Goal: Task Accomplishment & Management: Use online tool/utility

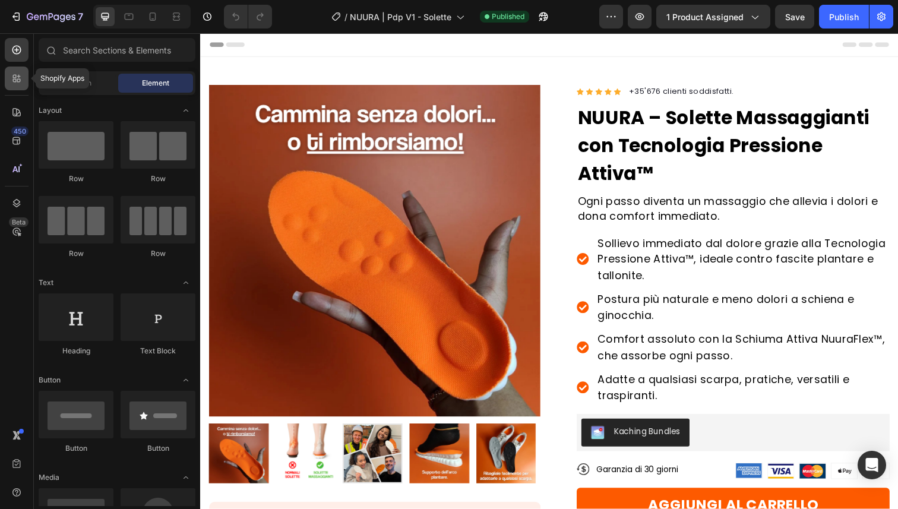
click at [13, 82] on icon at bounding box center [17, 78] width 12 height 12
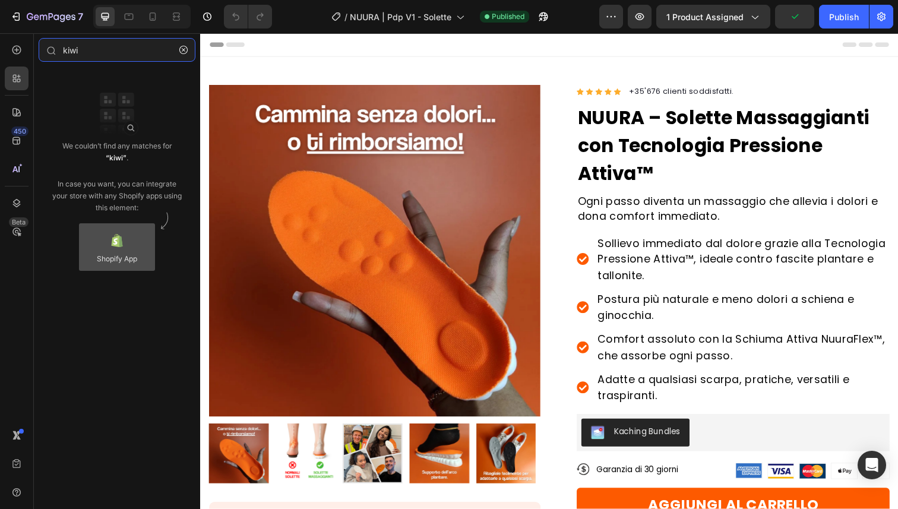
type input "kiwi"
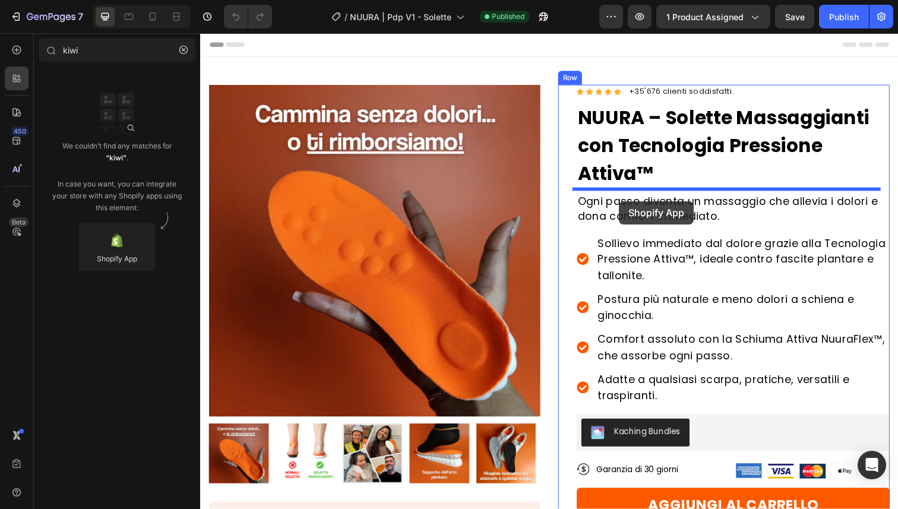
drag, startPoint x: 435, startPoint y: 219, endPoint x: 628, endPoint y: 205, distance: 193.5
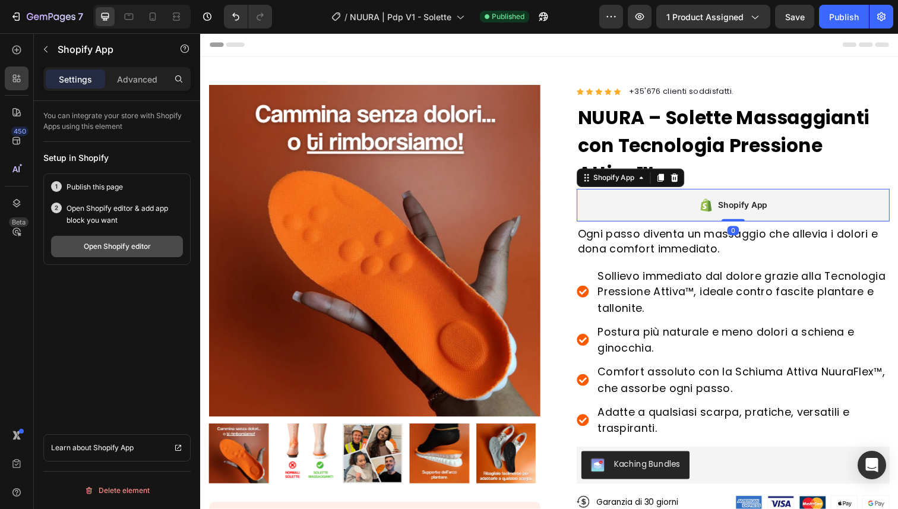
click at [141, 255] on button "Open Shopify editor" at bounding box center [117, 246] width 132 height 21
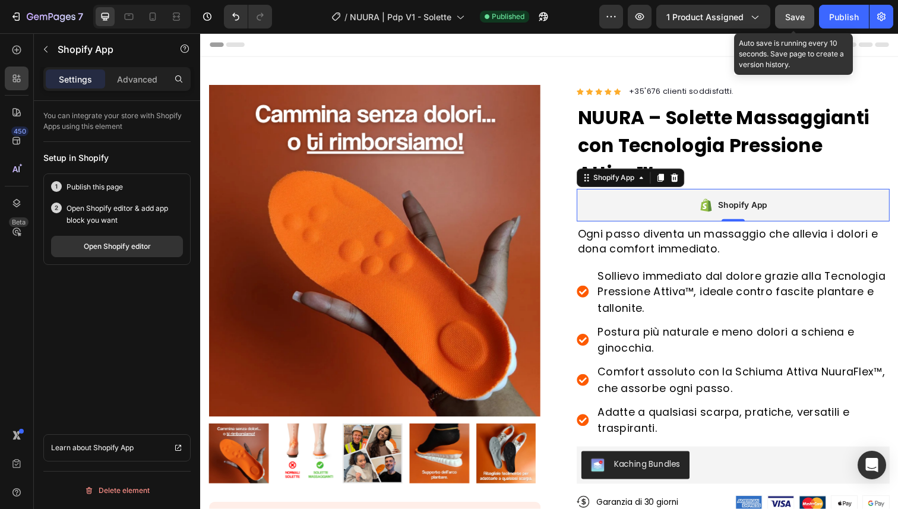
click at [789, 12] on span "Save" at bounding box center [795, 17] width 20 height 10
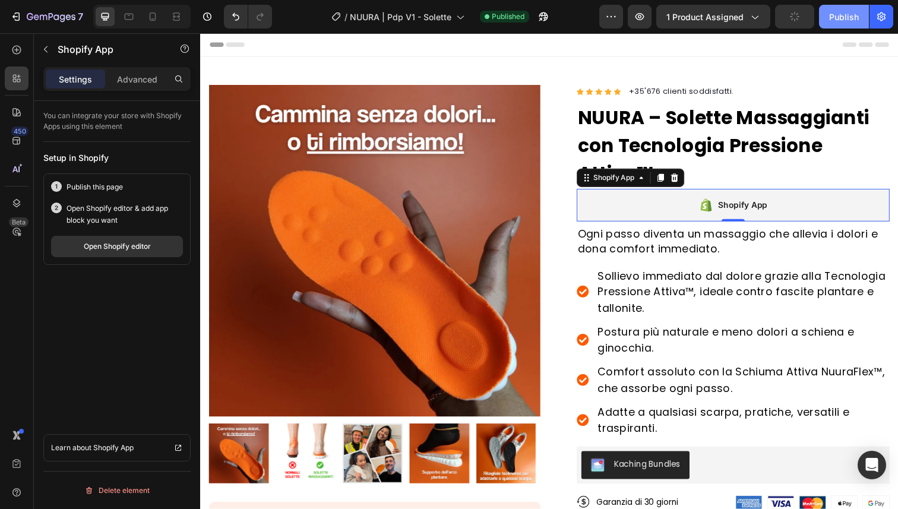
click at [846, 12] on div "Publish" at bounding box center [844, 17] width 30 height 12
click at [680, 184] on icon at bounding box center [685, 181] width 10 height 10
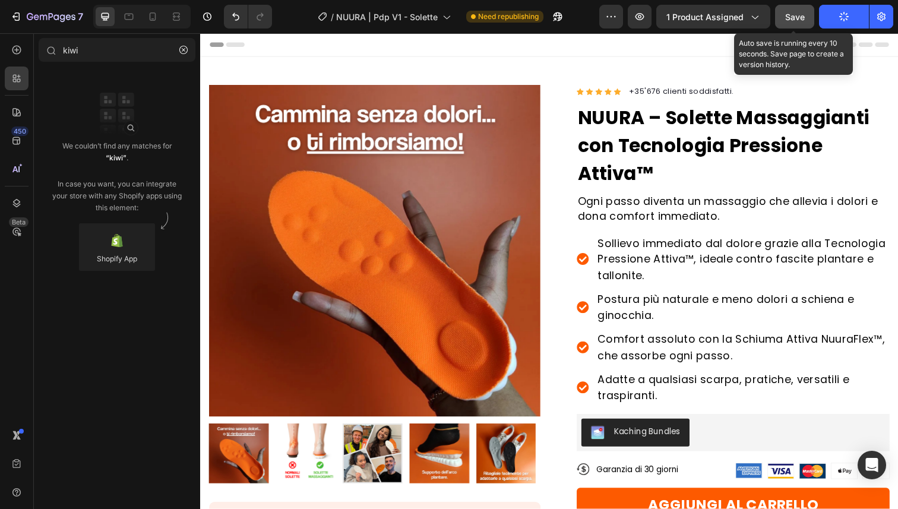
click at [805, 21] on button "Save" at bounding box center [794, 17] width 39 height 24
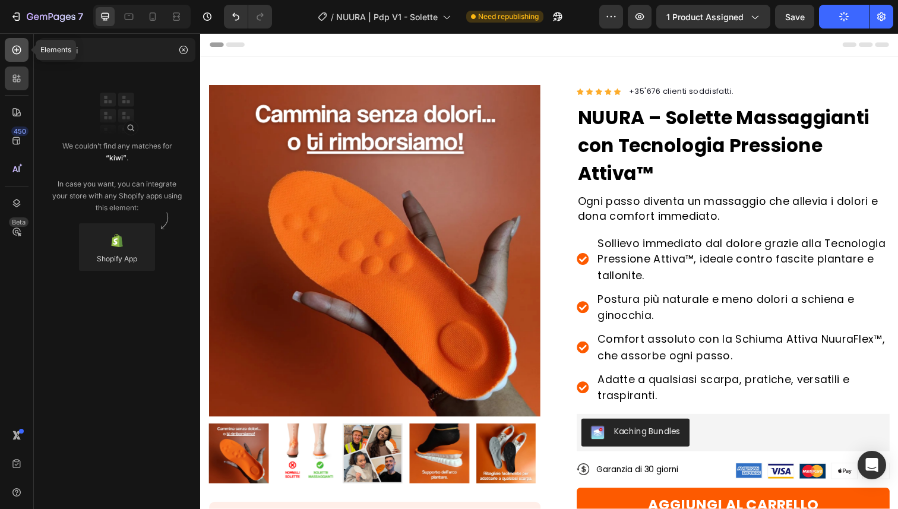
click at [11, 54] on icon at bounding box center [17, 50] width 12 height 12
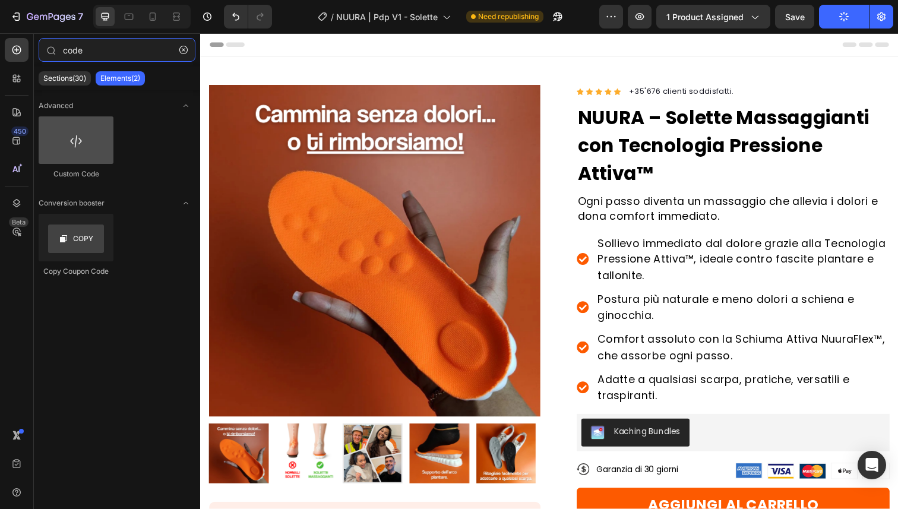
type input "code"
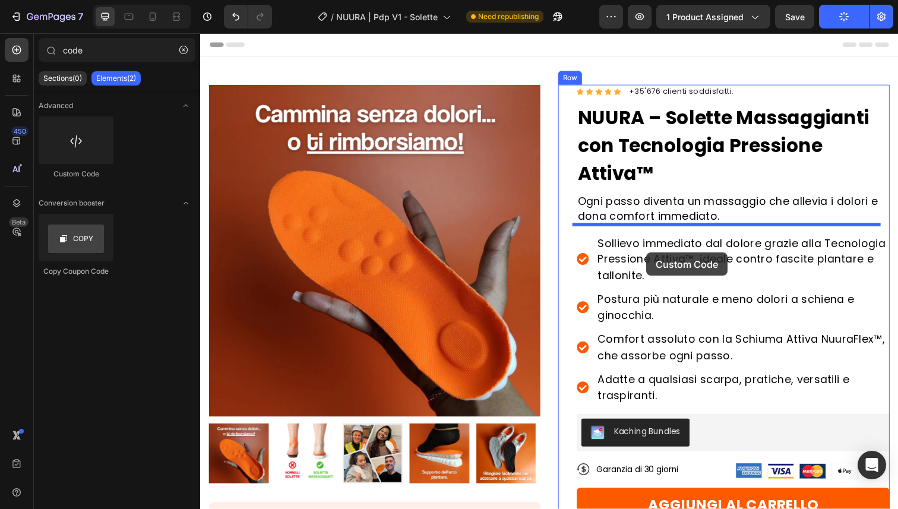
drag, startPoint x: 285, startPoint y: 185, endPoint x: 656, endPoint y: 257, distance: 377.6
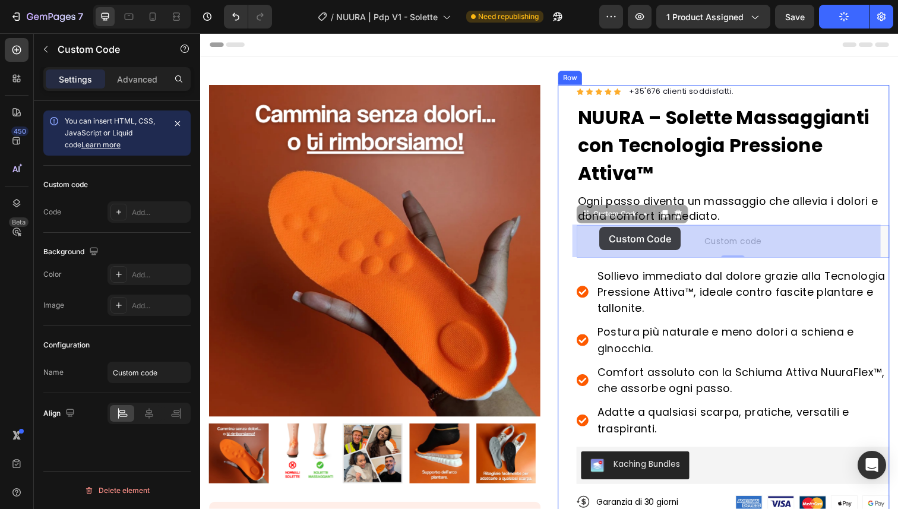
drag, startPoint x: 590, startPoint y: 220, endPoint x: 608, endPoint y: 231, distance: 20.3
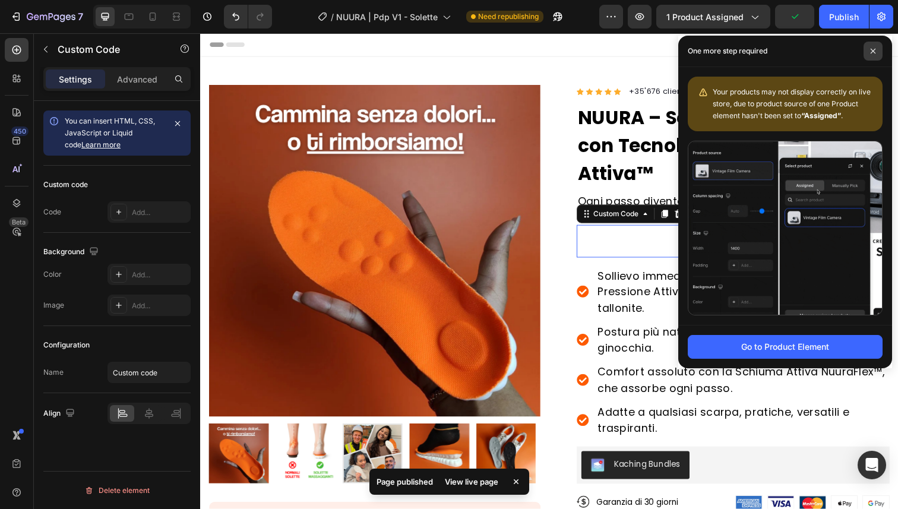
click at [869, 54] on span at bounding box center [873, 51] width 19 height 19
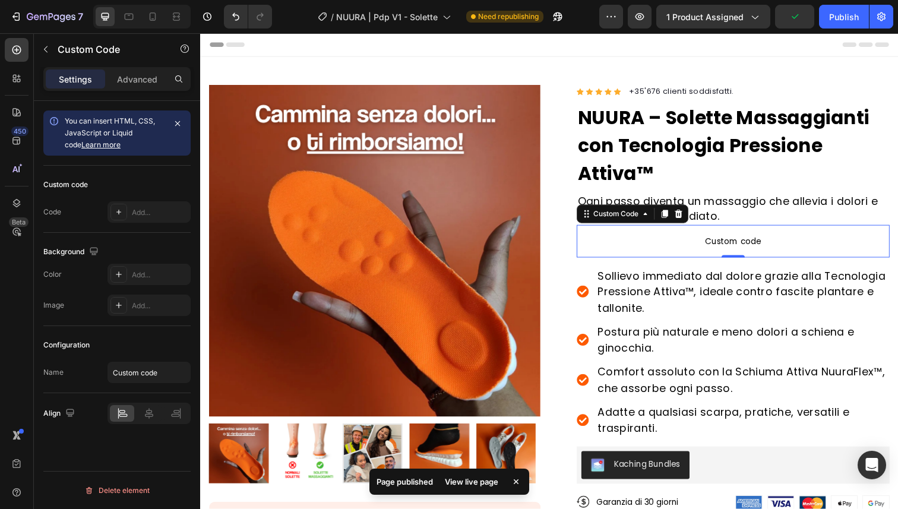
click at [722, 239] on span "Custom code" at bounding box center [745, 246] width 320 height 14
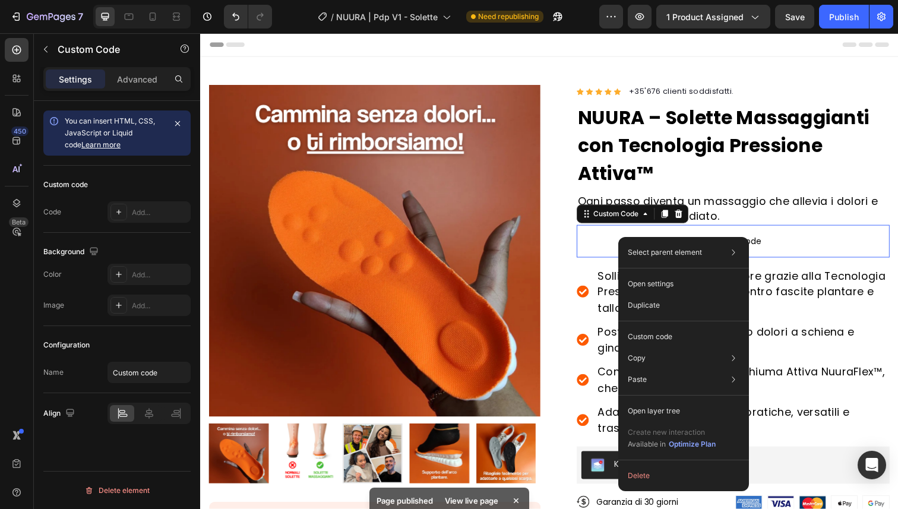
click at [598, 239] on span "Custom code" at bounding box center [745, 246] width 320 height 14
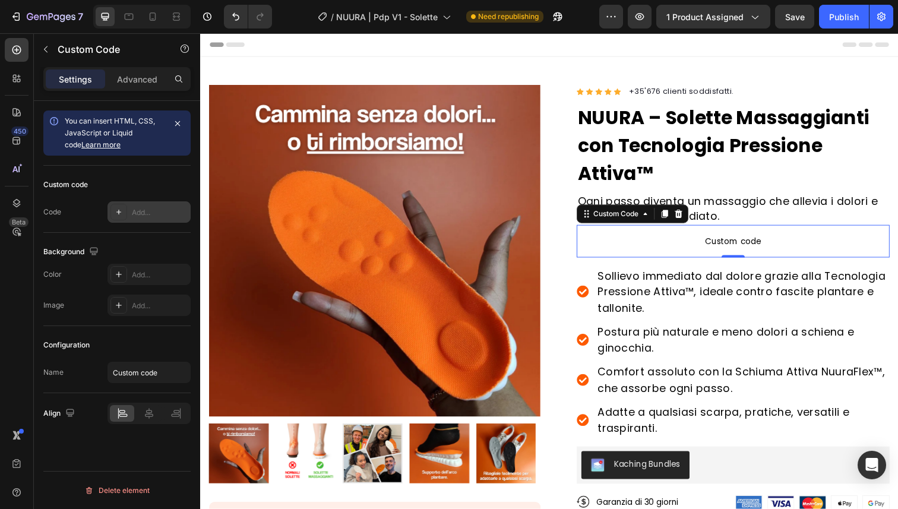
click at [138, 214] on div "Add..." at bounding box center [160, 212] width 56 height 11
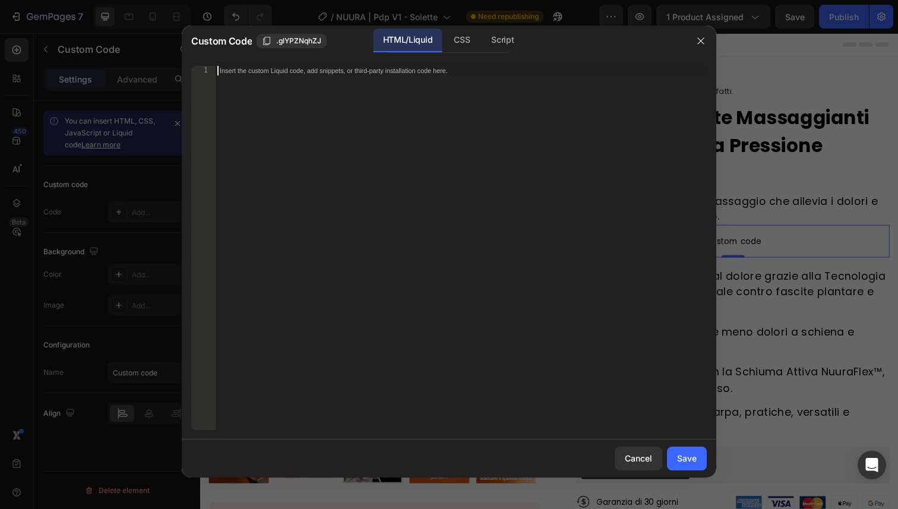
click at [264, 84] on div "Insert the custom Liquid code, add snippets, or third-party installation code h…" at bounding box center [461, 257] width 492 height 383
paste textarea "<!-- END KiwiSizing code !-->"
type textarea "<!-- END KiwiSizing code !-->"
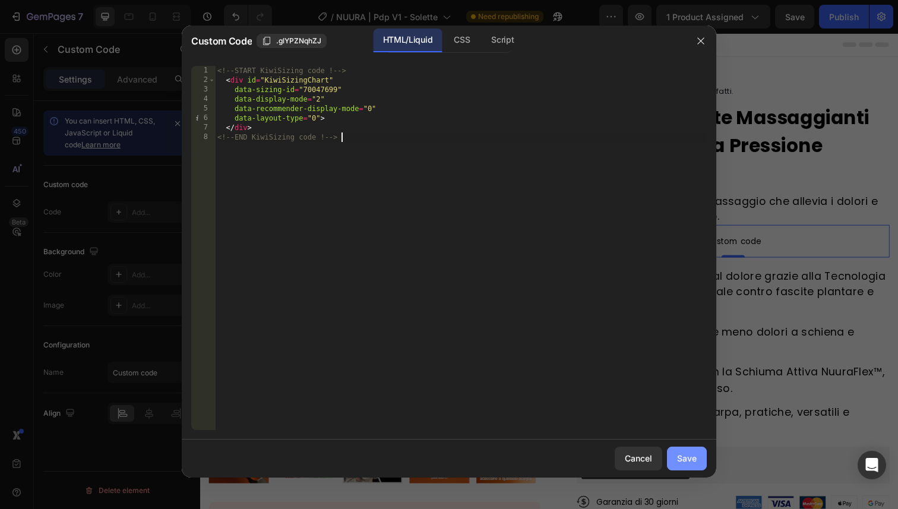
click at [688, 451] on button "Save" at bounding box center [687, 459] width 40 height 24
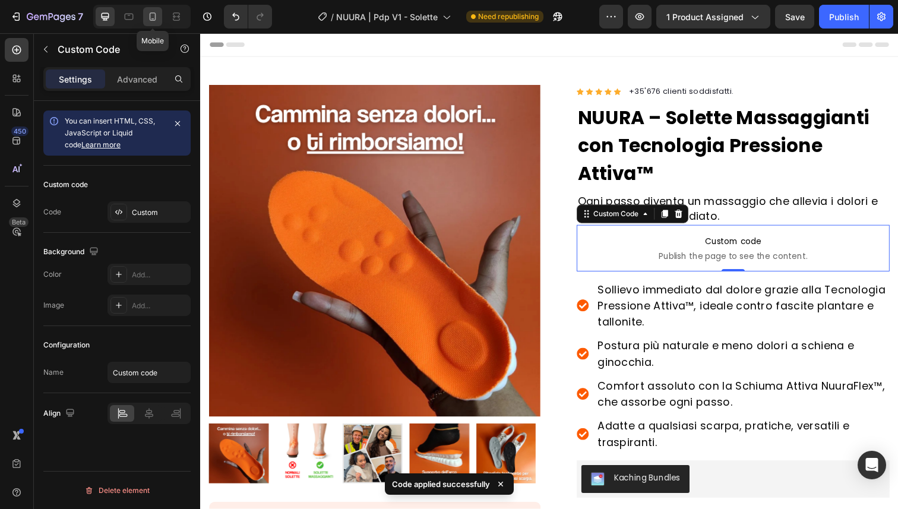
click at [152, 22] on icon at bounding box center [153, 17] width 12 height 12
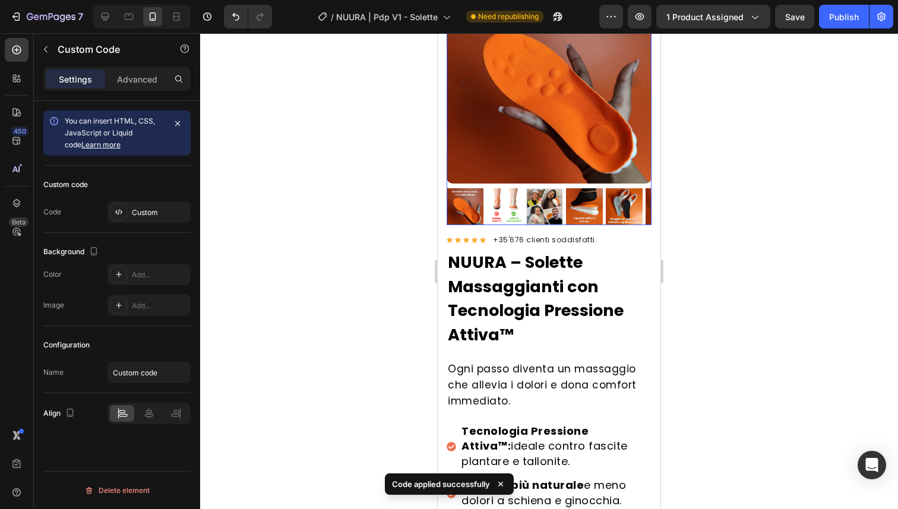
scroll to position [141, 0]
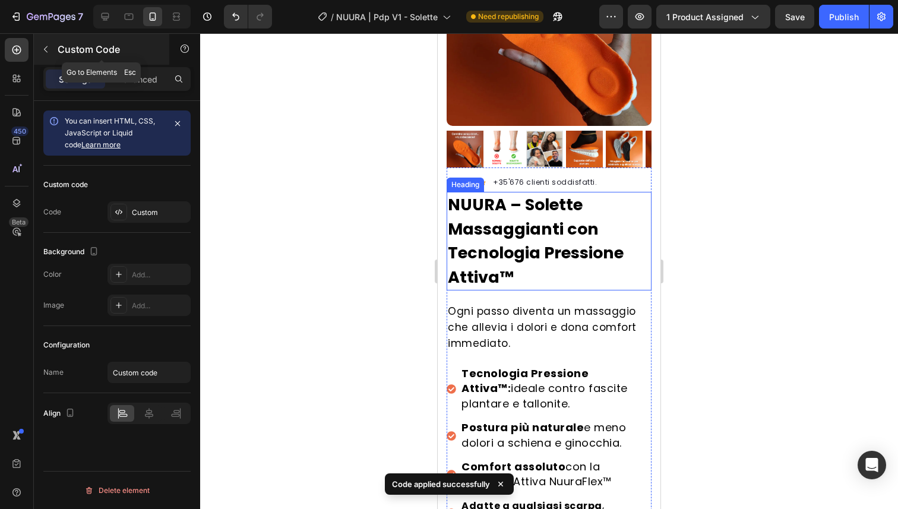
click at [49, 45] on icon "button" at bounding box center [46, 50] width 10 height 10
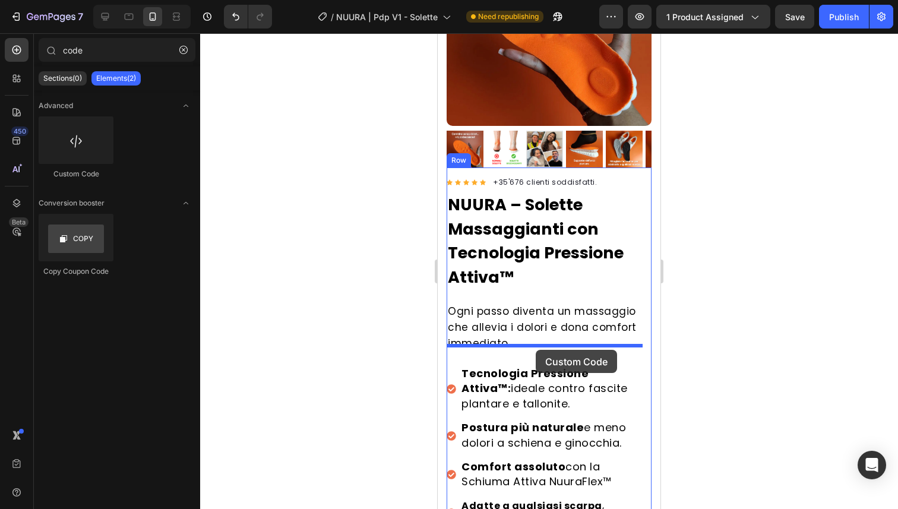
drag, startPoint x: 512, startPoint y: 188, endPoint x: 536, endPoint y: 350, distance: 163.3
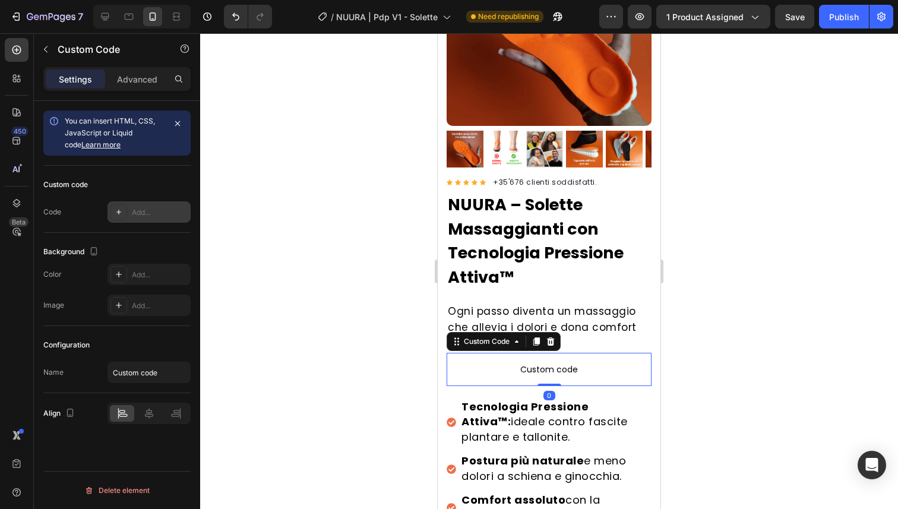
click at [140, 206] on div "Add..." at bounding box center [149, 211] width 83 height 21
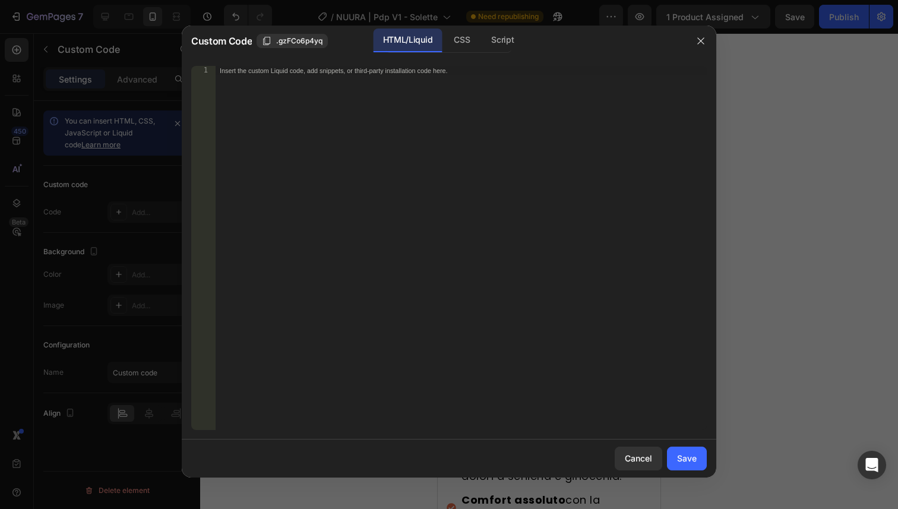
click at [389, 93] on div "Insert the custom Liquid code, add snippets, or third-party installation code h…" at bounding box center [461, 257] width 492 height 383
paste textarea "<!-- END KiwiSizing code !-->"
type textarea "<!-- END KiwiSizing code !-->"
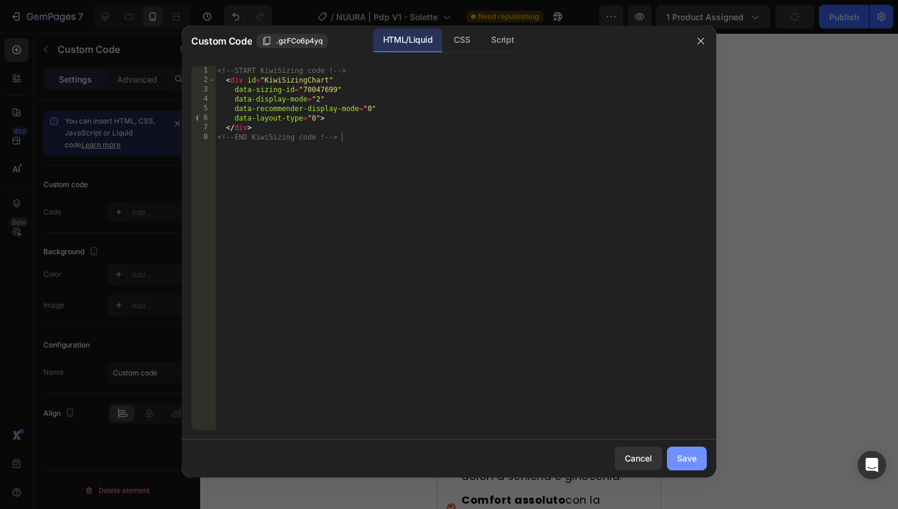
click at [694, 459] on div "Save" at bounding box center [687, 458] width 20 height 12
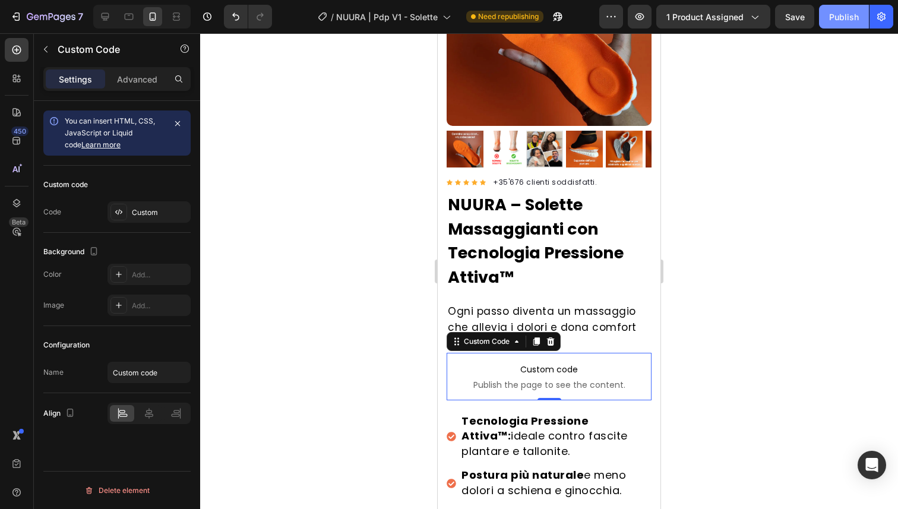
click at [837, 20] on div "Publish" at bounding box center [844, 17] width 30 height 12
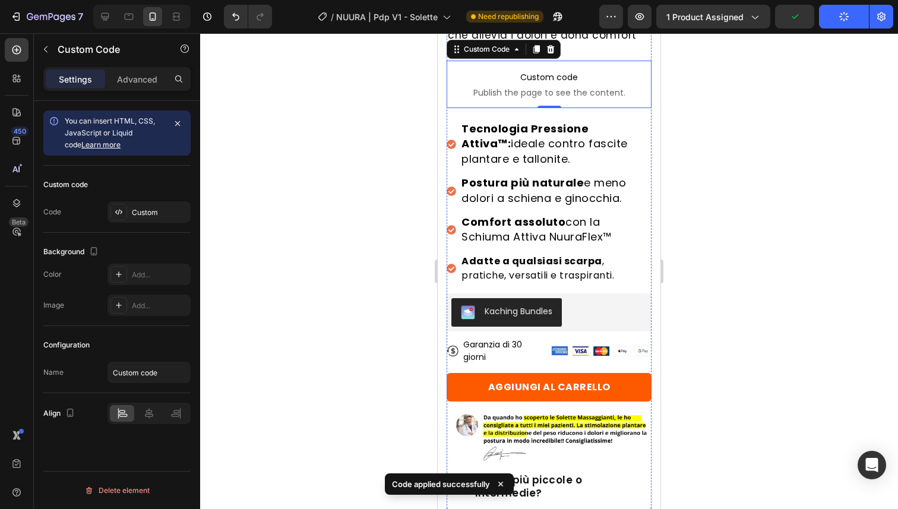
scroll to position [434, 0]
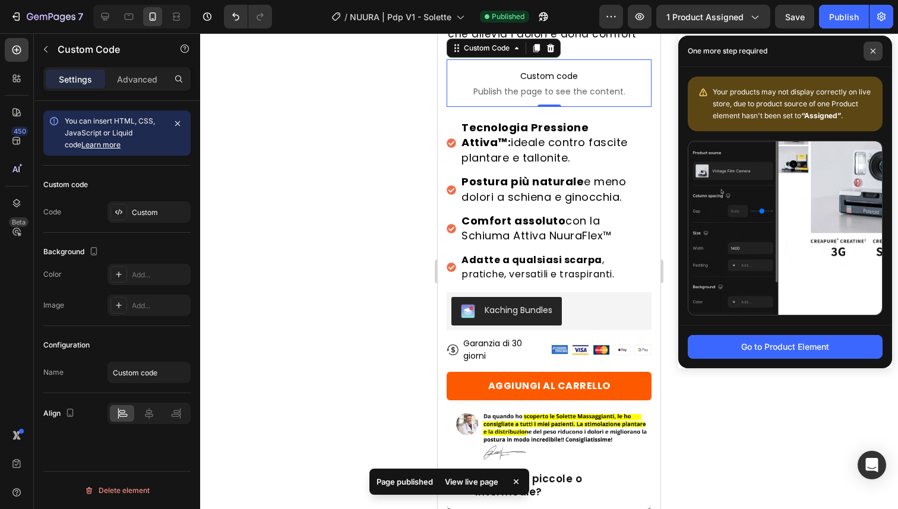
click at [871, 53] on icon at bounding box center [873, 51] width 6 height 6
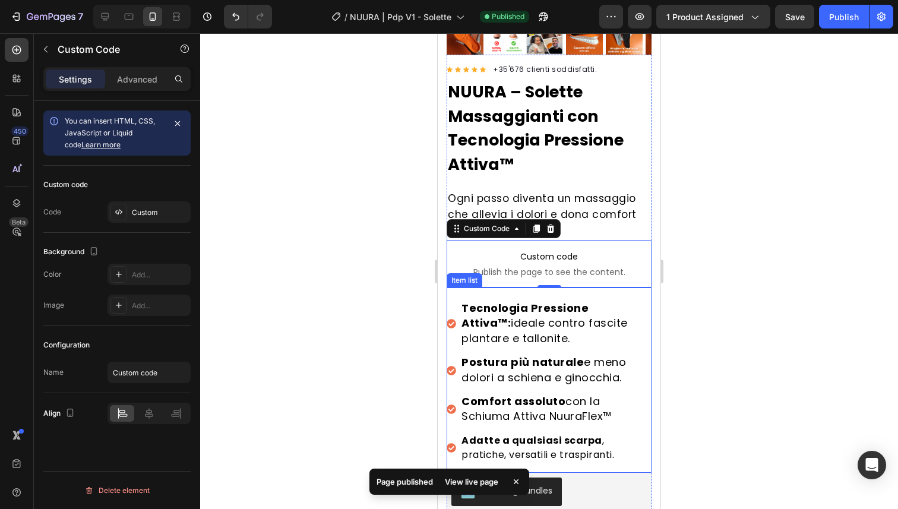
scroll to position [0, 0]
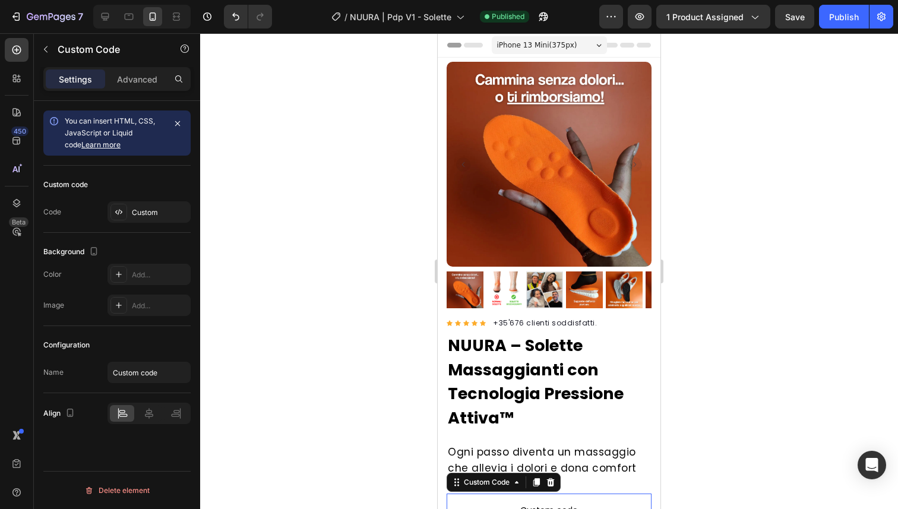
click at [826, 30] on div "7 Version history / NUURA | Pdp V1 - Solette Published Preview 1 product assign…" at bounding box center [449, 17] width 898 height 34
click at [831, 17] on div "Publish" at bounding box center [844, 17] width 30 height 12
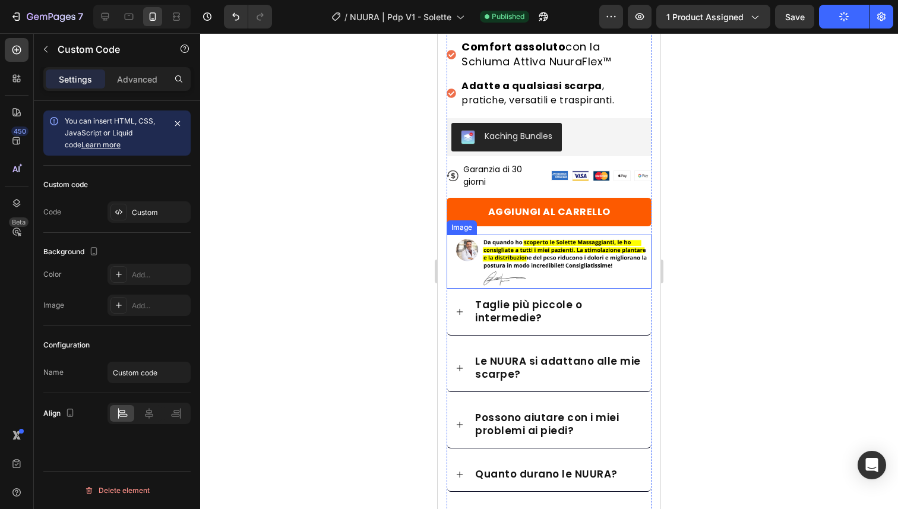
scroll to position [609, 0]
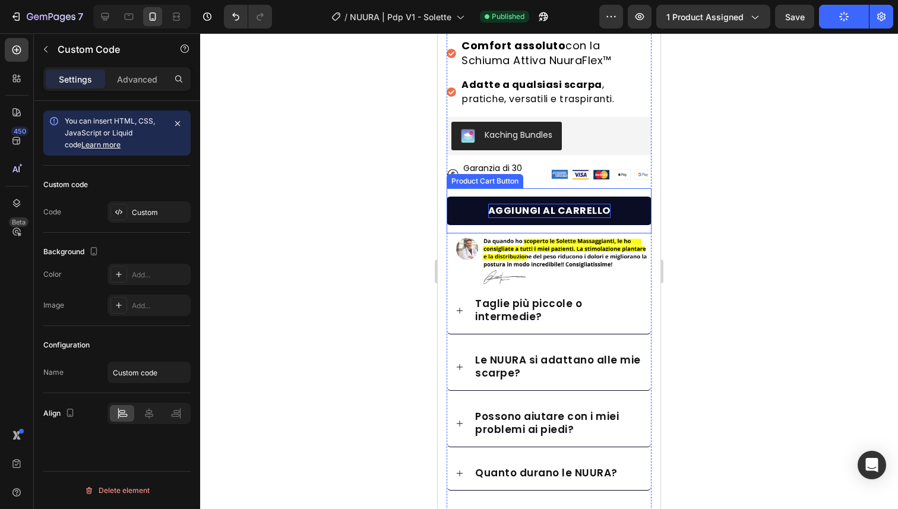
click at [512, 204] on div "AGGIUNGI AL CARRELLO" at bounding box center [549, 211] width 122 height 14
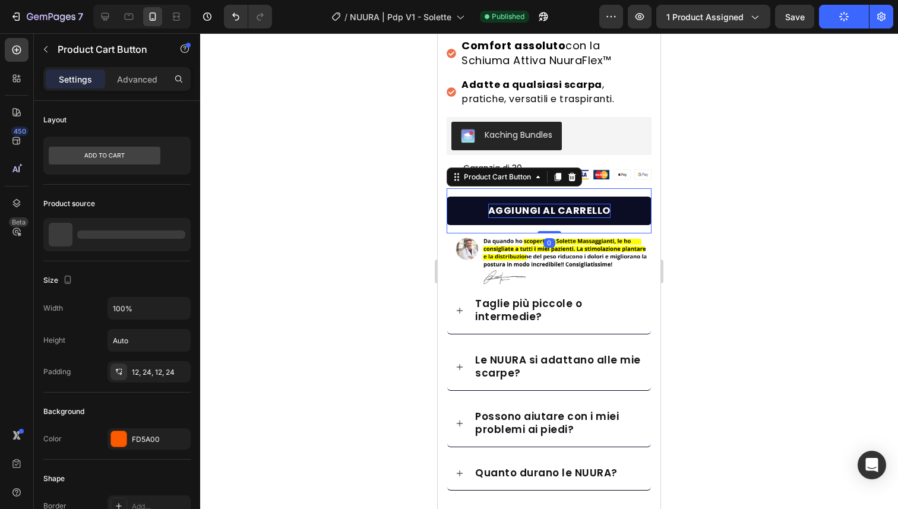
click at [512, 204] on div "AGGIUNGI AL CARRELLO" at bounding box center [549, 211] width 122 height 14
click at [512, 204] on p "AGGIUNGI AL CARRELLO" at bounding box center [549, 211] width 122 height 14
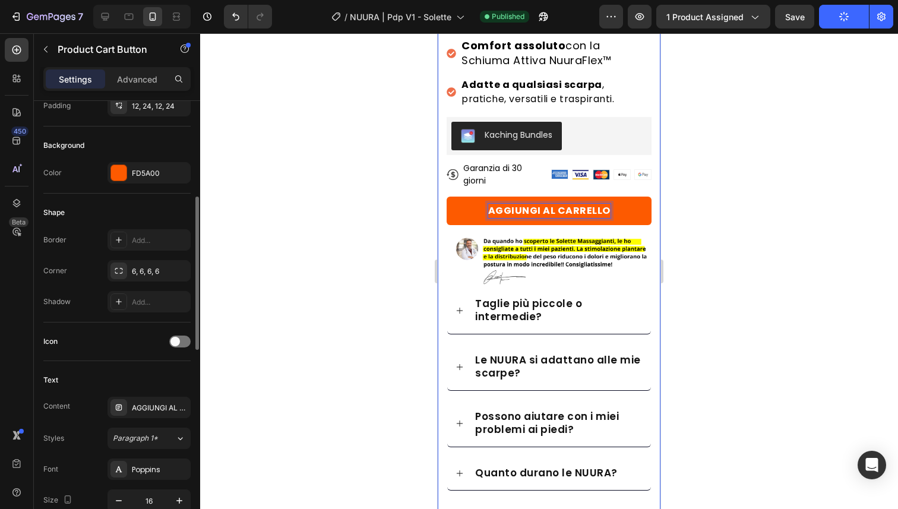
scroll to position [344, 0]
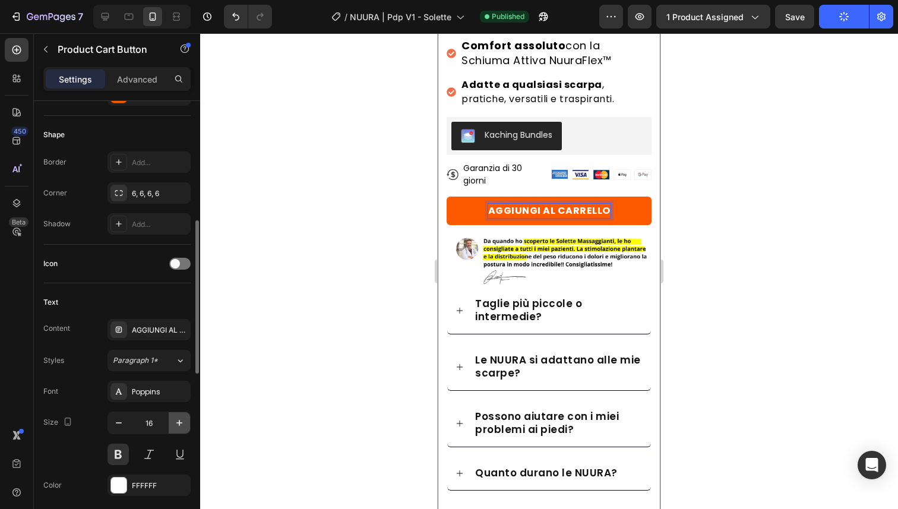
click at [184, 419] on icon "button" at bounding box center [179, 423] width 12 height 12
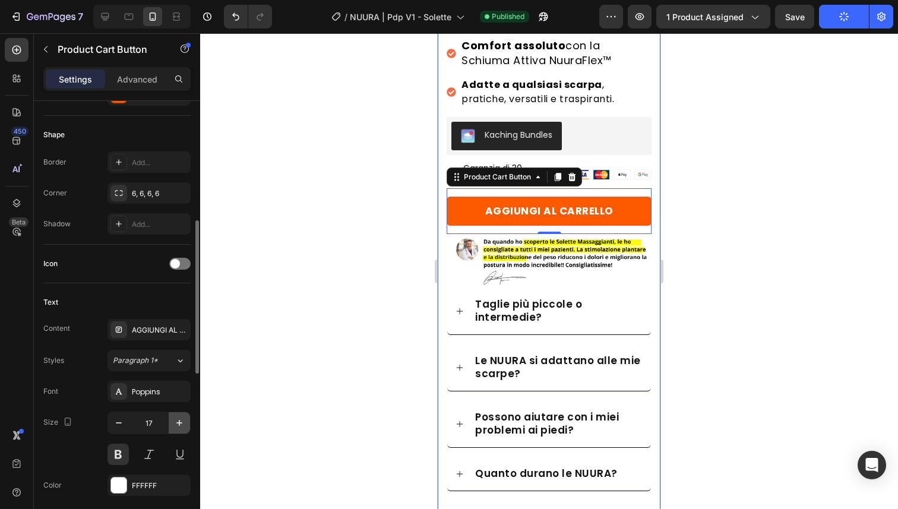
click at [184, 419] on icon "button" at bounding box center [179, 423] width 12 height 12
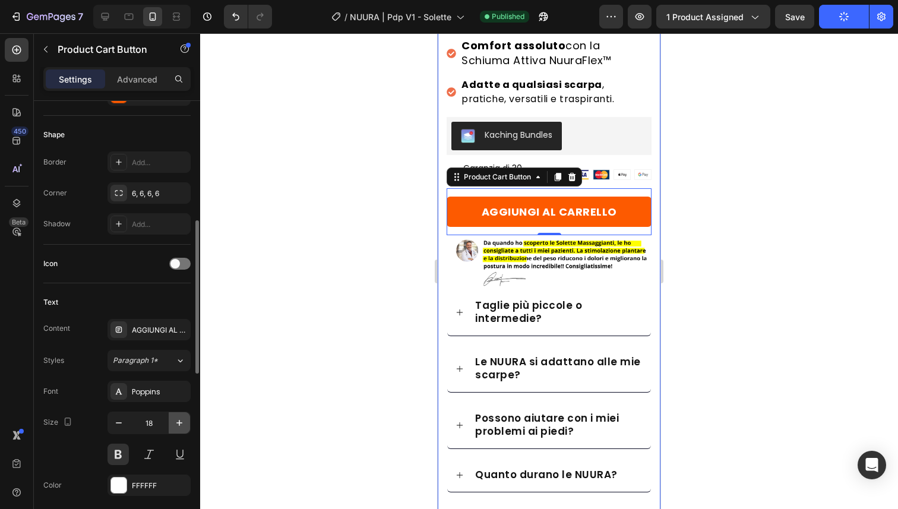
click at [184, 419] on icon "button" at bounding box center [179, 423] width 12 height 12
type input "20"
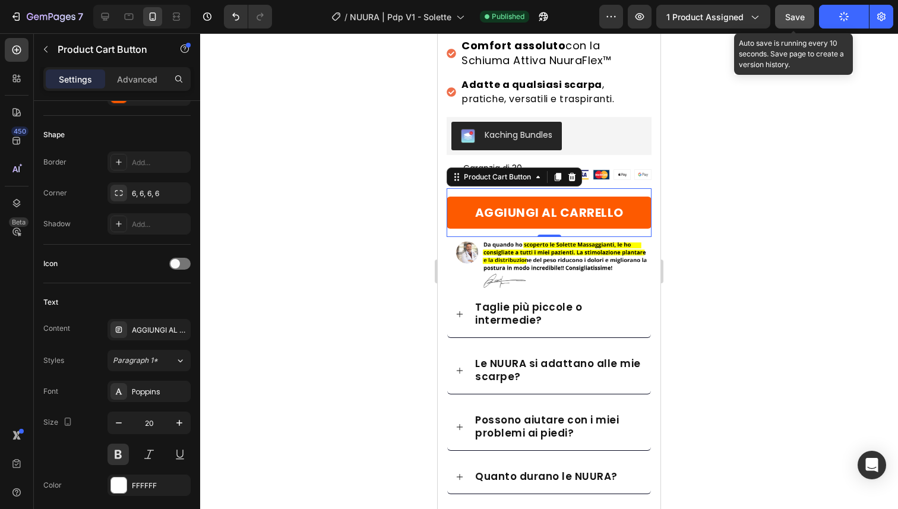
click at [795, 24] on button "Save" at bounding box center [794, 17] width 39 height 24
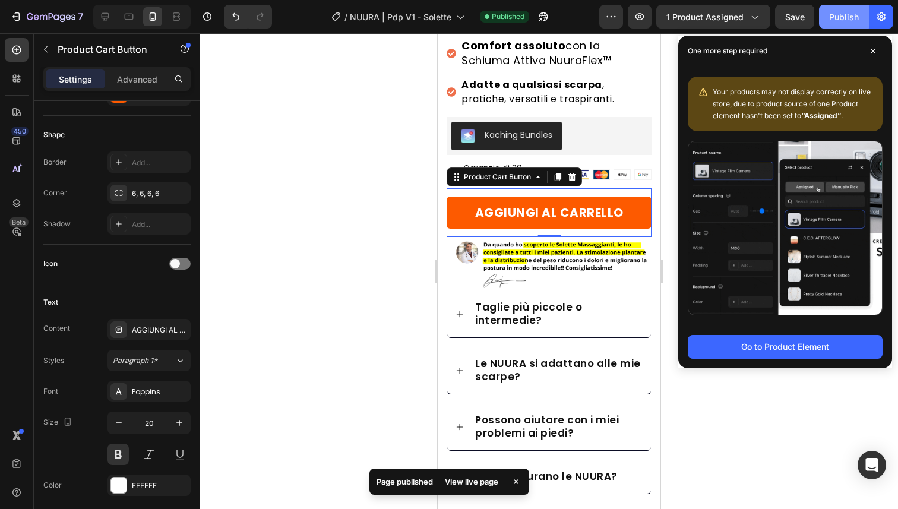
click at [848, 21] on div "Publish" at bounding box center [844, 17] width 30 height 12
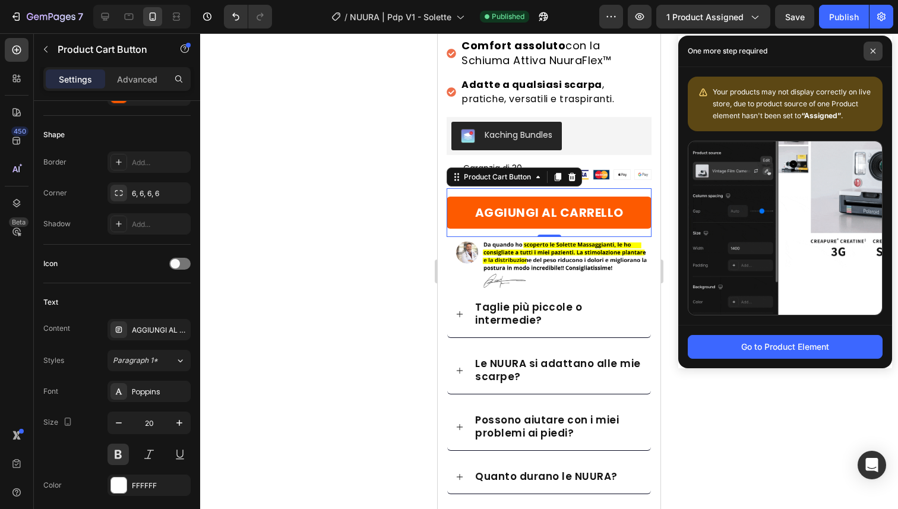
click at [877, 45] on span at bounding box center [873, 51] width 19 height 19
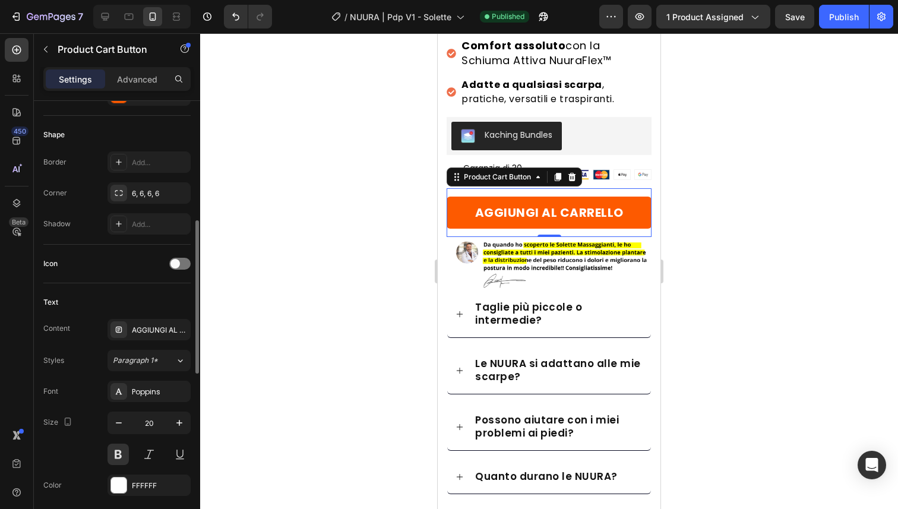
scroll to position [0, 0]
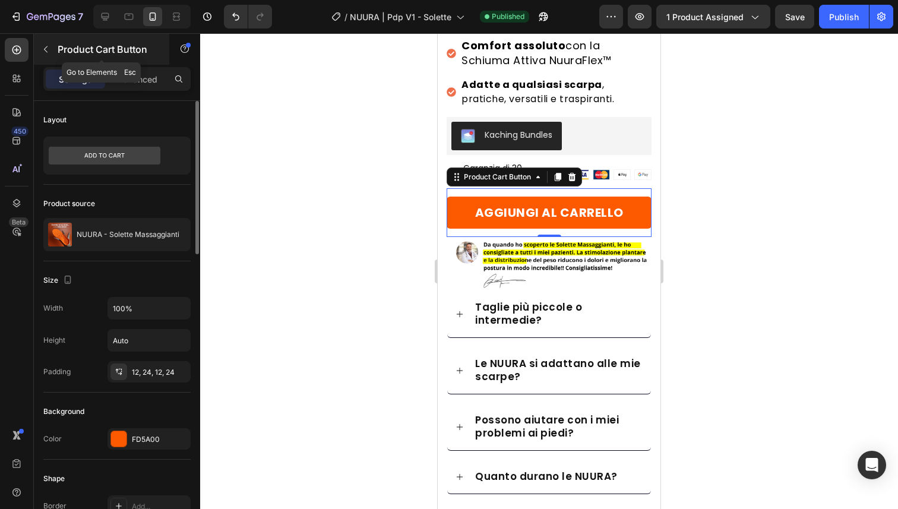
click at [47, 43] on button "button" at bounding box center [45, 49] width 19 height 19
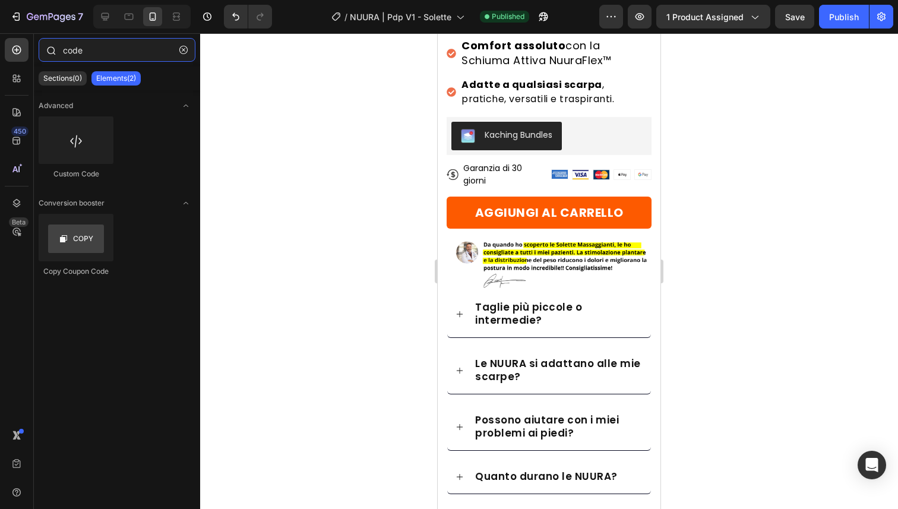
click at [68, 58] on input "code" at bounding box center [117, 50] width 157 height 24
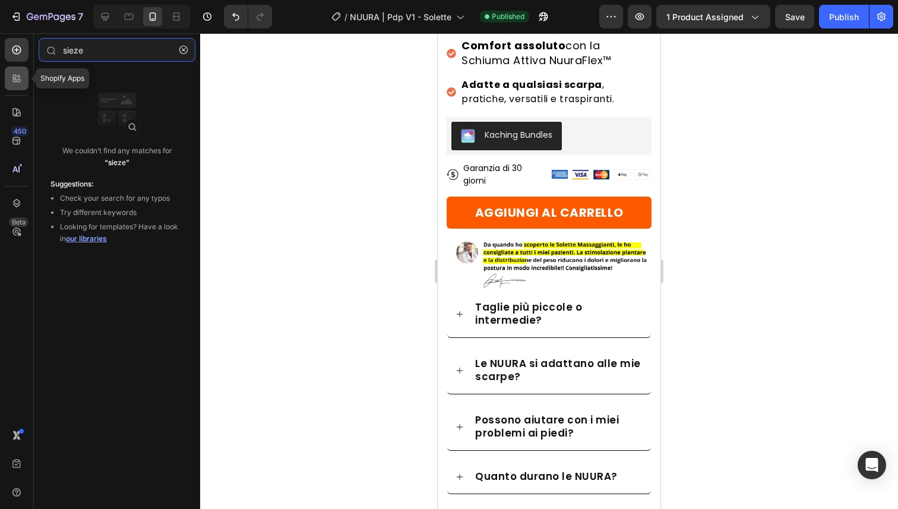
type input "sieze"
click at [20, 85] on div at bounding box center [17, 79] width 24 height 24
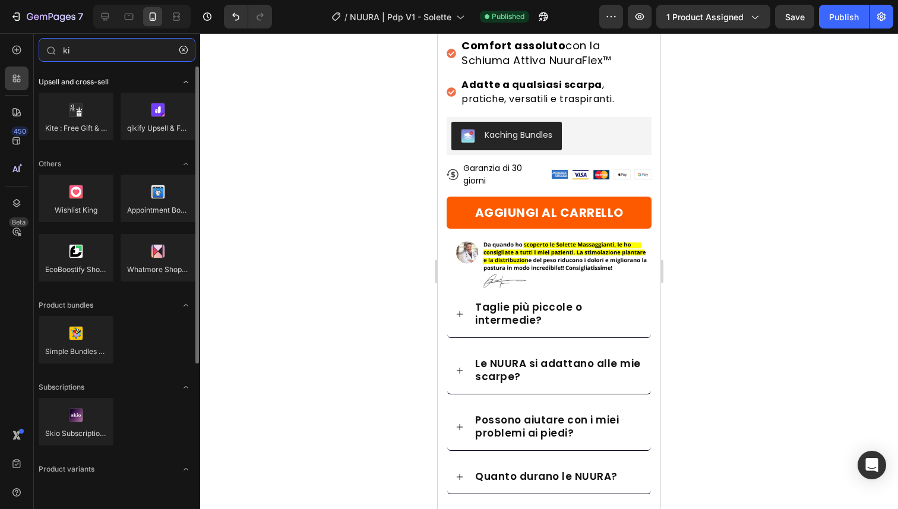
type input "k"
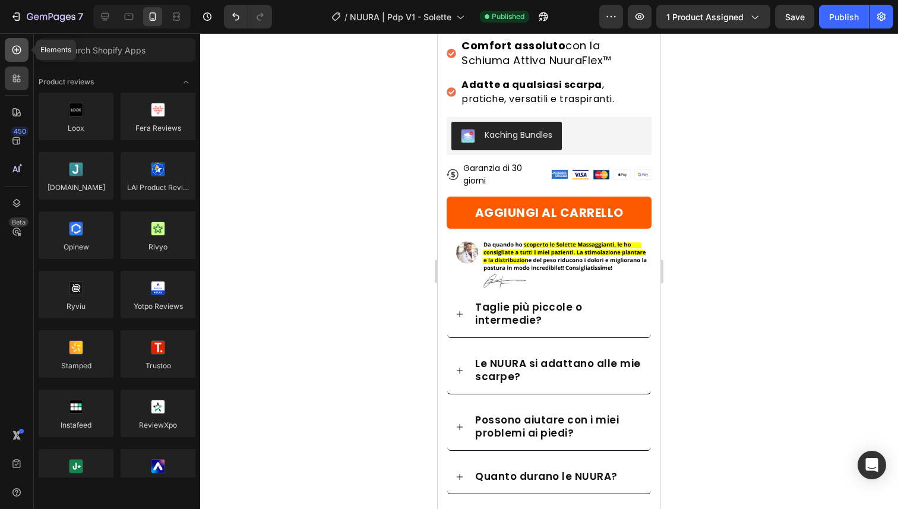
click at [12, 51] on icon at bounding box center [16, 50] width 9 height 9
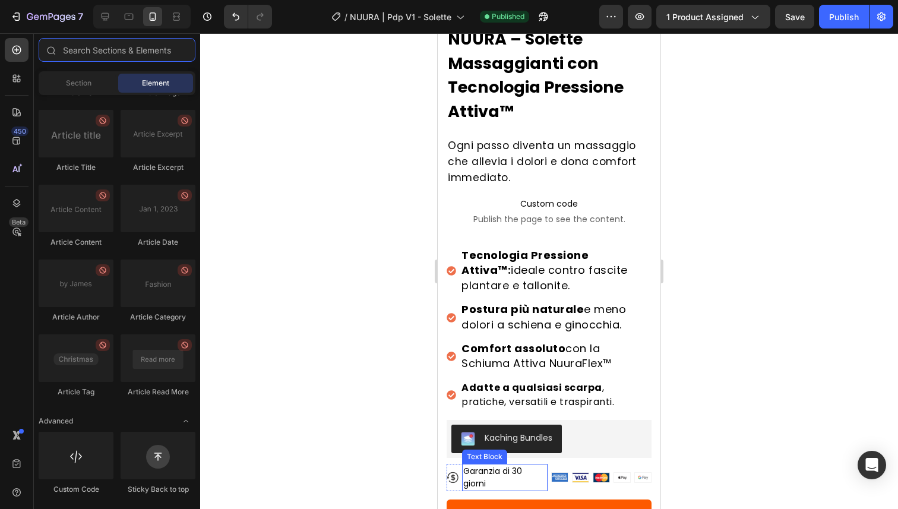
scroll to position [304, 0]
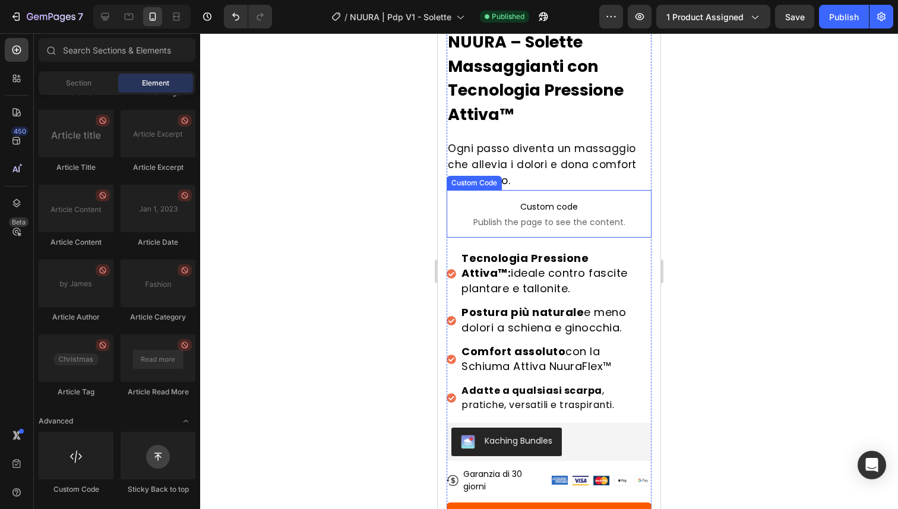
click at [535, 207] on p "Custom code Publish the page to see the content." at bounding box center [549, 214] width 205 height 48
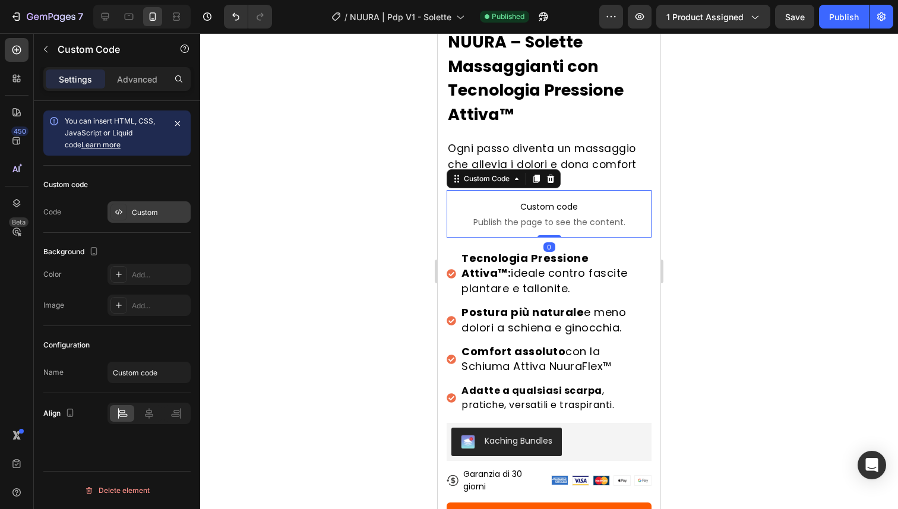
click at [134, 217] on div "Custom" at bounding box center [160, 212] width 56 height 11
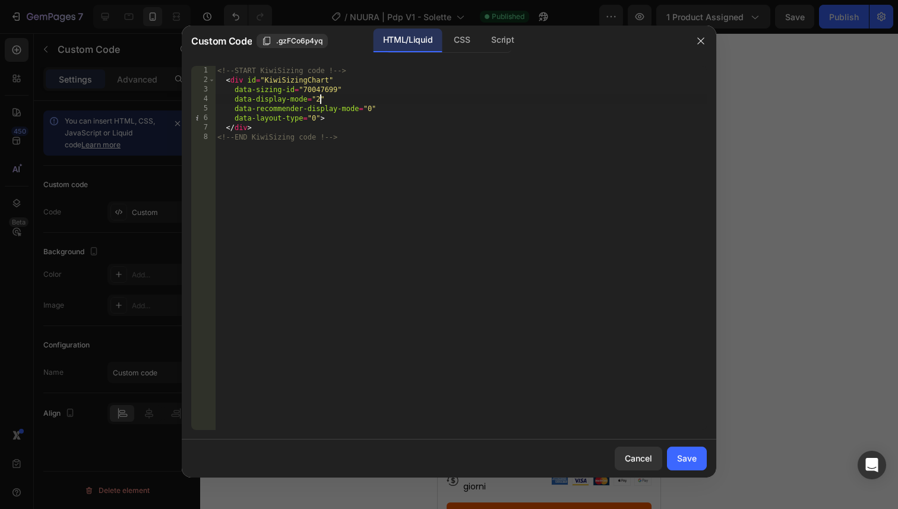
click at [320, 103] on div "<!-- START KiwiSizing code ! --> < div id = "KiwiSizingChart" data-sizing-id = …" at bounding box center [461, 257] width 492 height 383
type textarea "data-display-mode="0""
click at [692, 455] on div "Save" at bounding box center [687, 458] width 20 height 12
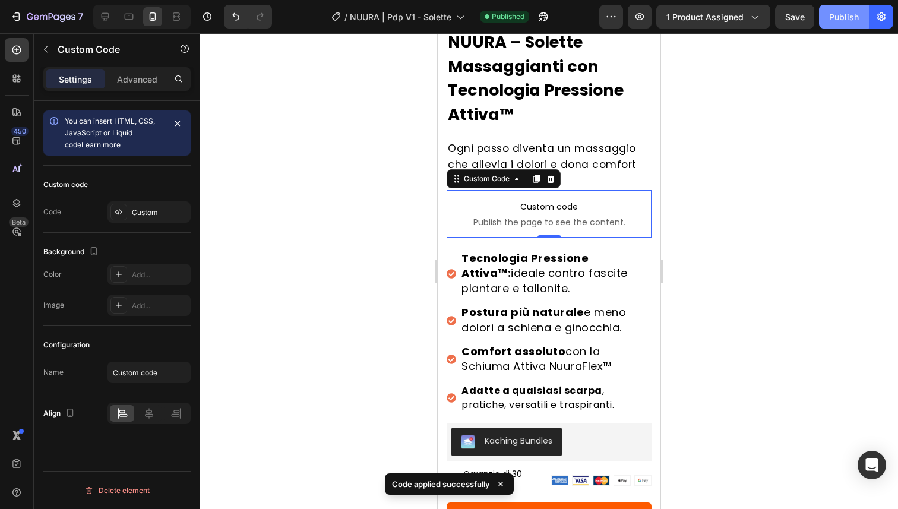
click at [822, 19] on button "Publish" at bounding box center [844, 17] width 50 height 24
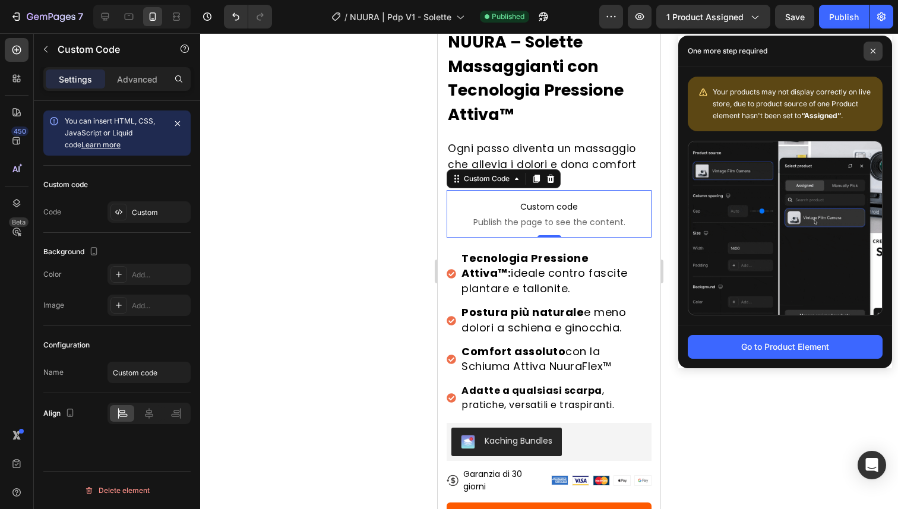
click at [867, 55] on span at bounding box center [873, 51] width 19 height 19
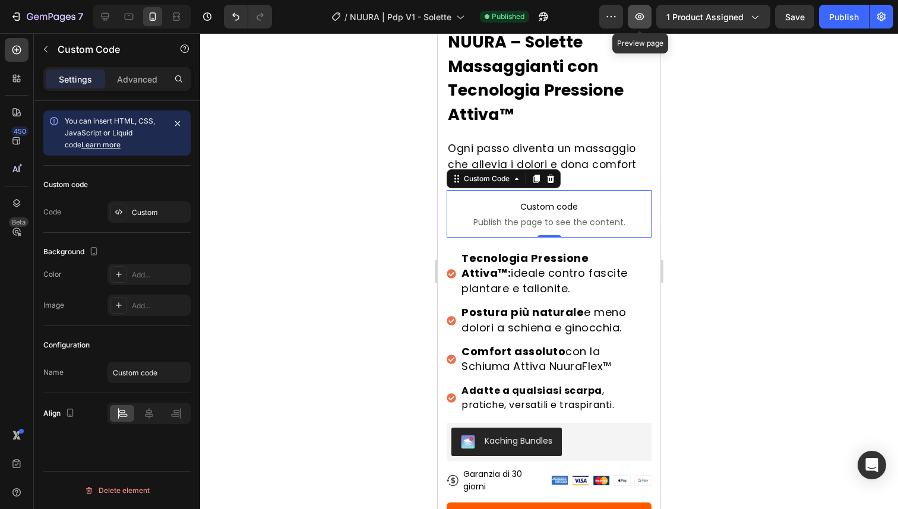
click at [637, 21] on icon "button" at bounding box center [640, 17] width 12 height 12
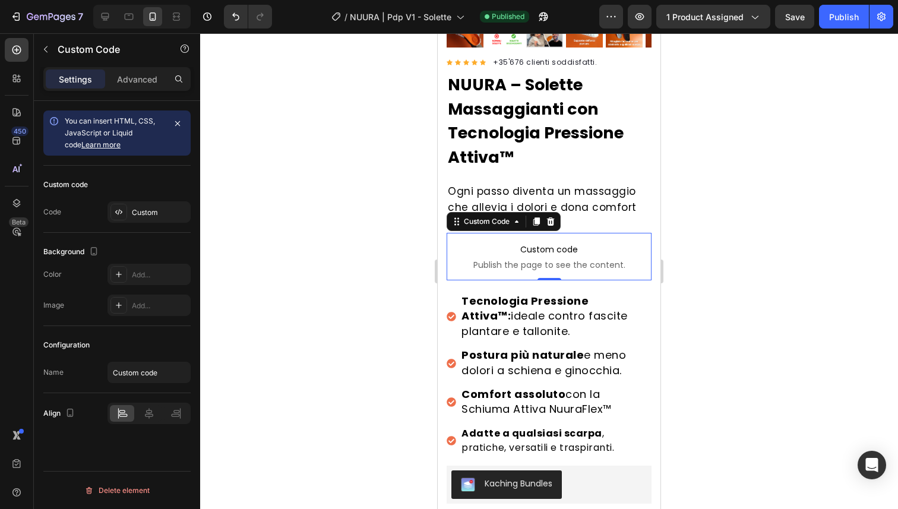
scroll to position [210, 0]
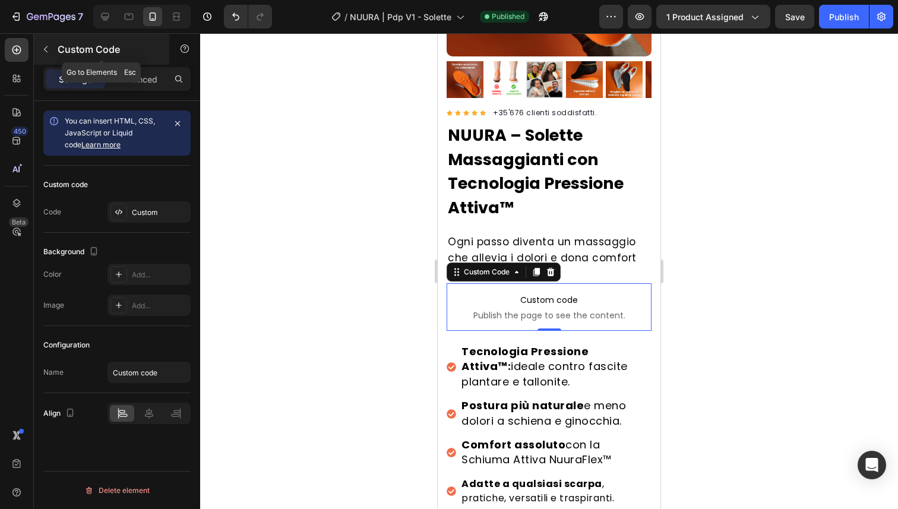
click at [50, 54] on button "button" at bounding box center [45, 49] width 19 height 19
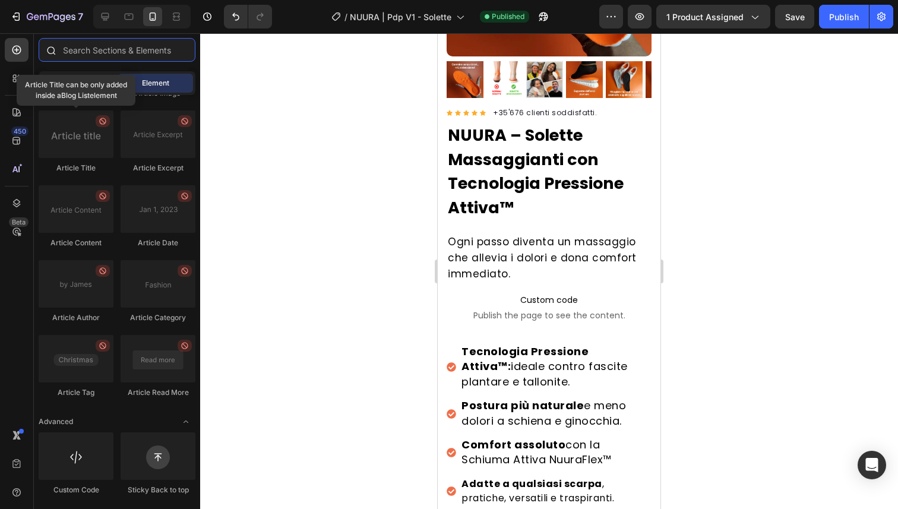
click at [93, 54] on input "text" at bounding box center [117, 50] width 157 height 24
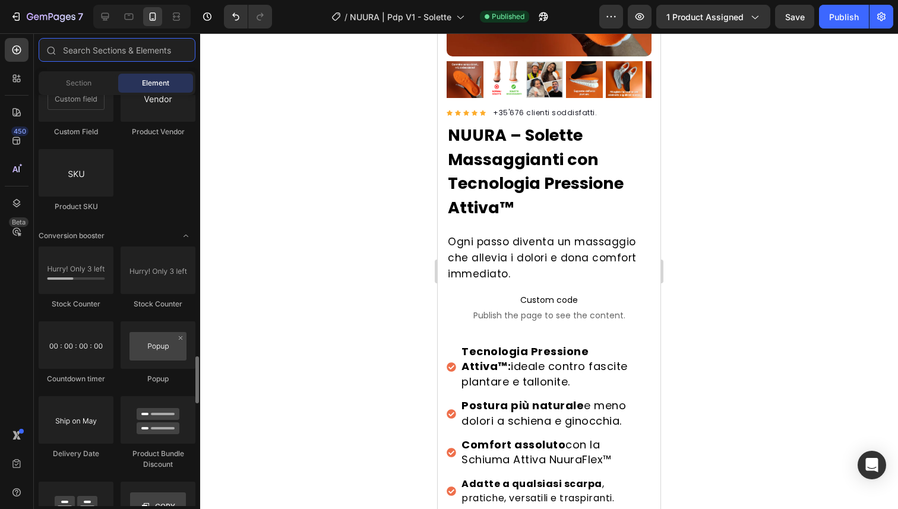
scroll to position [2312, 0]
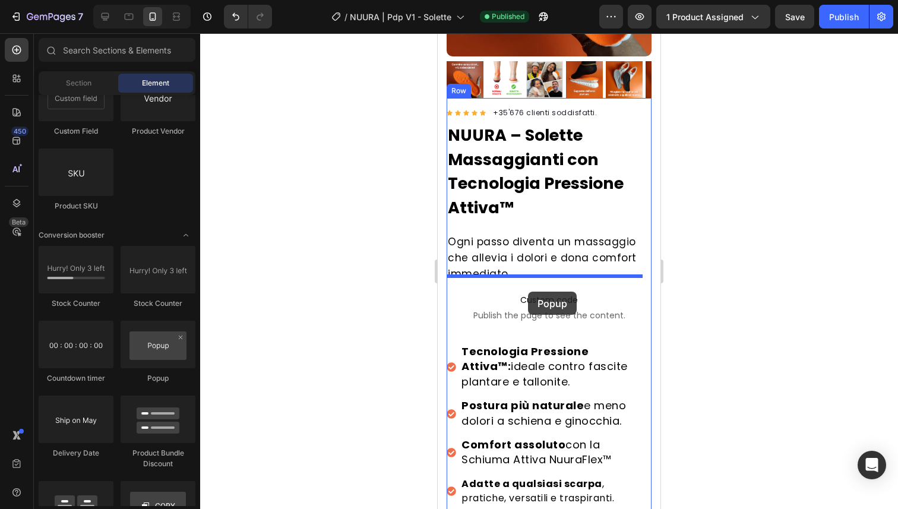
drag, startPoint x: 580, startPoint y: 381, endPoint x: 528, endPoint y: 290, distance: 105.1
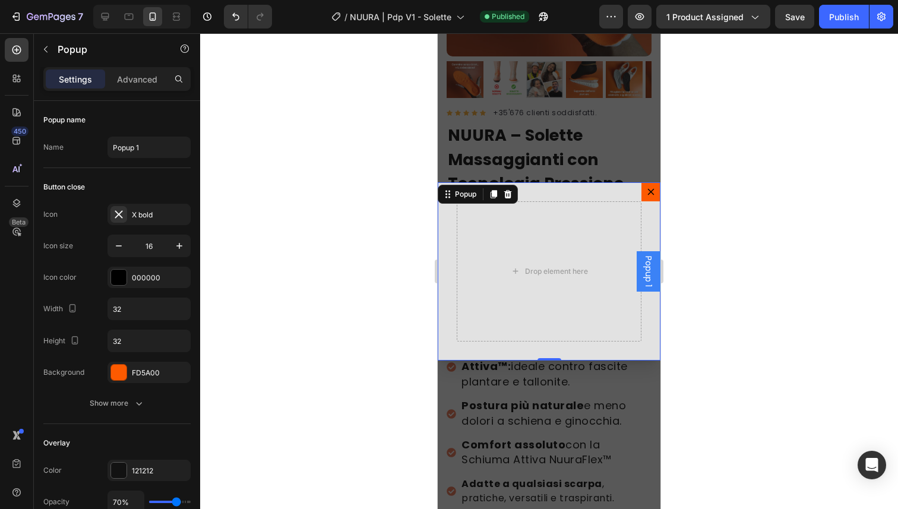
click at [642, 185] on button "Dialog content" at bounding box center [651, 191] width 19 height 19
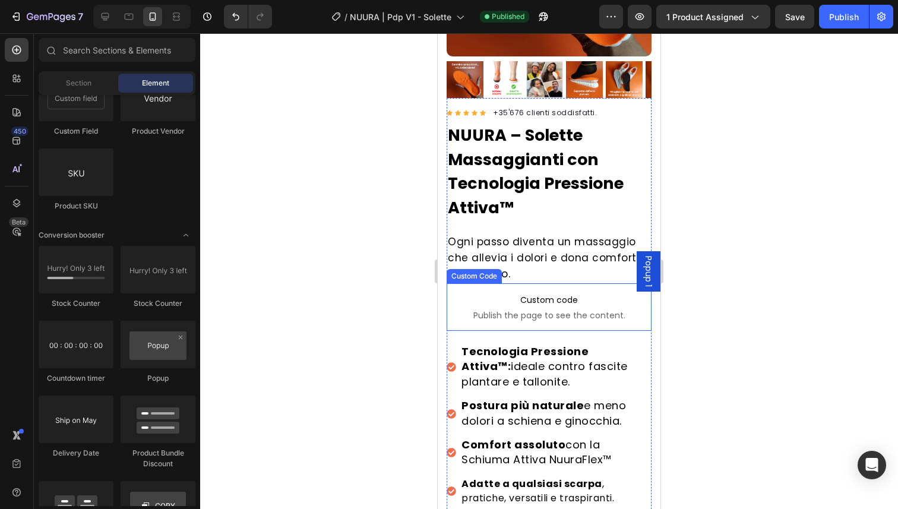
click at [549, 293] on span "Custom code" at bounding box center [549, 300] width 205 height 14
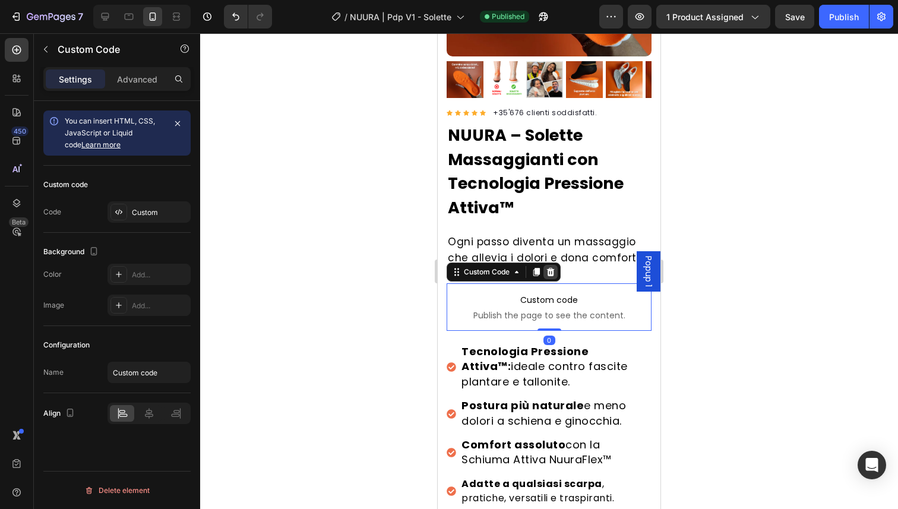
click at [552, 268] on icon at bounding box center [551, 272] width 8 height 8
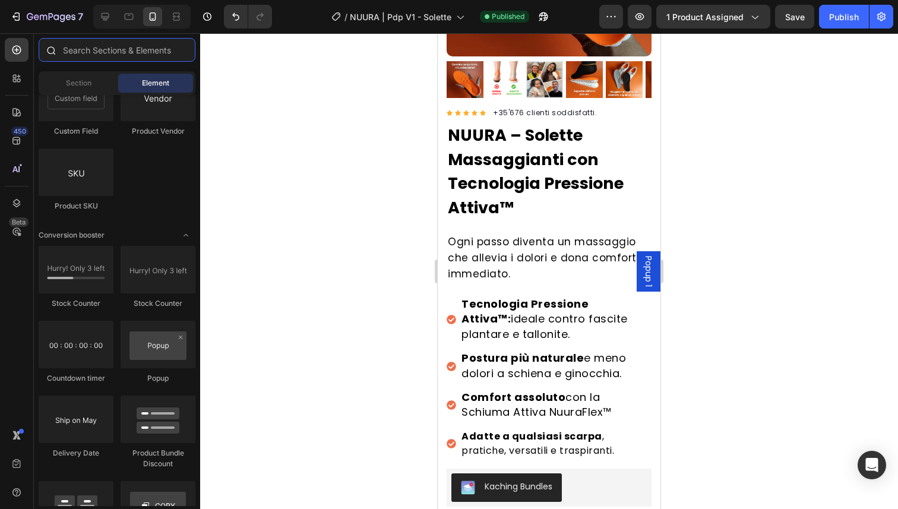
click at [78, 53] on input "text" at bounding box center [117, 50] width 157 height 24
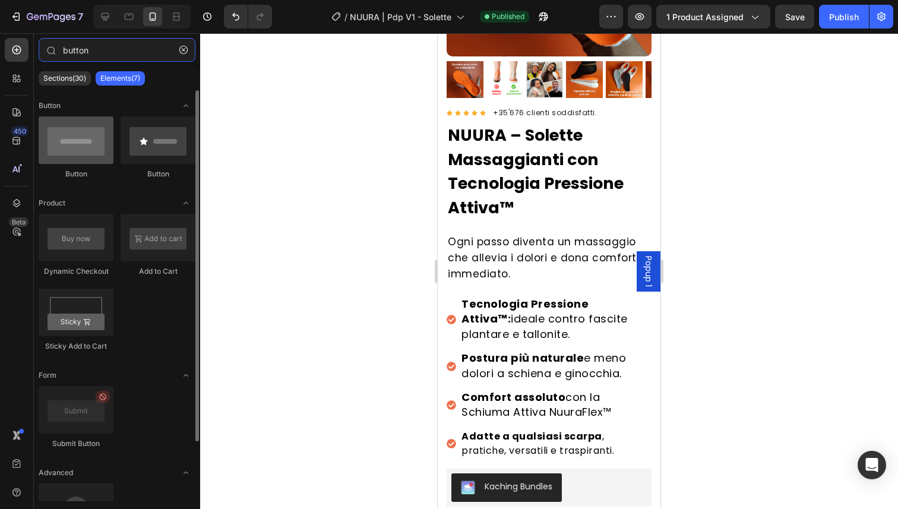
type input "button"
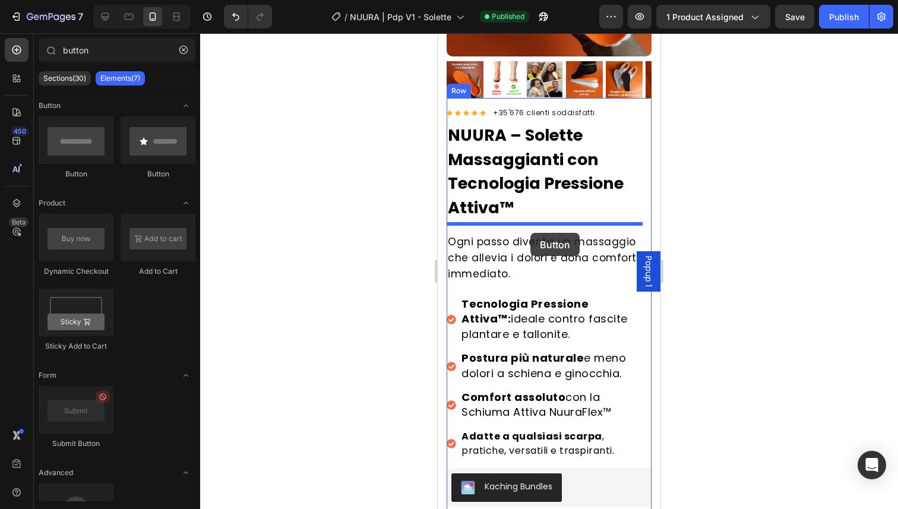
drag, startPoint x: 507, startPoint y: 181, endPoint x: 530, endPoint y: 233, distance: 57.2
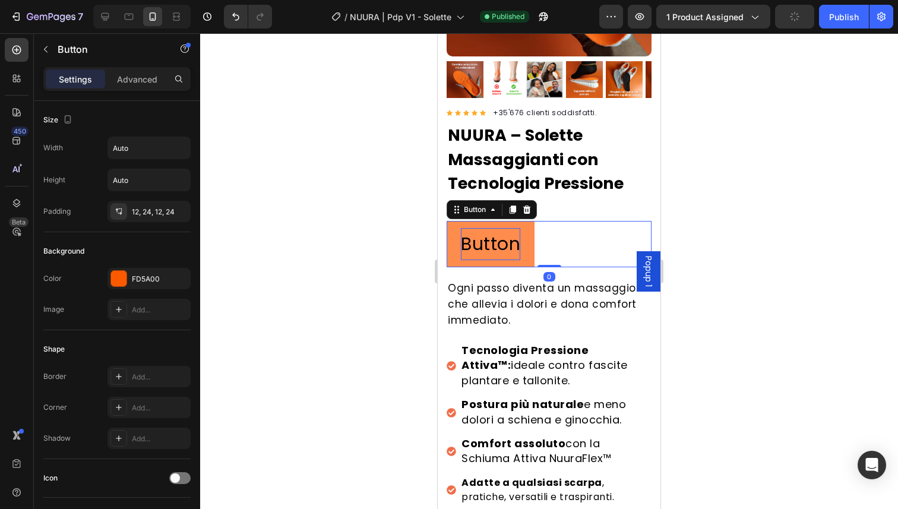
click at [514, 233] on p "Button" at bounding box center [490, 244] width 59 height 32
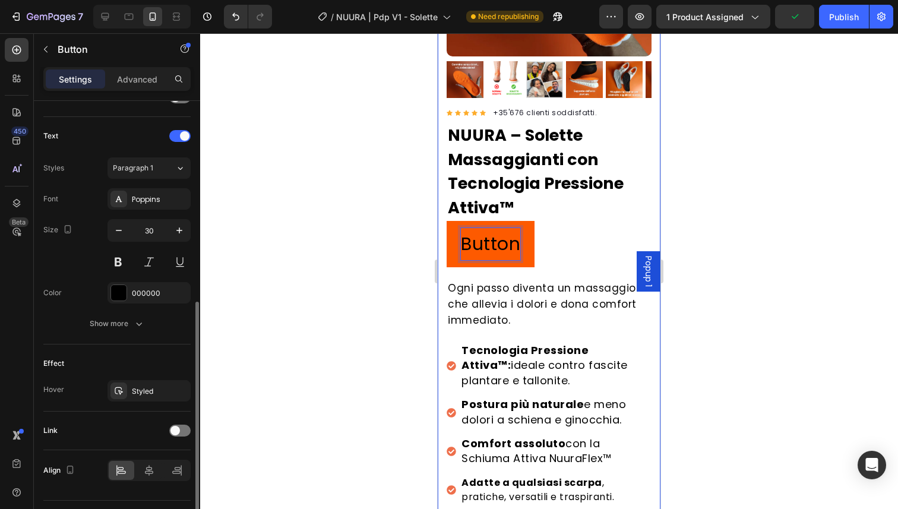
scroll to position [410, 0]
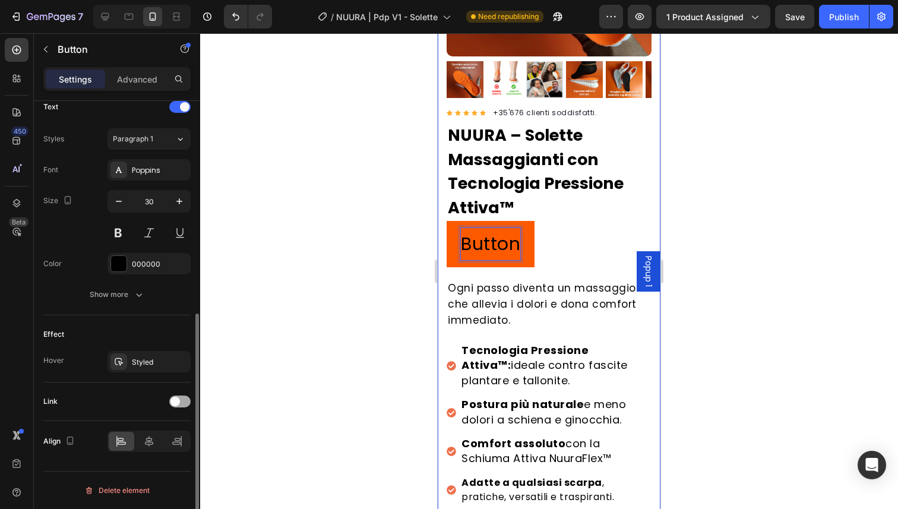
click at [173, 405] on span at bounding box center [175, 402] width 10 height 10
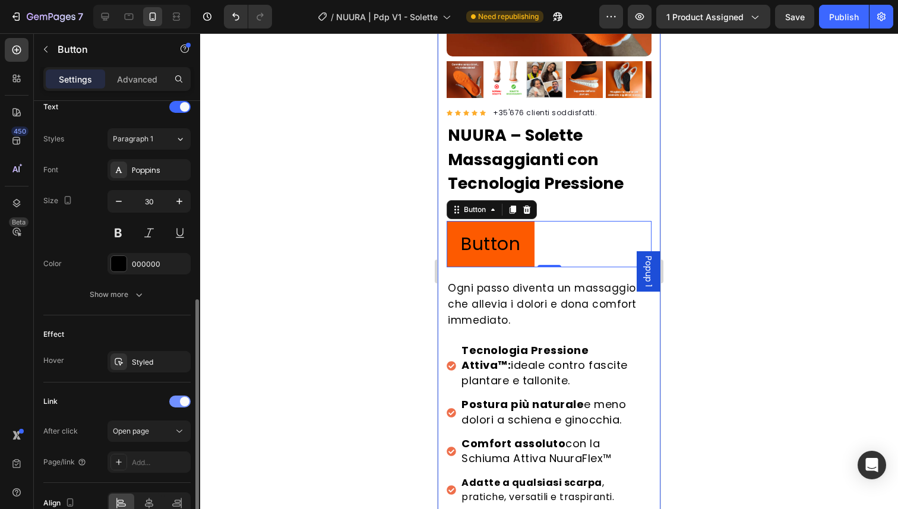
click at [179, 405] on div at bounding box center [179, 402] width 21 height 12
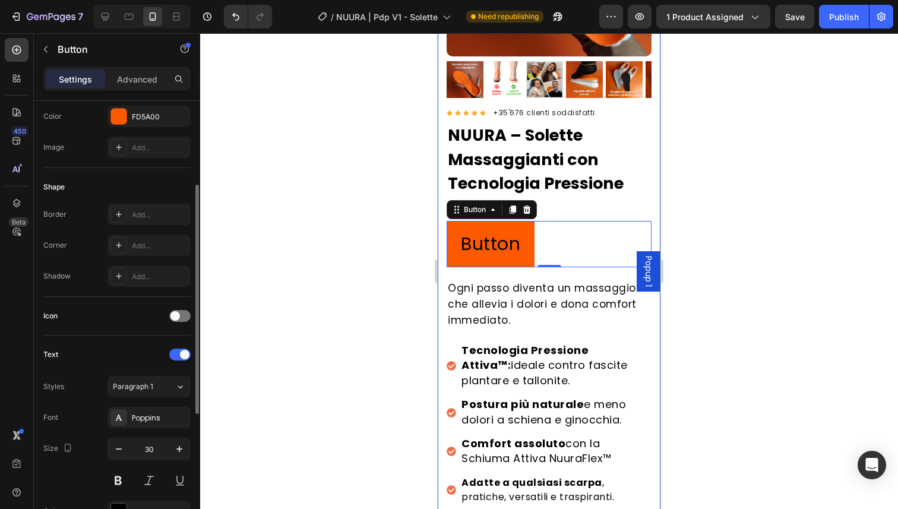
scroll to position [160, 0]
click at [181, 316] on div at bounding box center [179, 318] width 21 height 12
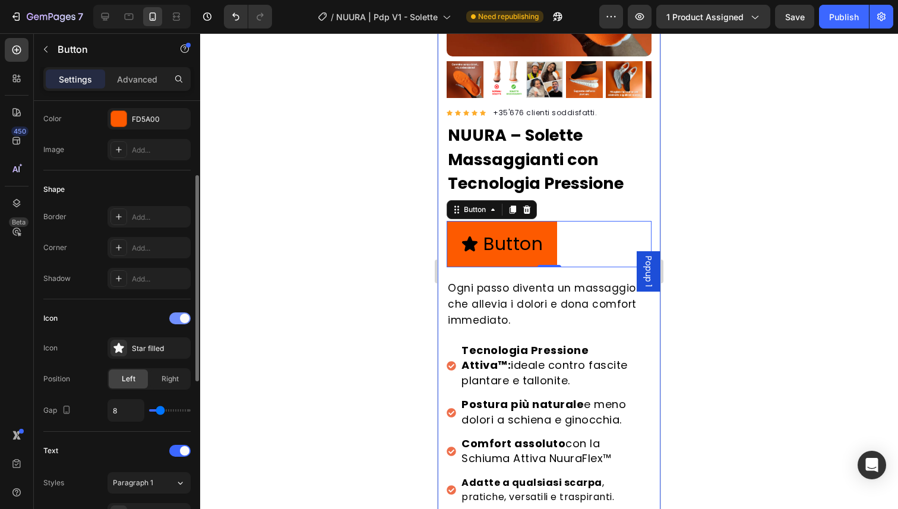
click at [181, 316] on span at bounding box center [185, 319] width 10 height 10
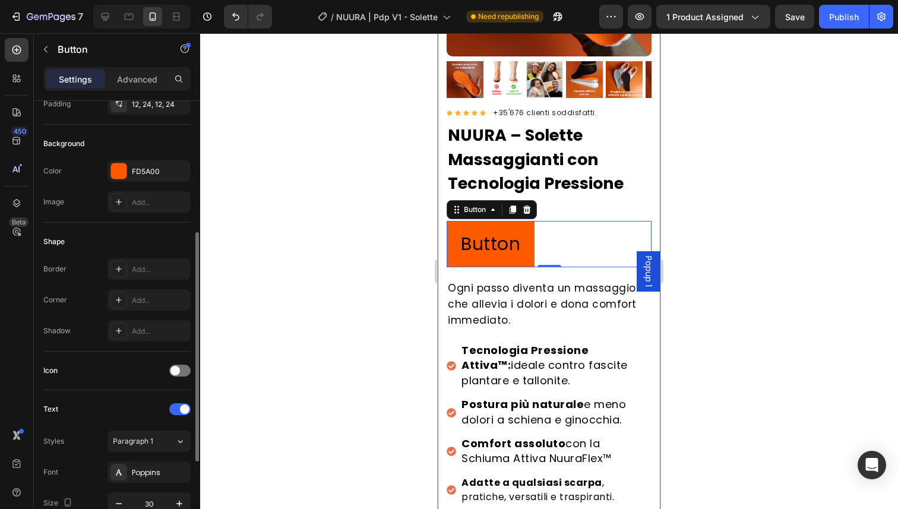
scroll to position [0, 0]
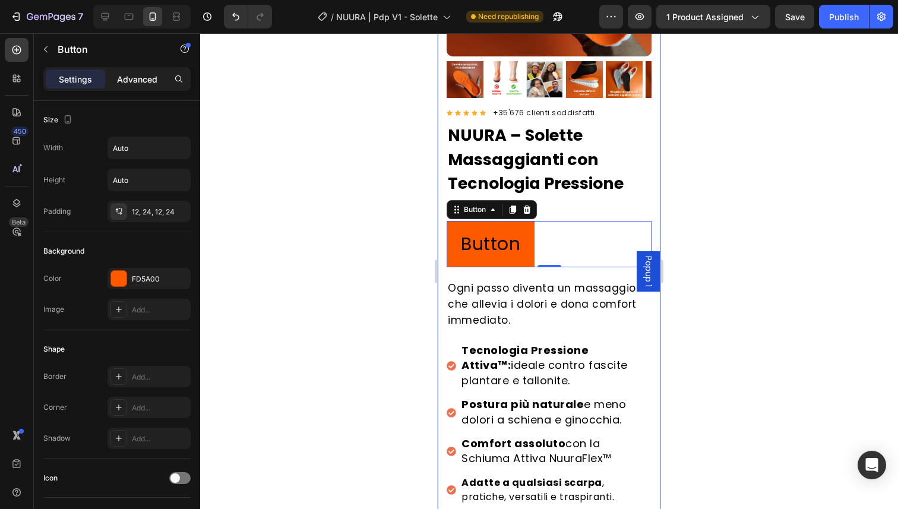
click at [128, 86] on div "Advanced" at bounding box center [137, 79] width 59 height 19
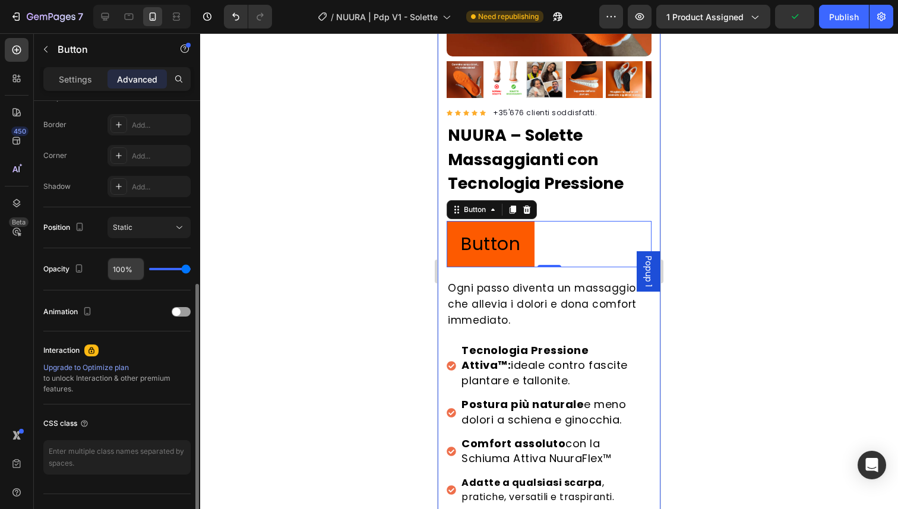
scroll to position [350, 0]
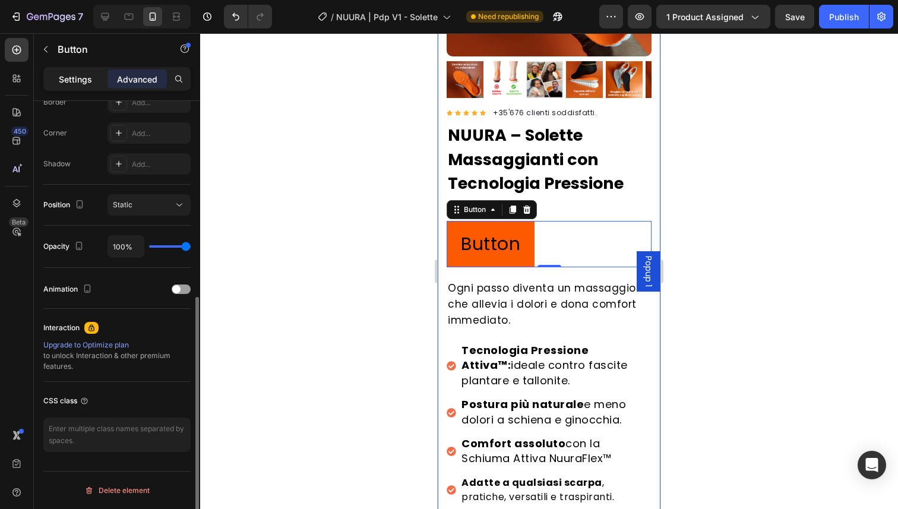
click at [72, 83] on p "Settings" at bounding box center [75, 79] width 33 height 12
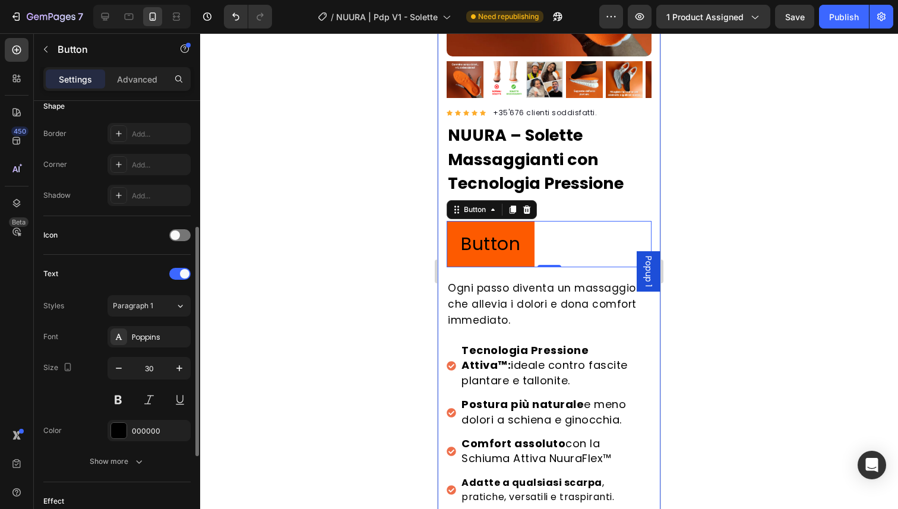
scroll to position [248, 0]
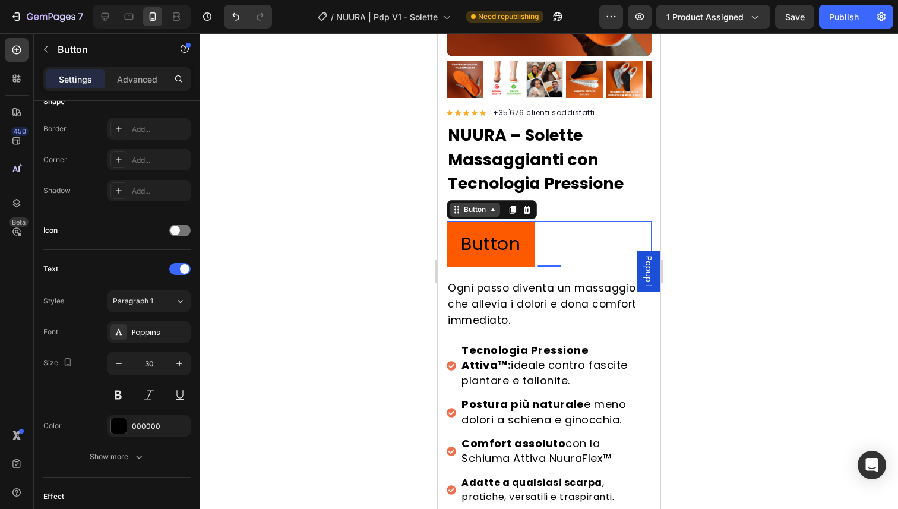
click at [491, 205] on icon at bounding box center [493, 210] width 10 height 10
drag, startPoint x: 418, startPoint y: 234, endPoint x: 429, endPoint y: 234, distance: 11.9
click at [418, 234] on div at bounding box center [549, 271] width 698 height 476
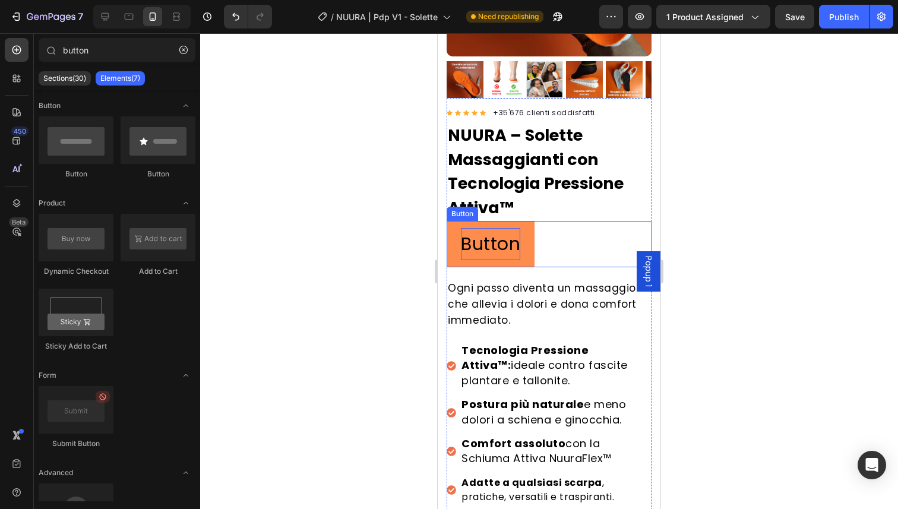
click at [489, 240] on p "Button" at bounding box center [490, 244] width 59 height 32
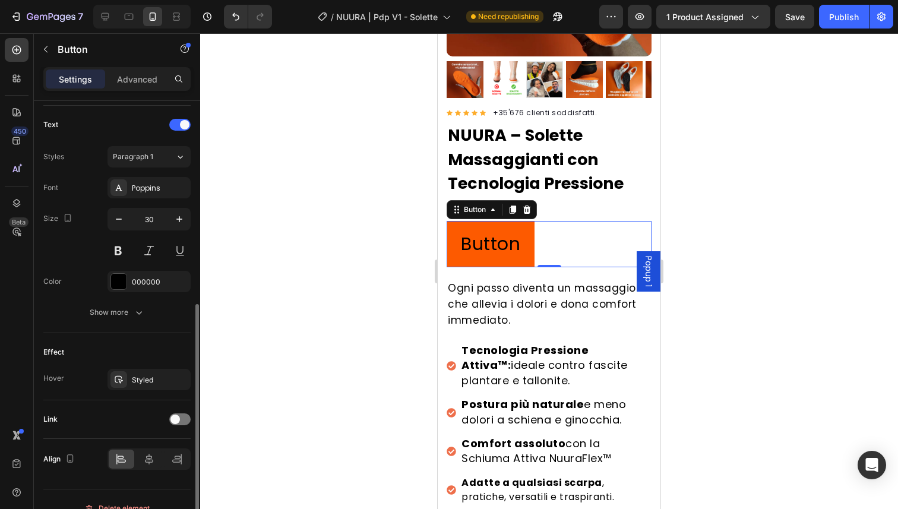
scroll to position [410, 0]
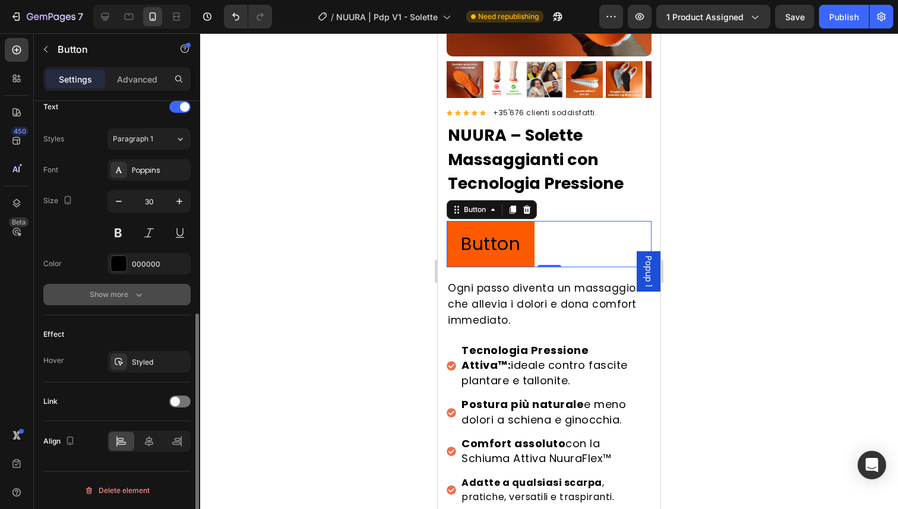
click at [115, 300] on div "Show more" at bounding box center [117, 295] width 55 height 12
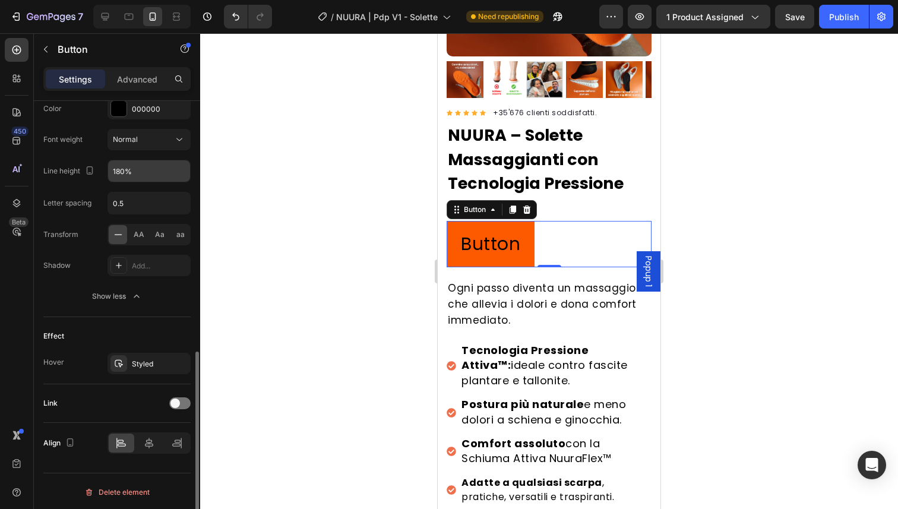
scroll to position [567, 0]
click at [184, 405] on div at bounding box center [179, 402] width 21 height 12
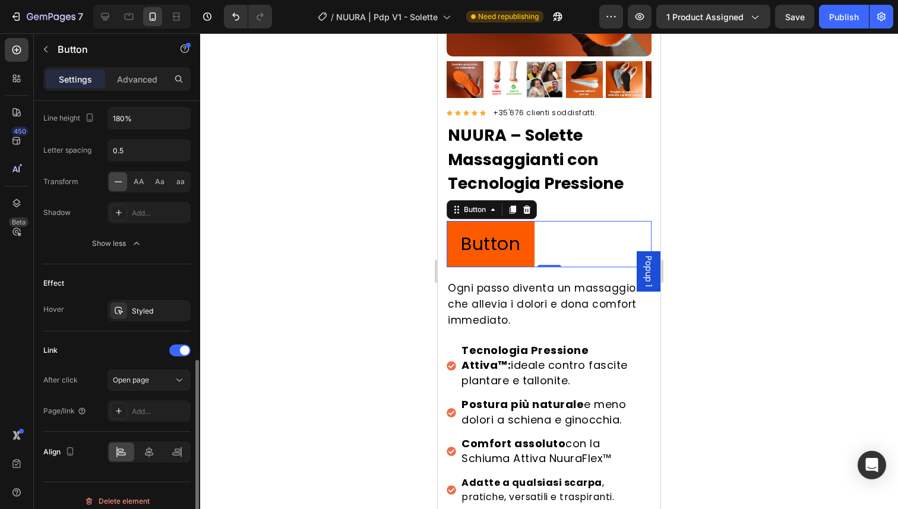
scroll to position [628, 0]
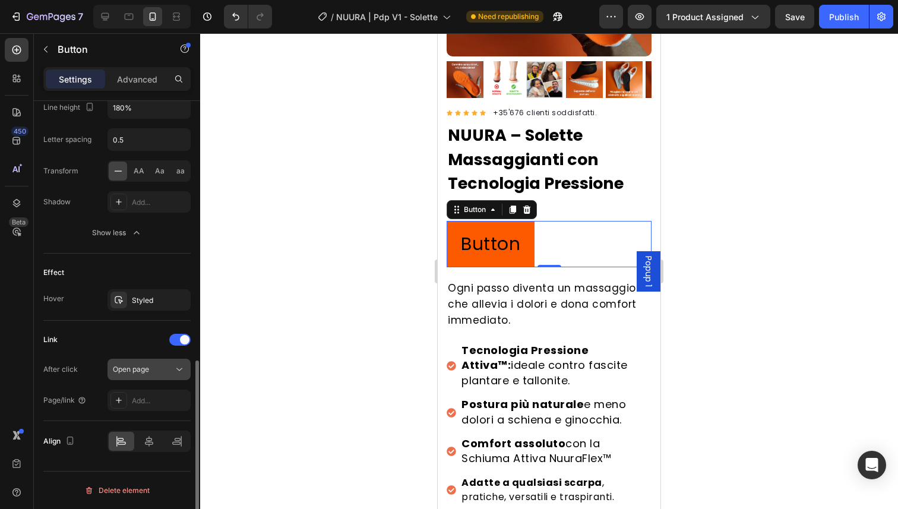
click at [137, 377] on button "Open page" at bounding box center [149, 369] width 83 height 21
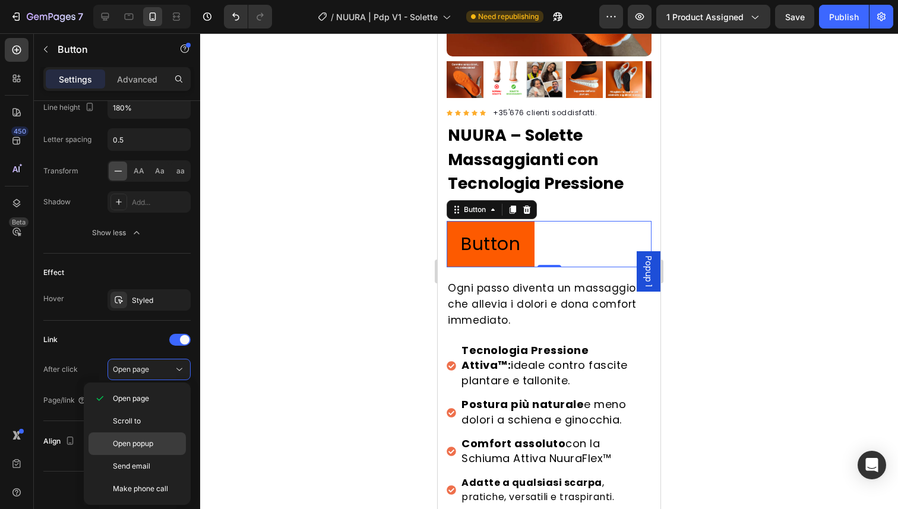
click at [134, 444] on span "Open popup" at bounding box center [133, 443] width 40 height 11
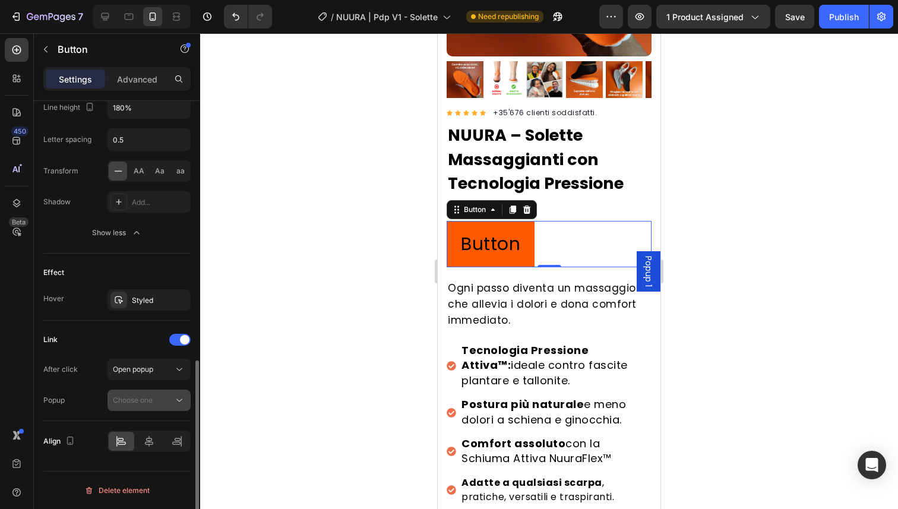
click at [153, 402] on div "Choose one" at bounding box center [143, 400] width 61 height 11
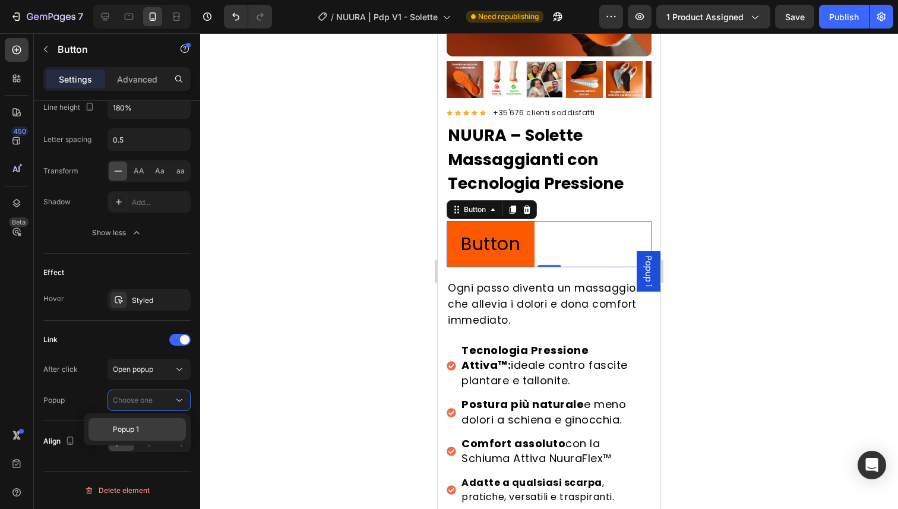
click at [147, 429] on p "Popup 1" at bounding box center [147, 429] width 68 height 11
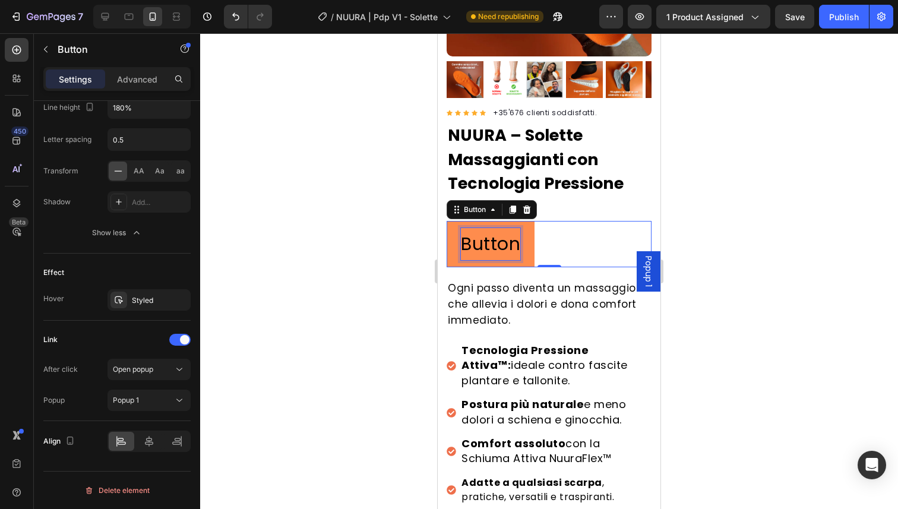
click at [488, 238] on p "Button" at bounding box center [490, 244] width 59 height 32
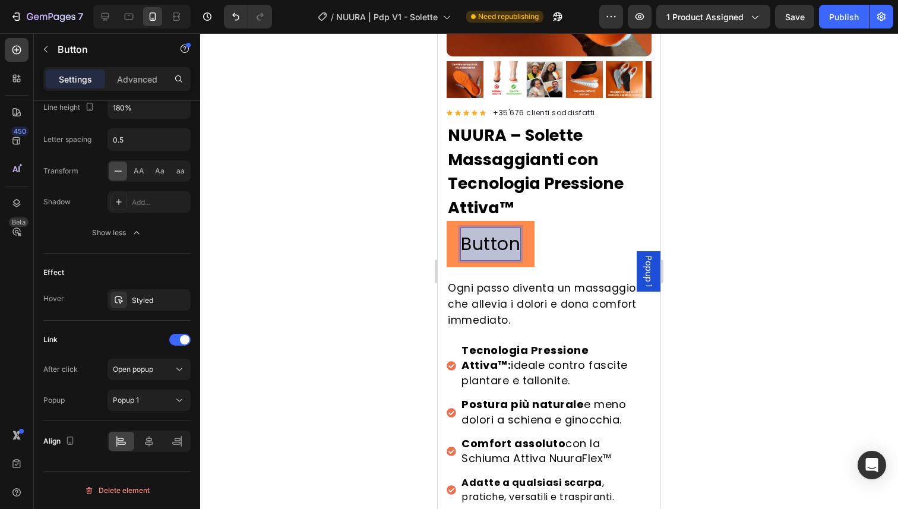
click at [488, 238] on p "Button" at bounding box center [490, 244] width 59 height 32
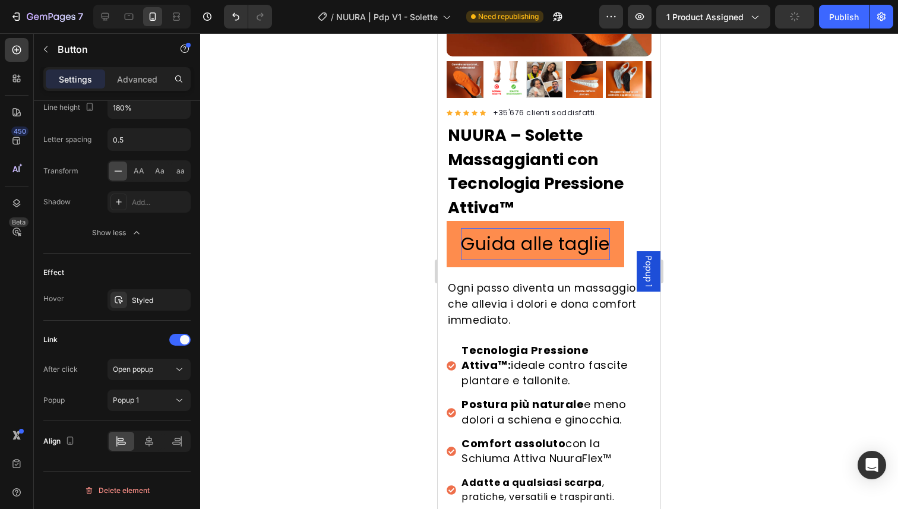
drag, startPoint x: 401, startPoint y: 242, endPoint x: 11, endPoint y: 209, distance: 391.1
click at [401, 242] on div at bounding box center [549, 271] width 698 height 476
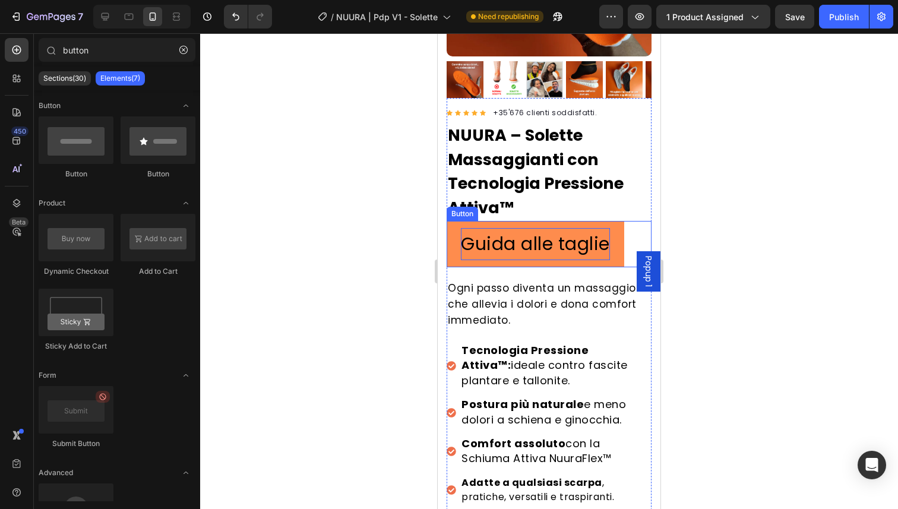
click at [454, 242] on link "Guida alle taglie" at bounding box center [536, 244] width 178 height 46
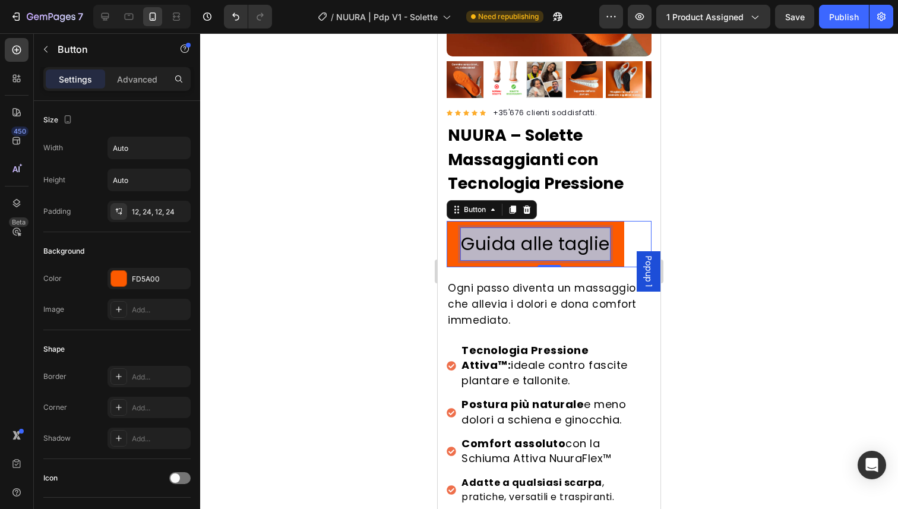
click at [488, 232] on p "Guida alle taglie" at bounding box center [535, 244] width 149 height 32
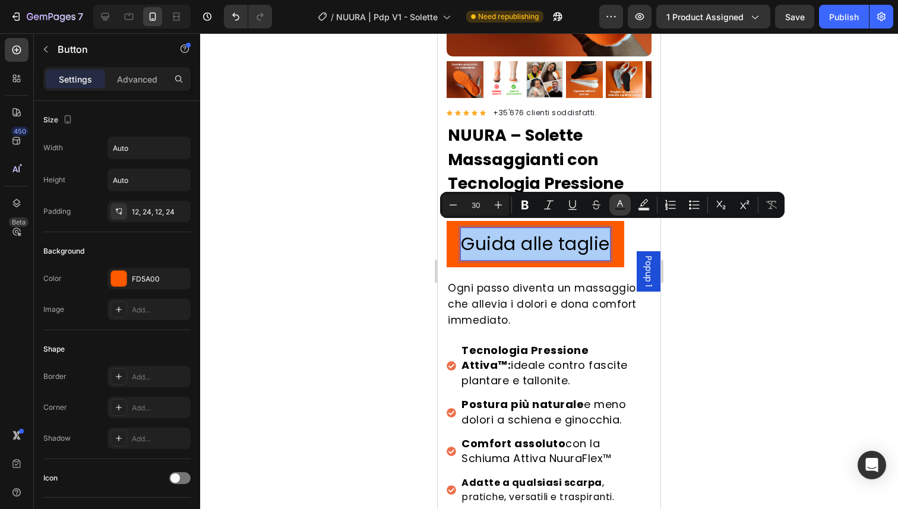
click at [612, 204] on button "Text Color" at bounding box center [619, 204] width 21 height 21
type input "000000"
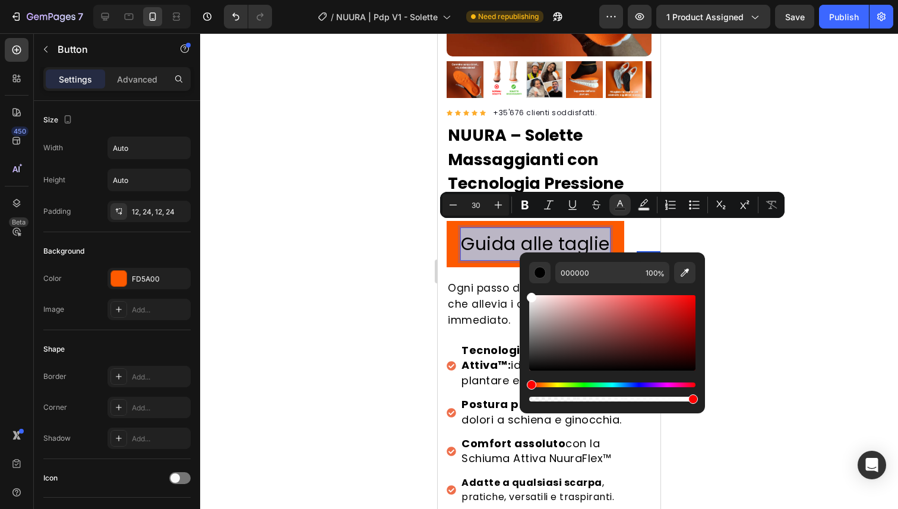
drag, startPoint x: 613, startPoint y: 311, endPoint x: 527, endPoint y: 289, distance: 88.2
click at [527, 289] on div "000000 100 %" at bounding box center [612, 327] width 185 height 151
type input "FFFFFF"
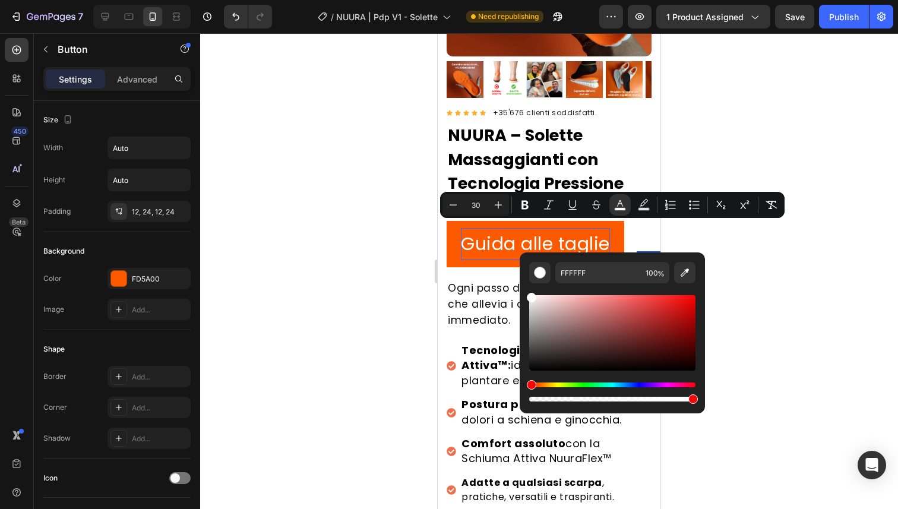
drag, startPoint x: 406, startPoint y: 254, endPoint x: 9, endPoint y: 201, distance: 400.2
click at [406, 254] on div at bounding box center [549, 271] width 698 height 476
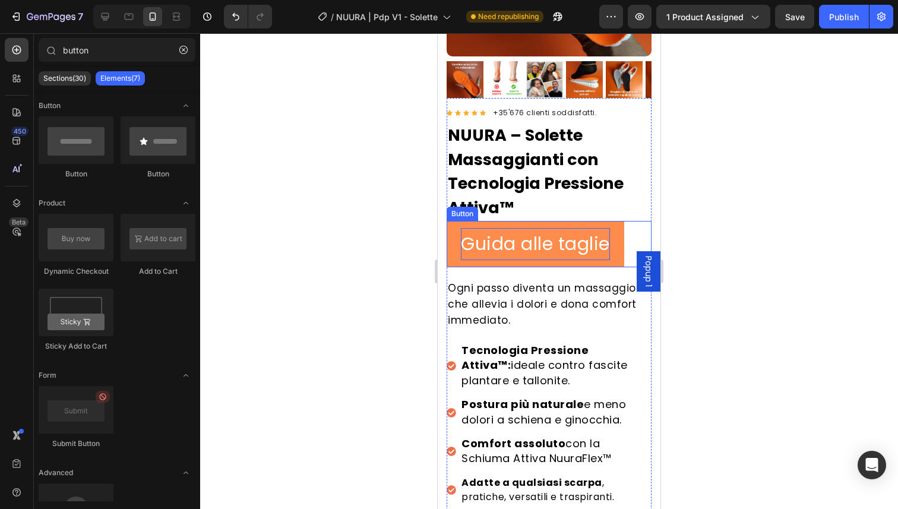
click at [450, 233] on link "Guida alle taglie" at bounding box center [536, 244] width 178 height 46
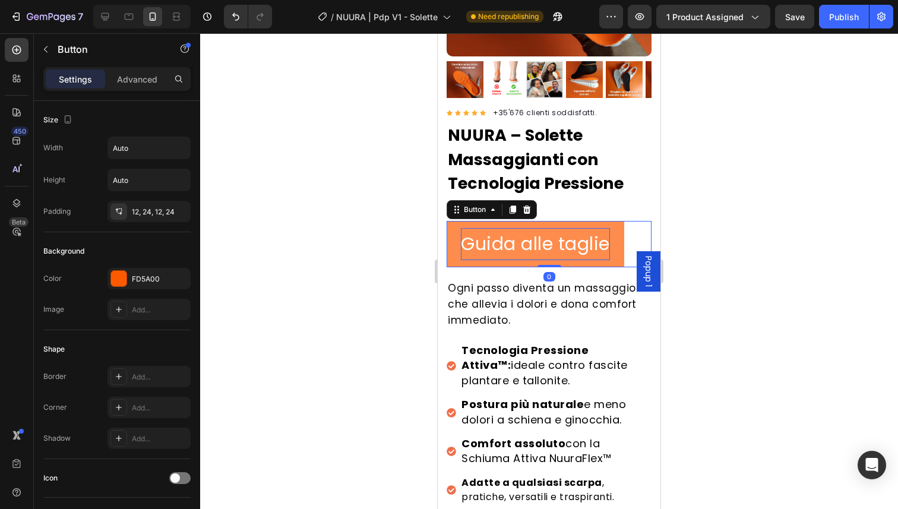
click at [476, 221] on link "Guida alle taglie" at bounding box center [536, 244] width 178 height 46
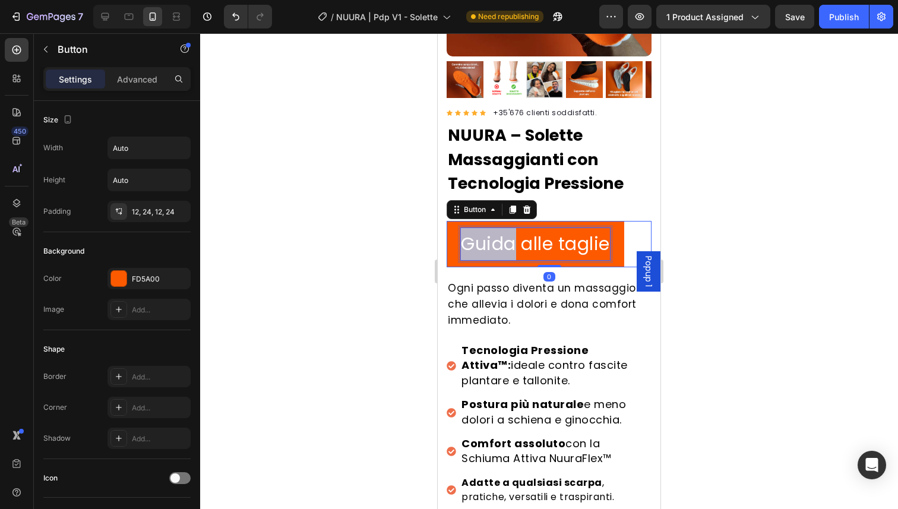
click at [507, 238] on span "Guida alle taglie" at bounding box center [535, 244] width 149 height 26
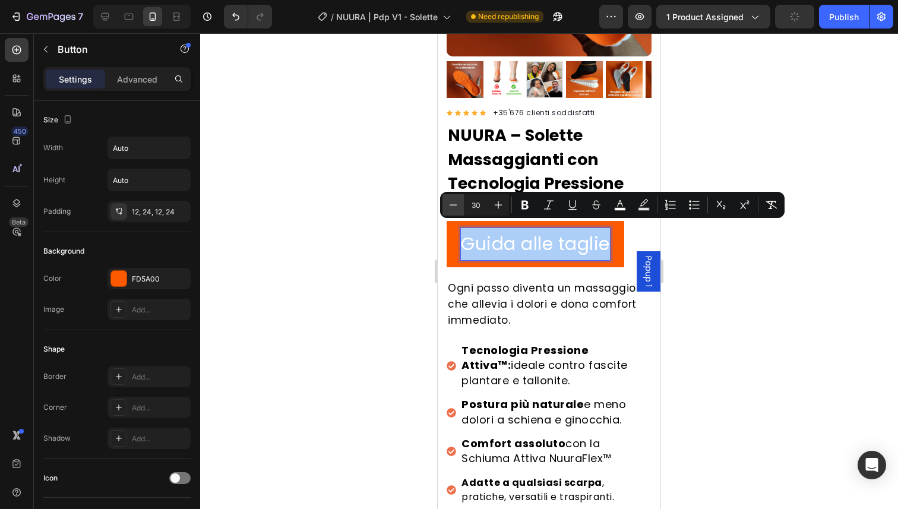
click at [456, 207] on icon "Editor contextual toolbar" at bounding box center [453, 205] width 12 height 12
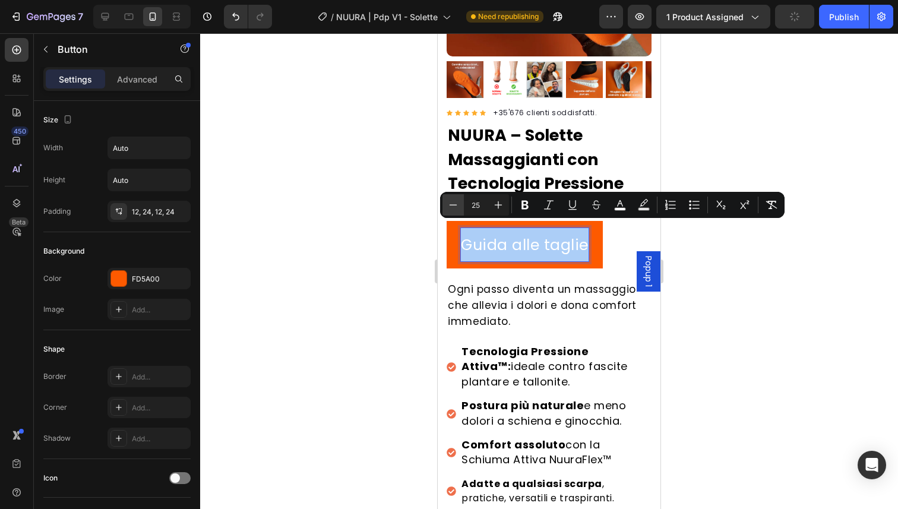
click at [456, 207] on icon "Editor contextual toolbar" at bounding box center [453, 205] width 12 height 12
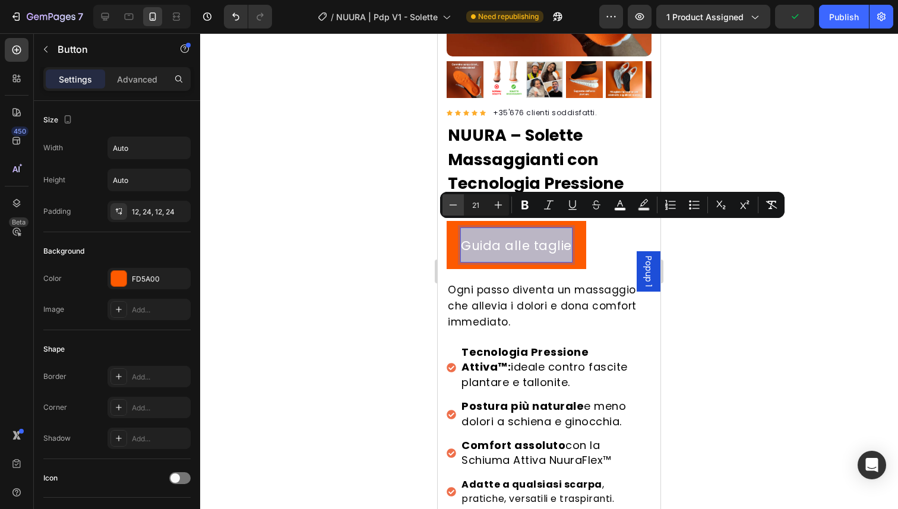
type input "20"
click at [301, 226] on div at bounding box center [549, 271] width 698 height 476
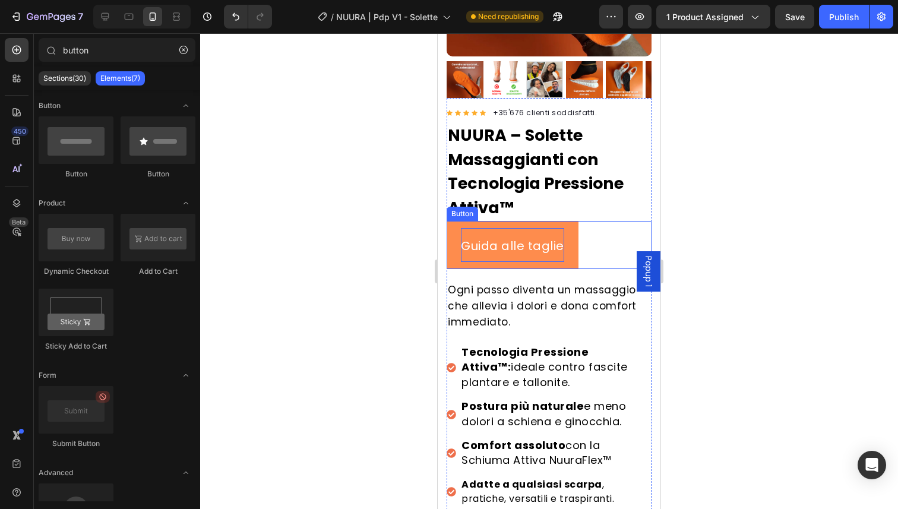
click at [454, 247] on link "Guida alle taglie" at bounding box center [513, 245] width 132 height 48
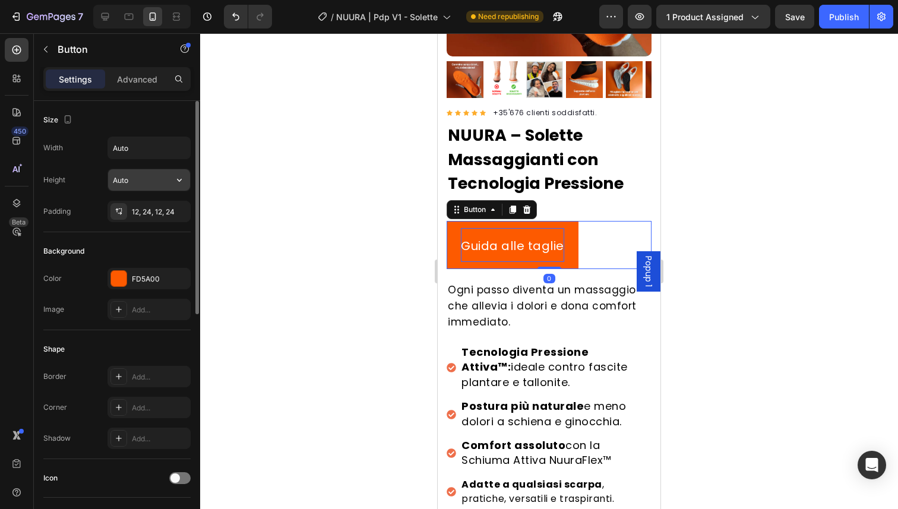
click at [153, 179] on input "Auto" at bounding box center [149, 179] width 82 height 21
click at [183, 176] on icon "button" at bounding box center [179, 180] width 12 height 12
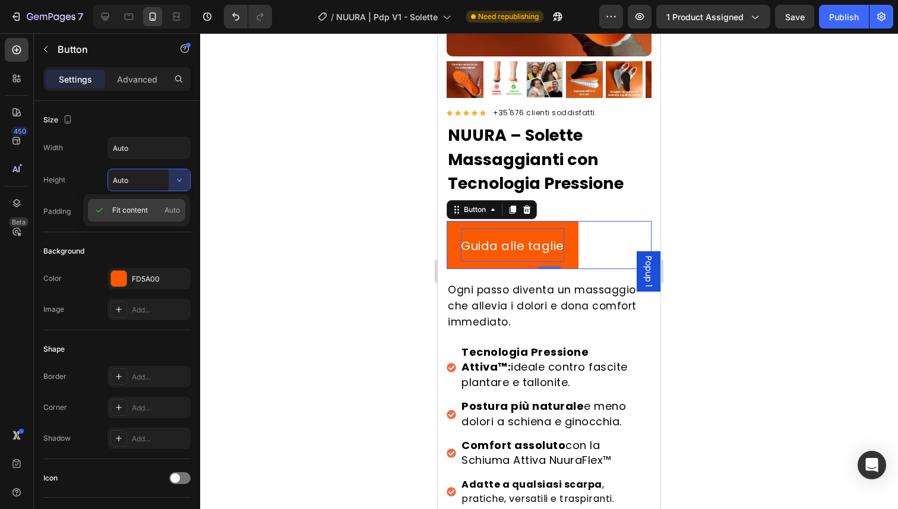
click at [162, 203] on div "Fit content Auto" at bounding box center [136, 210] width 97 height 23
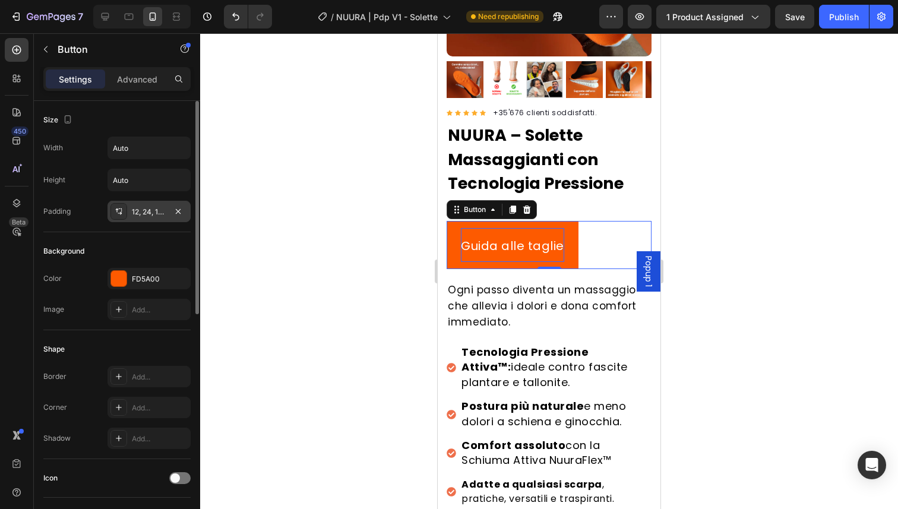
click at [157, 210] on div "12, 24, 12, 24" at bounding box center [149, 212] width 34 height 11
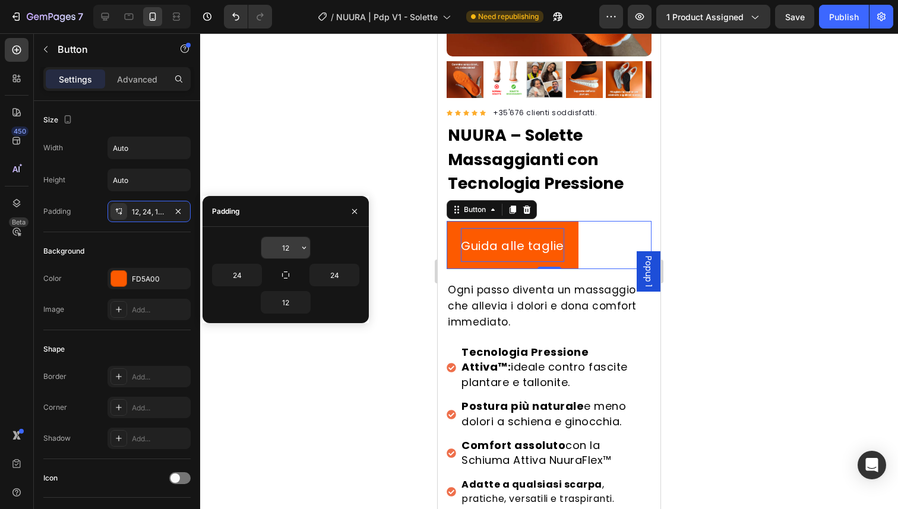
click at [283, 245] on input "12" at bounding box center [285, 247] width 49 height 21
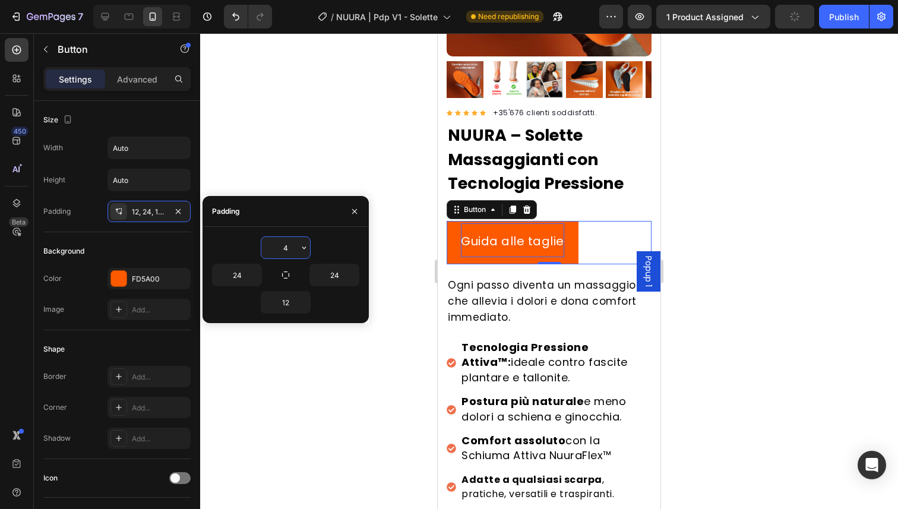
type input "5"
click at [330, 271] on input "24" at bounding box center [334, 274] width 49 height 21
click at [236, 280] on input "24" at bounding box center [237, 274] width 49 height 21
click at [340, 274] on input "20" at bounding box center [334, 274] width 49 height 21
type input "24"
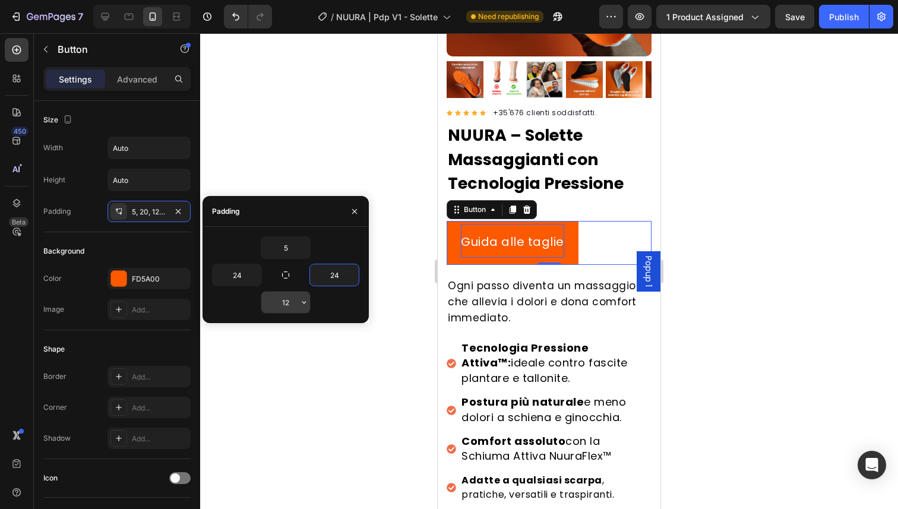
click at [289, 306] on input "12" at bounding box center [285, 302] width 49 height 21
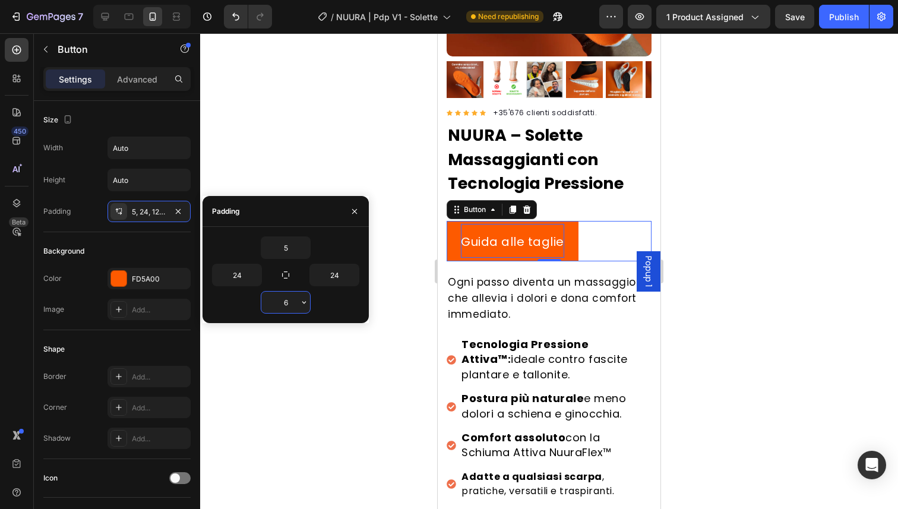
type input "5"
click at [481, 237] on span "Guida alle taglie" at bounding box center [512, 241] width 103 height 17
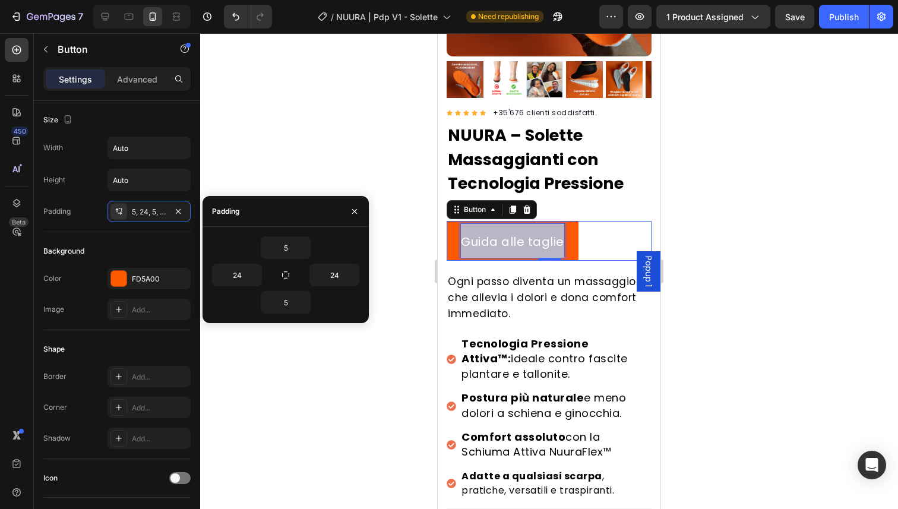
click at [481, 237] on span "Guida alle taglie" at bounding box center [512, 241] width 103 height 17
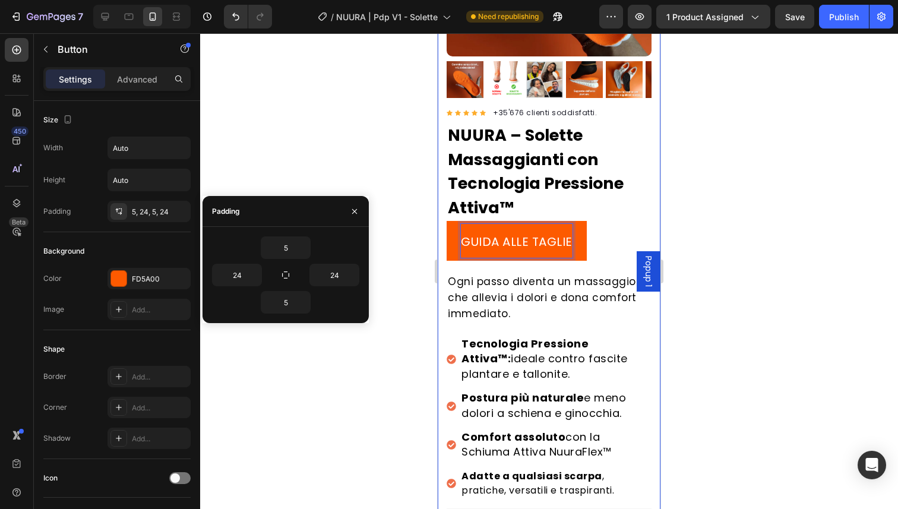
click at [383, 149] on div at bounding box center [549, 271] width 698 height 476
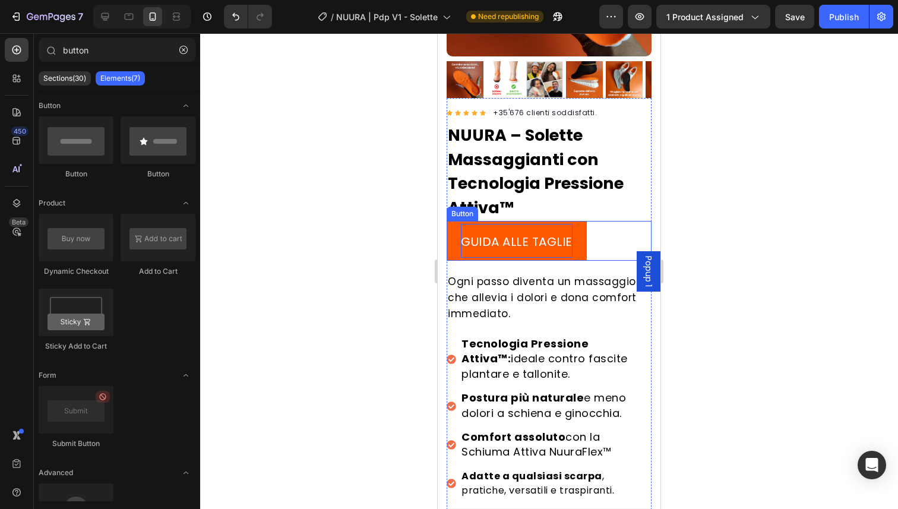
click at [492, 224] on p "GUIDA ALLE TAGLIE" at bounding box center [517, 241] width 112 height 34
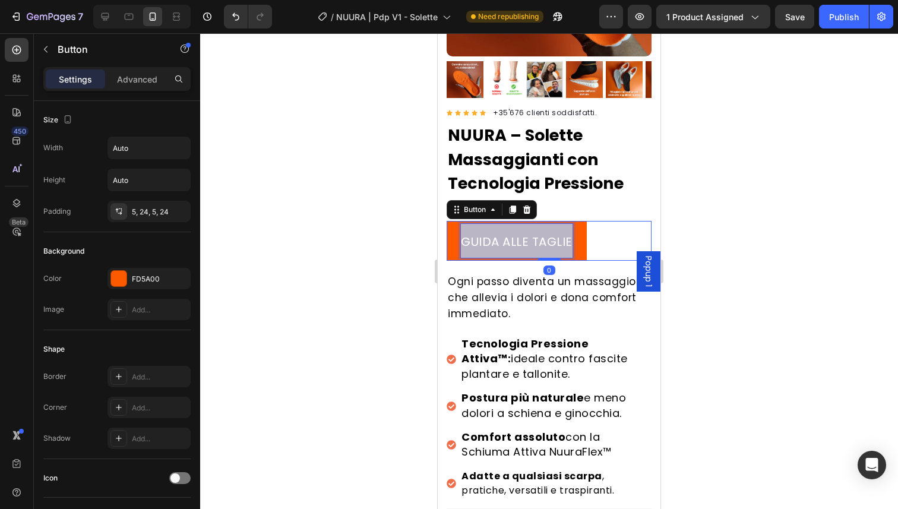
click at [522, 224] on p "GUIDA ALLE TAGLIE" at bounding box center [517, 241] width 112 height 34
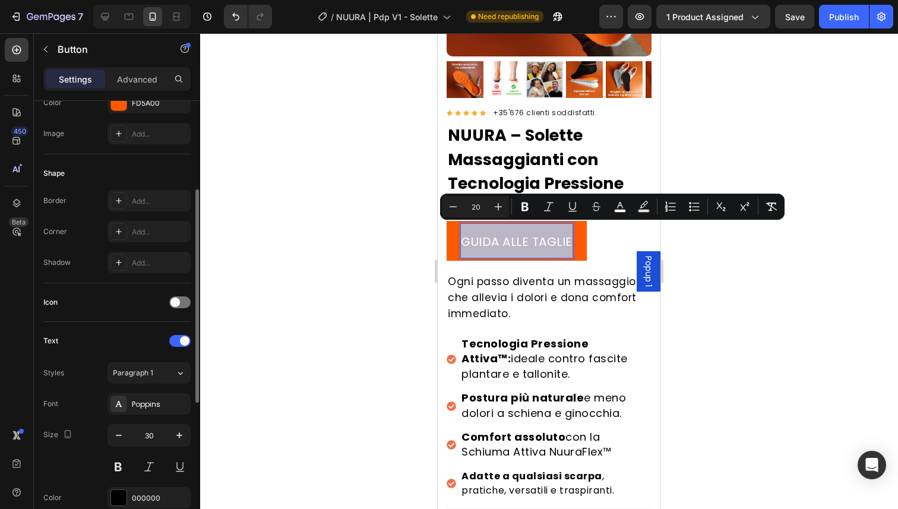
scroll to position [223, 0]
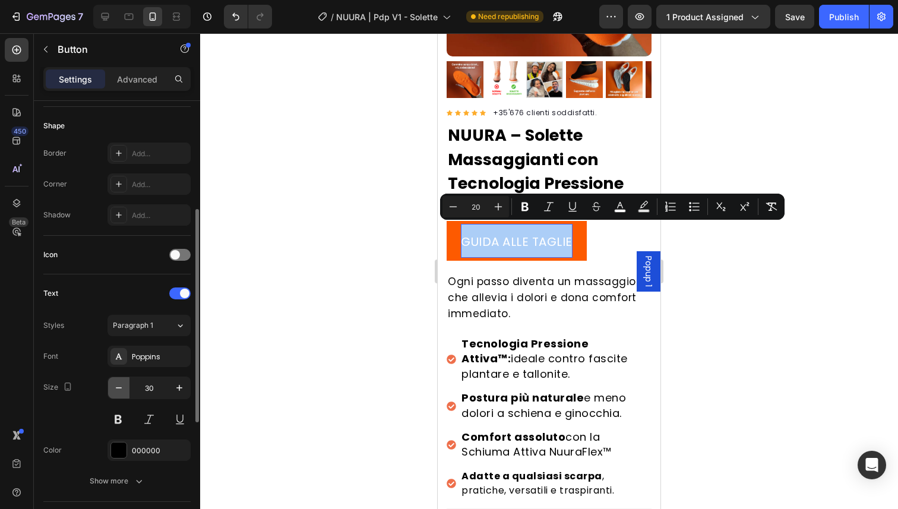
click at [123, 392] on icon "button" at bounding box center [119, 388] width 12 height 12
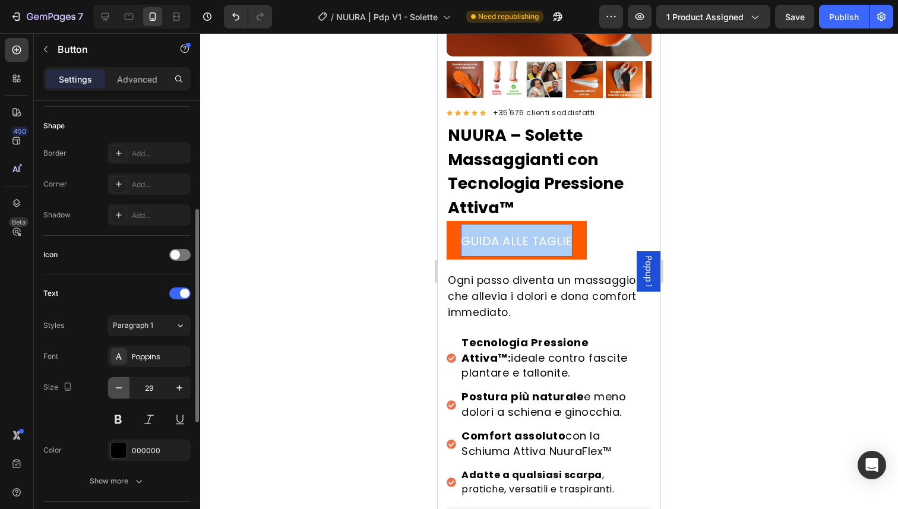
click at [123, 392] on icon "button" at bounding box center [119, 388] width 12 height 12
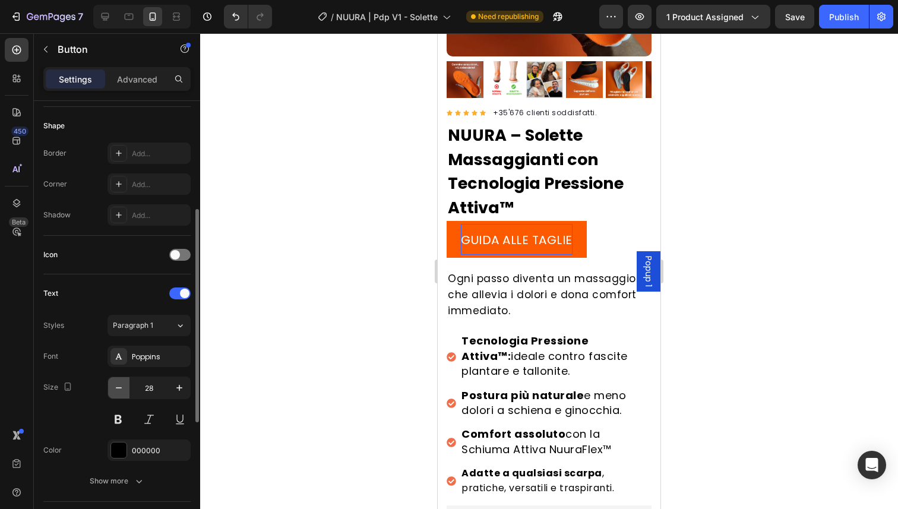
click at [123, 392] on icon "button" at bounding box center [119, 388] width 12 height 12
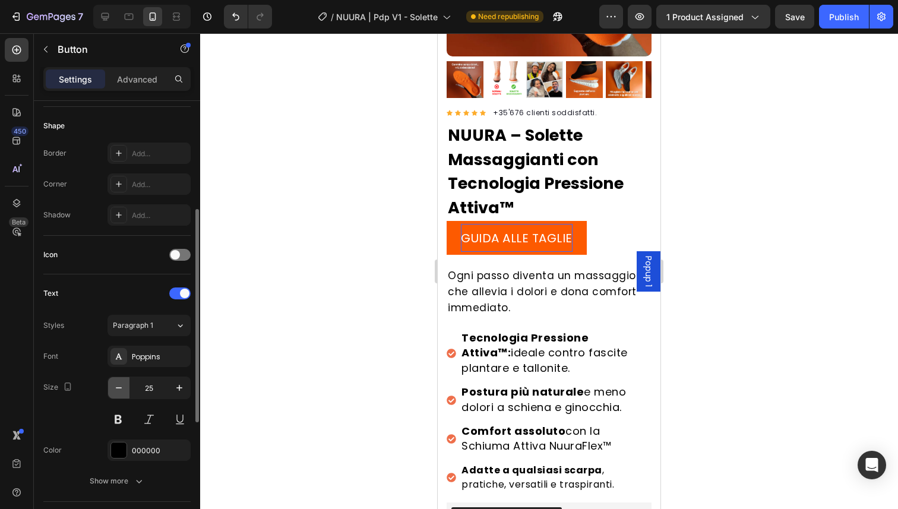
click at [123, 392] on icon "button" at bounding box center [119, 388] width 12 height 12
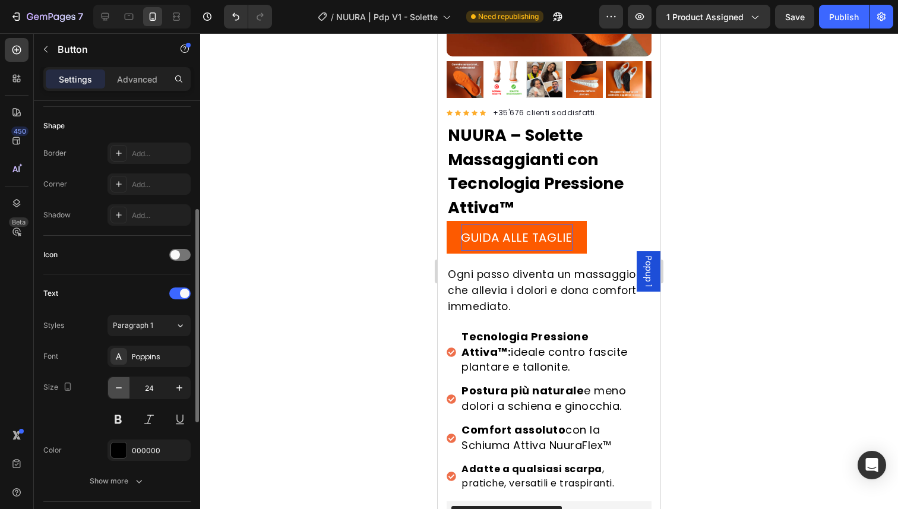
click at [123, 392] on icon "button" at bounding box center [119, 388] width 12 height 12
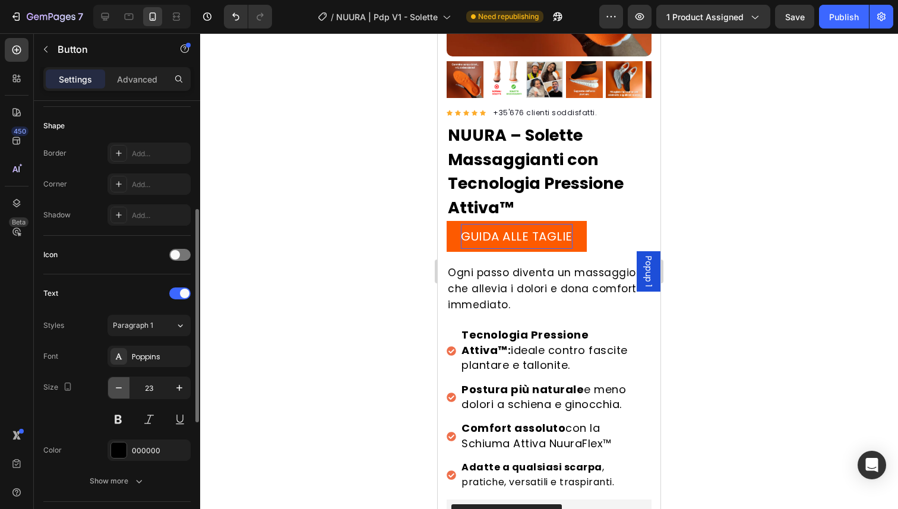
click at [123, 392] on icon "button" at bounding box center [119, 388] width 12 height 12
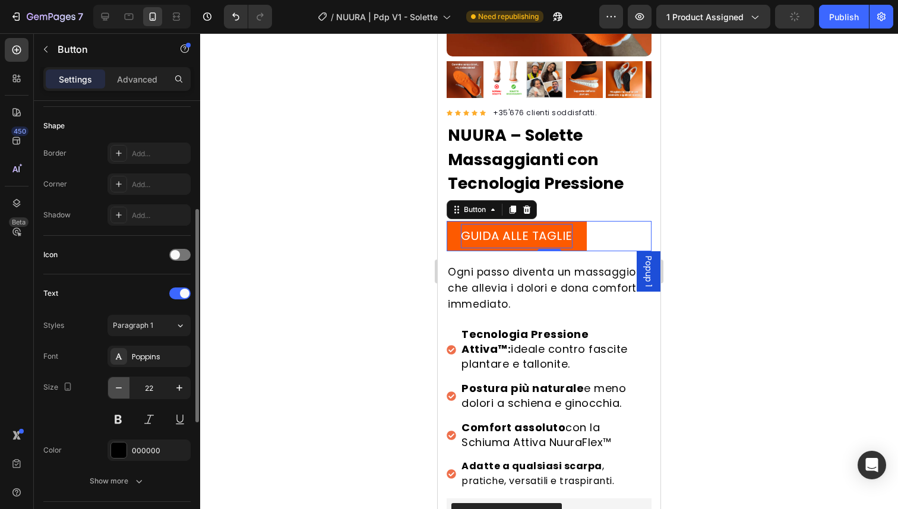
click at [123, 392] on icon "button" at bounding box center [119, 388] width 12 height 12
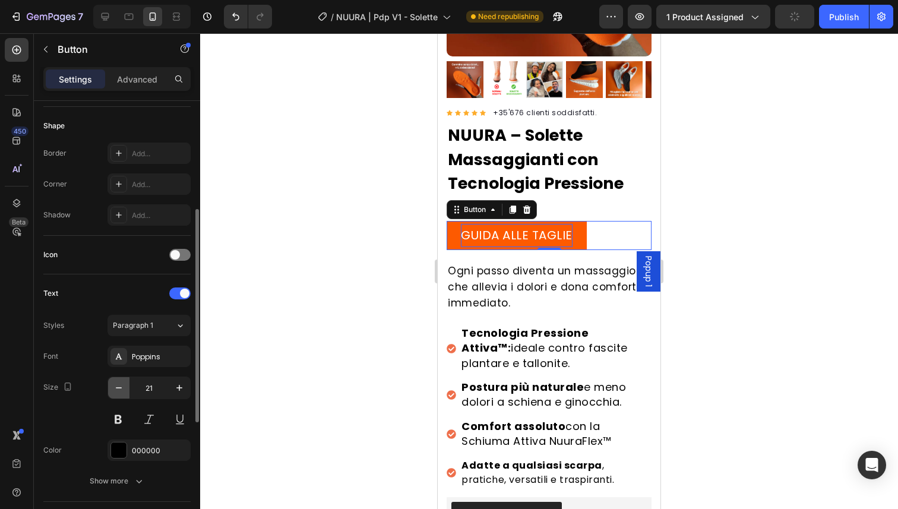
click at [123, 392] on icon "button" at bounding box center [119, 388] width 12 height 12
type input "20"
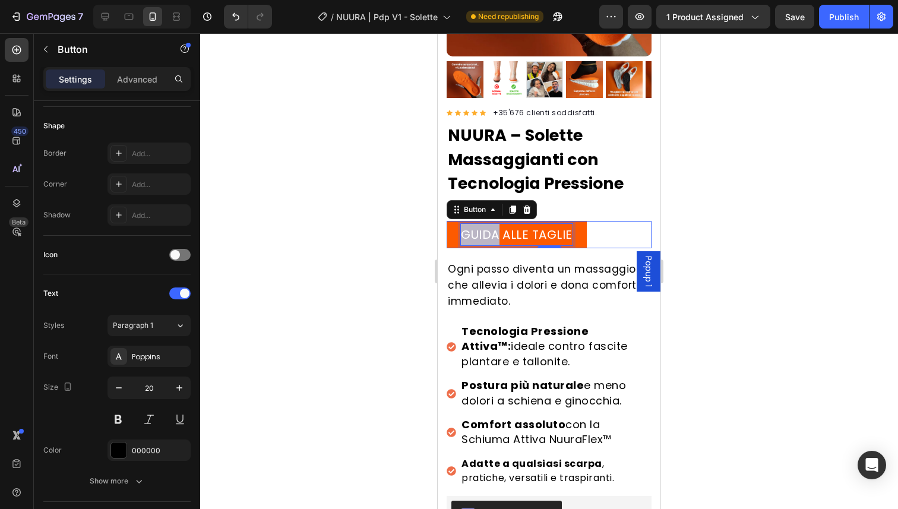
click at [494, 226] on span "GUIDA ALLE TAGLIE" at bounding box center [517, 234] width 112 height 17
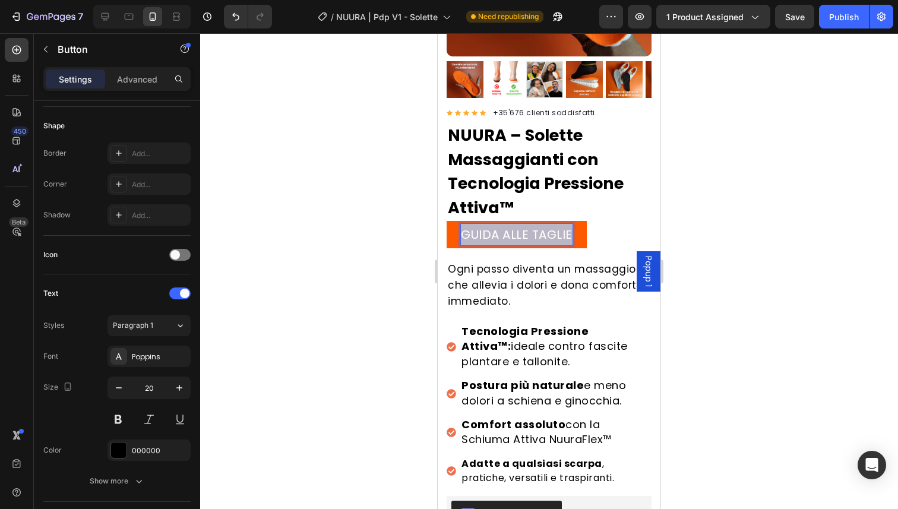
click at [494, 226] on span "GUIDA ALLE TAGLIE" at bounding box center [517, 234] width 112 height 17
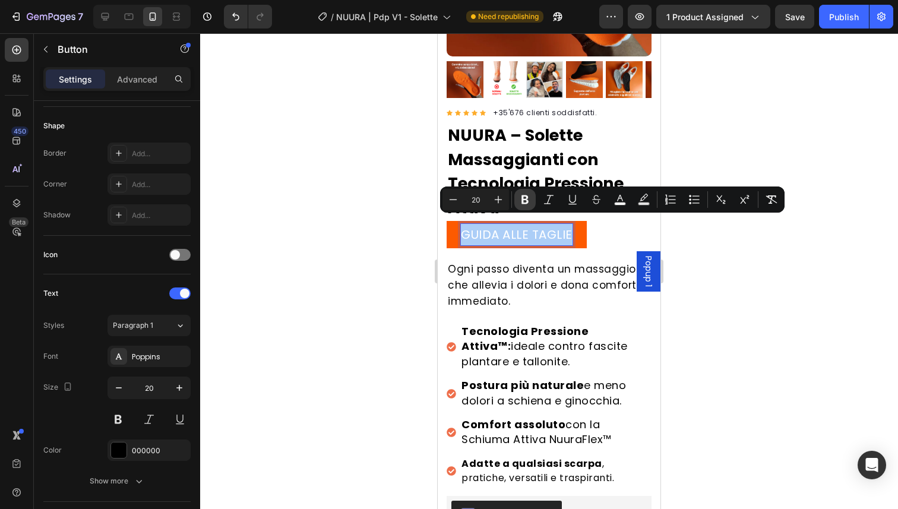
click at [519, 205] on icon "Editor contextual toolbar" at bounding box center [525, 200] width 12 height 12
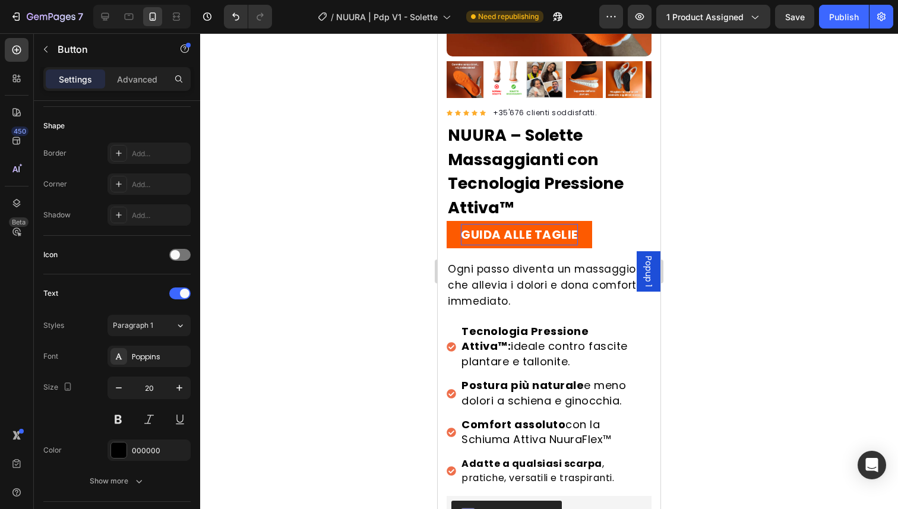
click at [417, 221] on div at bounding box center [549, 271] width 698 height 476
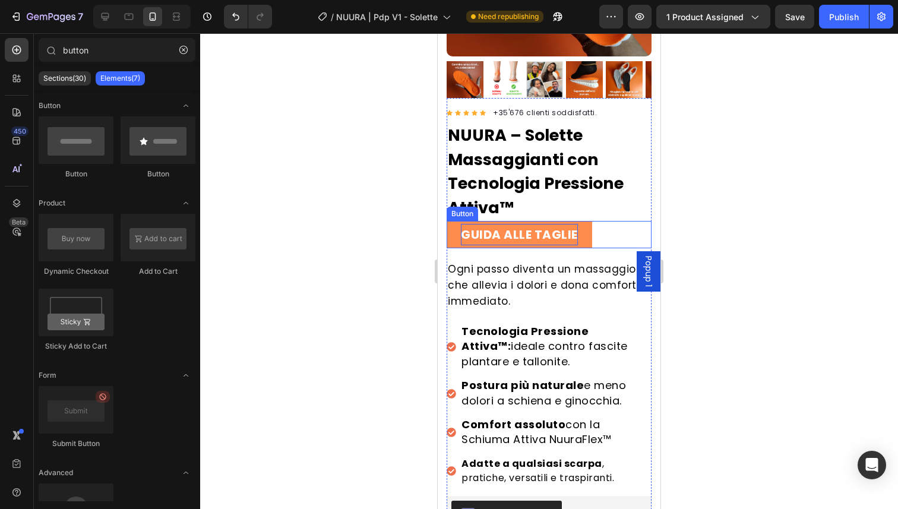
click at [451, 222] on link "GUIDA ALLE TAGLIE" at bounding box center [520, 234] width 146 height 27
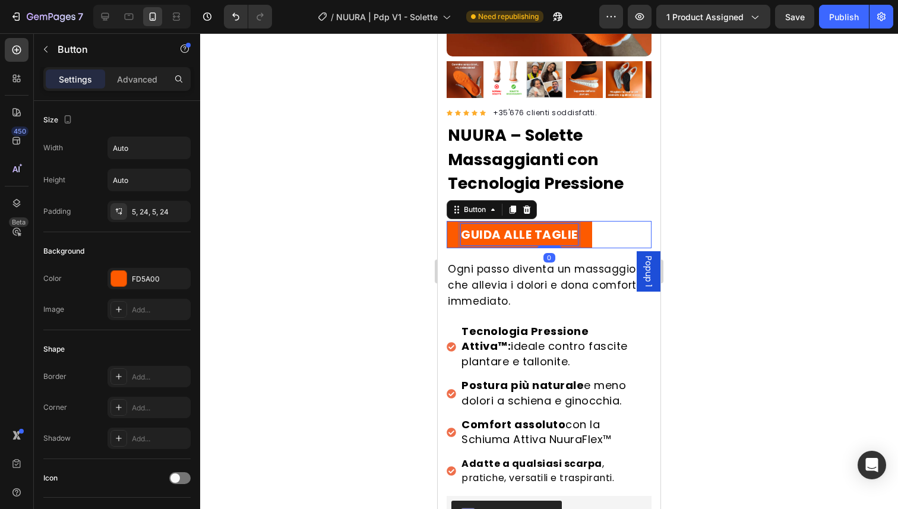
click at [486, 232] on strong "GUIDA ALLE TAGLIE" at bounding box center [519, 234] width 117 height 17
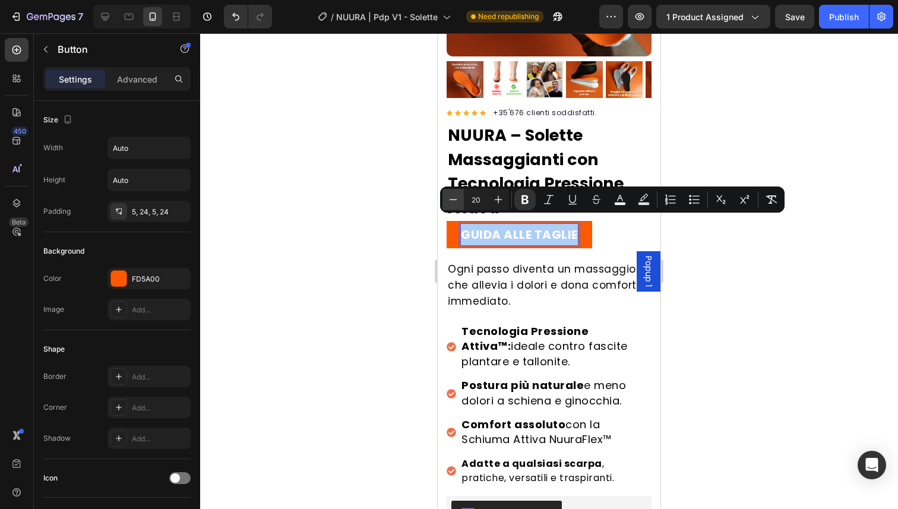
click at [459, 200] on button "Minus" at bounding box center [453, 199] width 21 height 21
type input "16"
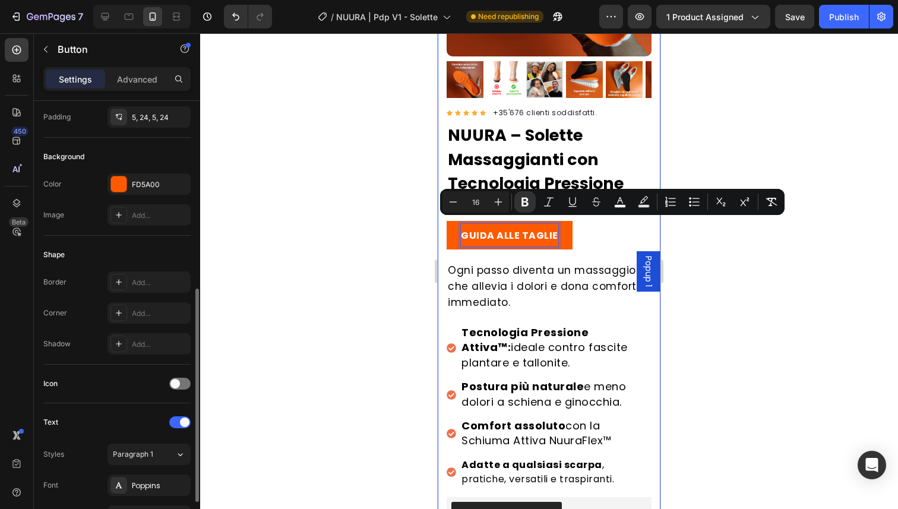
scroll to position [289, 0]
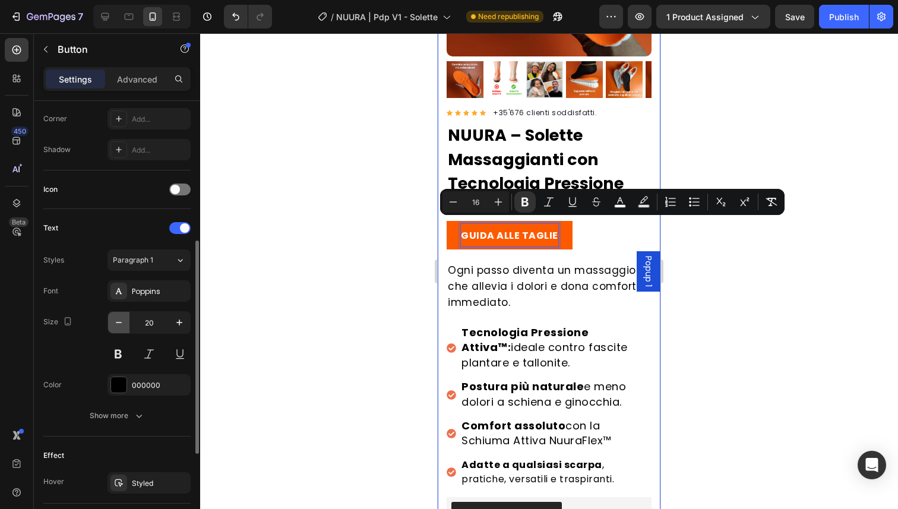
click at [121, 321] on icon "button" at bounding box center [119, 323] width 12 height 12
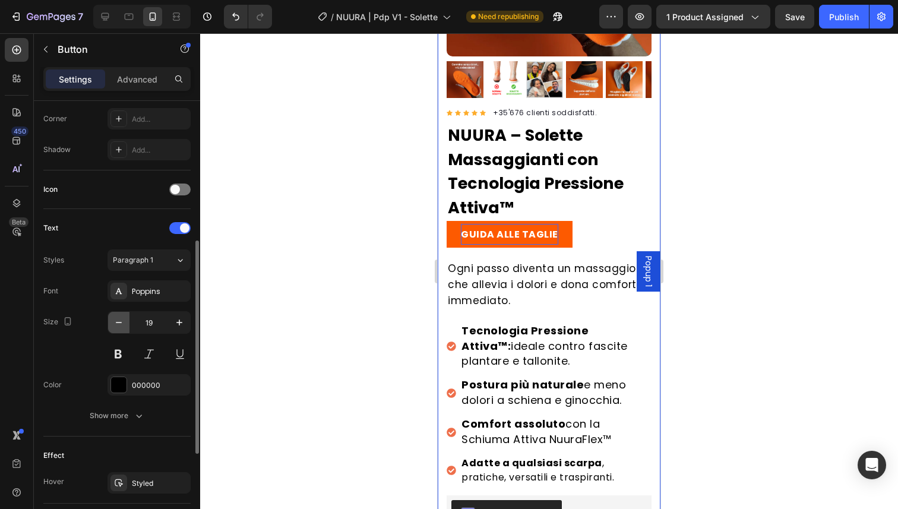
click at [121, 321] on icon "button" at bounding box center [119, 323] width 12 height 12
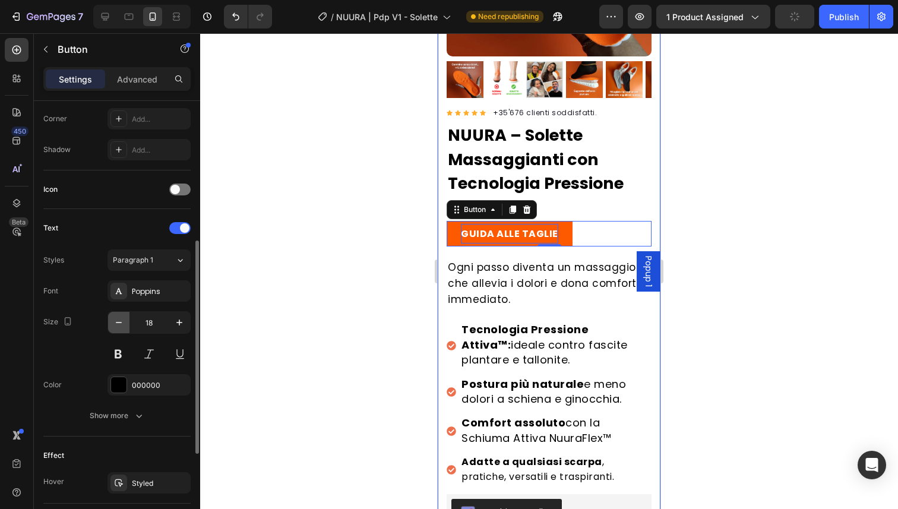
click at [121, 321] on icon "button" at bounding box center [119, 323] width 12 height 12
type input "16"
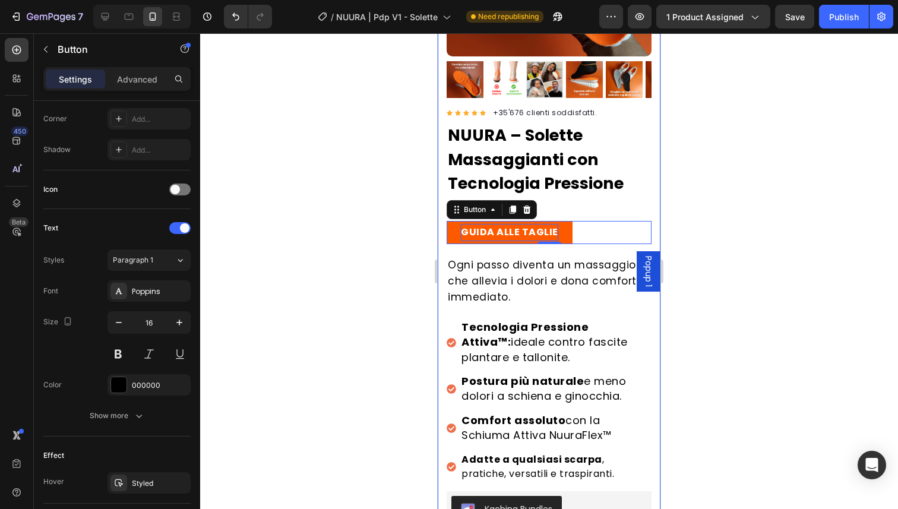
click at [329, 282] on div at bounding box center [549, 271] width 698 height 476
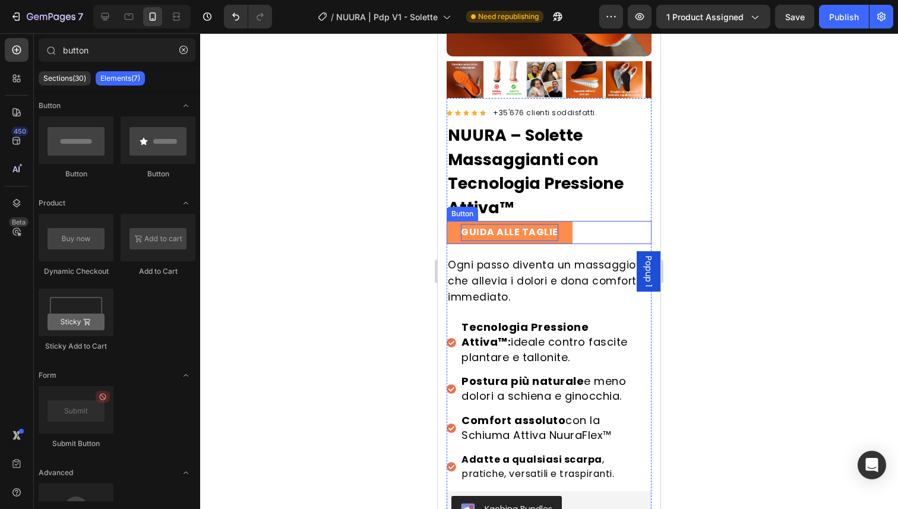
click at [458, 223] on link "GUIDA ALLE TAGLIE" at bounding box center [510, 232] width 126 height 23
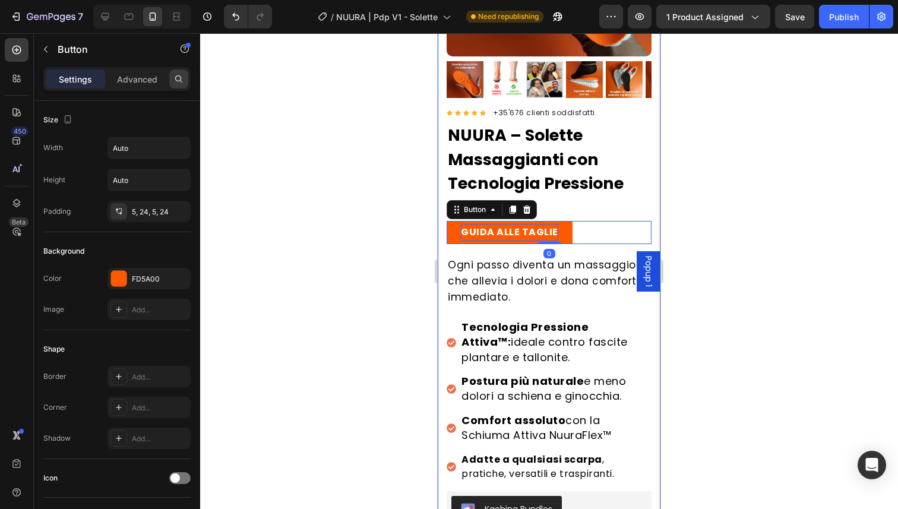
click at [171, 84] on div at bounding box center [178, 79] width 19 height 19
click at [286, 129] on div at bounding box center [549, 271] width 698 height 476
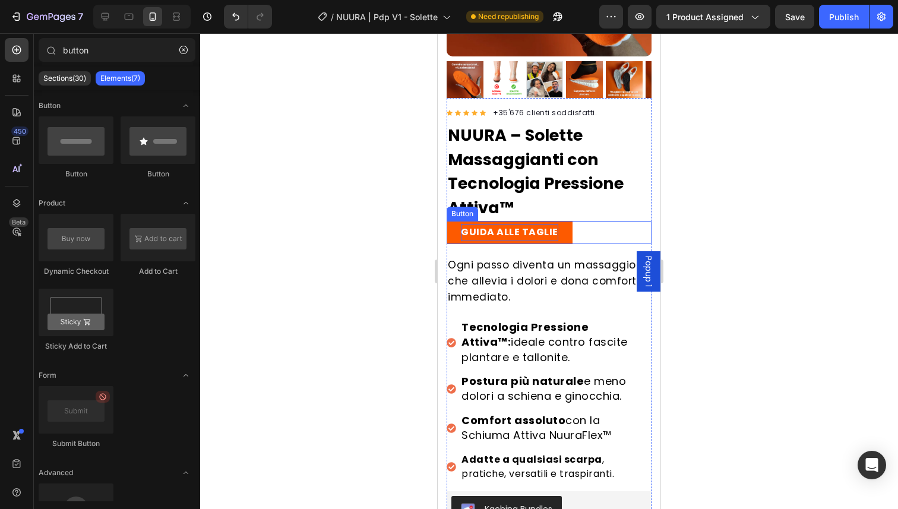
click at [517, 225] on strong "GUIDA ALLE TAGLIE" at bounding box center [509, 232] width 97 height 14
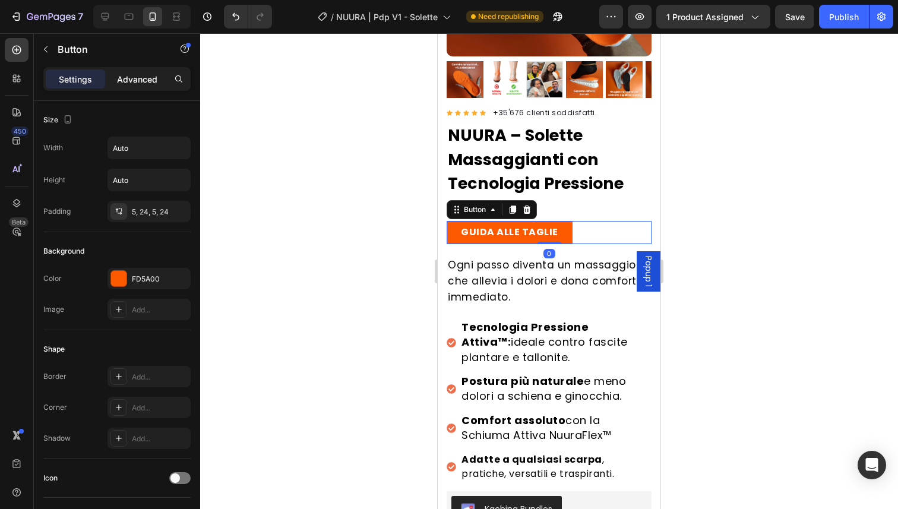
click at [139, 86] on div "Advanced" at bounding box center [137, 79] width 59 height 19
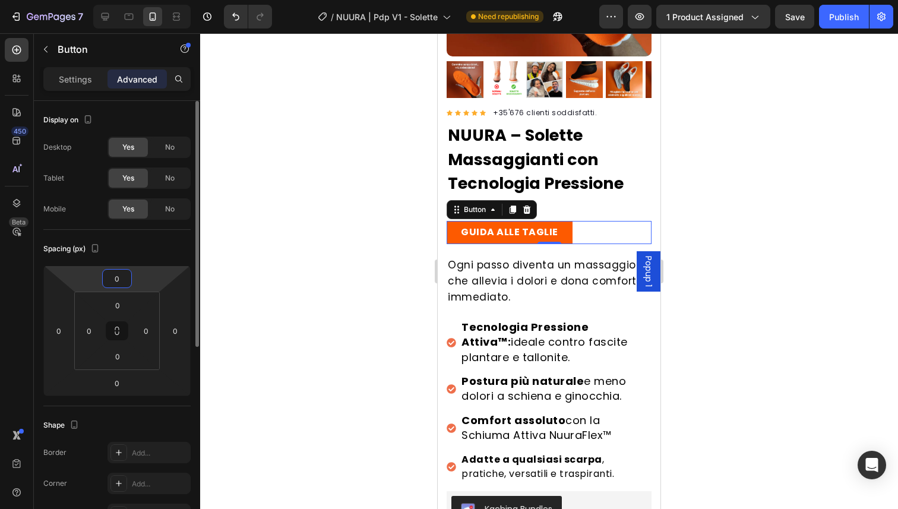
click at [116, 280] on input "0" at bounding box center [117, 279] width 24 height 18
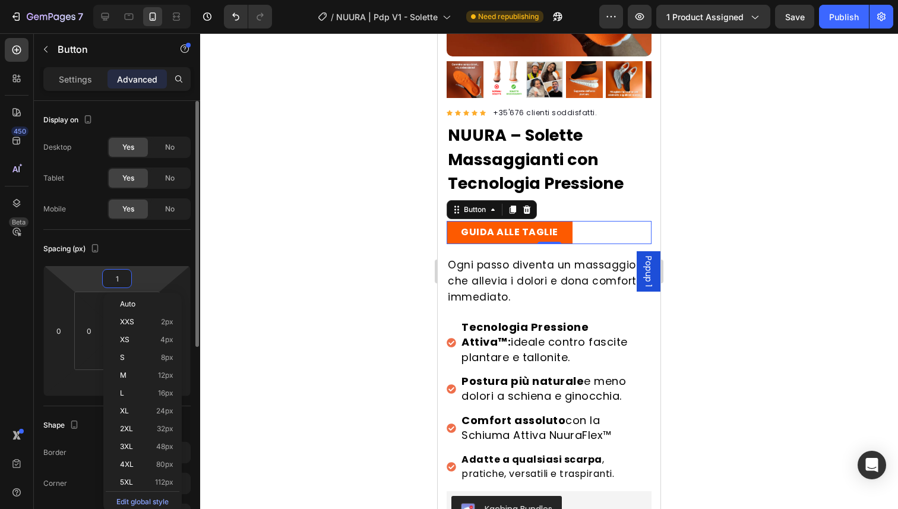
type input "10"
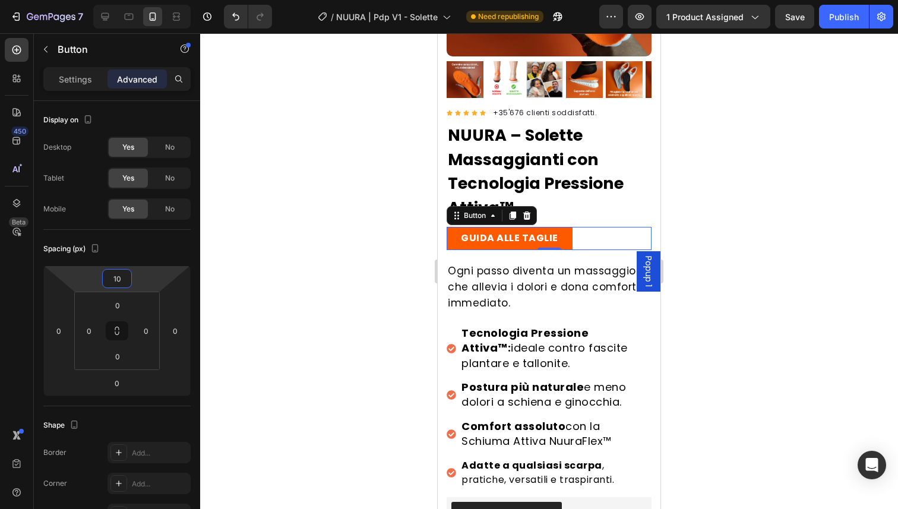
click at [378, 232] on div at bounding box center [549, 271] width 698 height 476
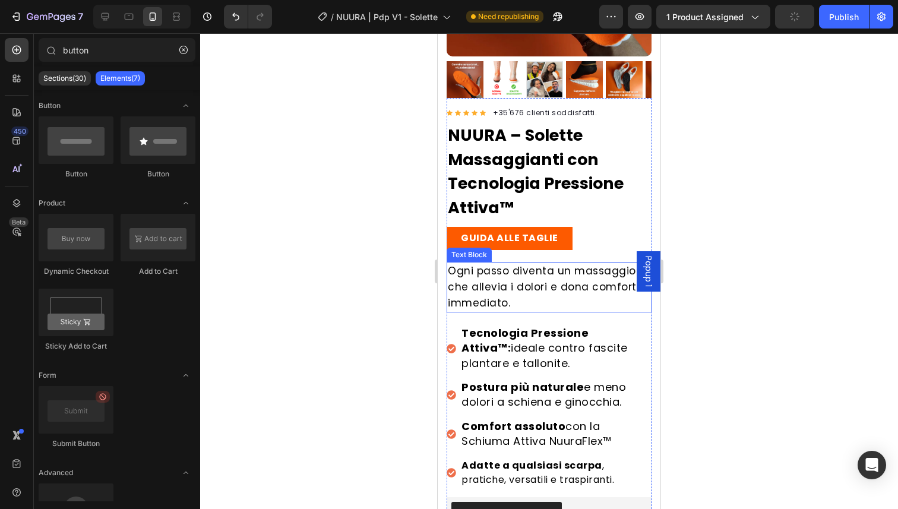
click at [508, 274] on span "Ogni passo diventa un massaggio che allevia i dolori e dona comfort immediato." at bounding box center [542, 287] width 189 height 46
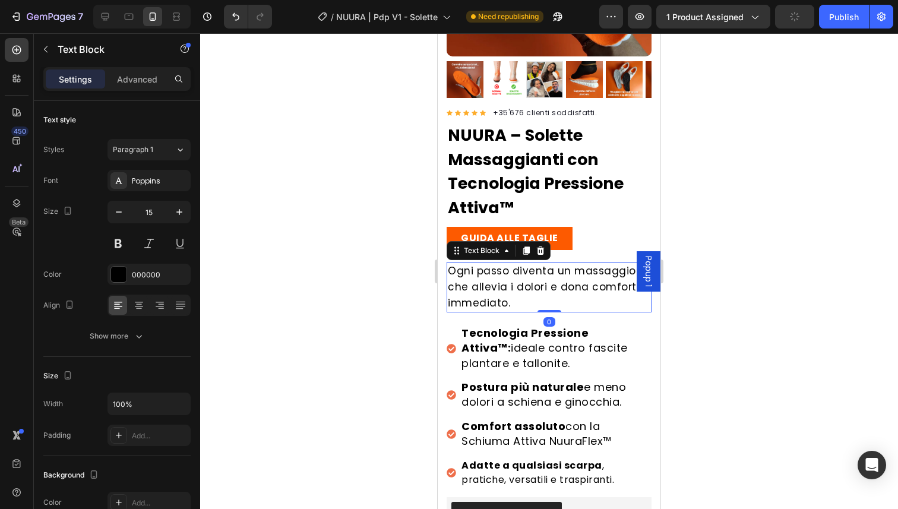
click at [308, 166] on div at bounding box center [549, 271] width 698 height 476
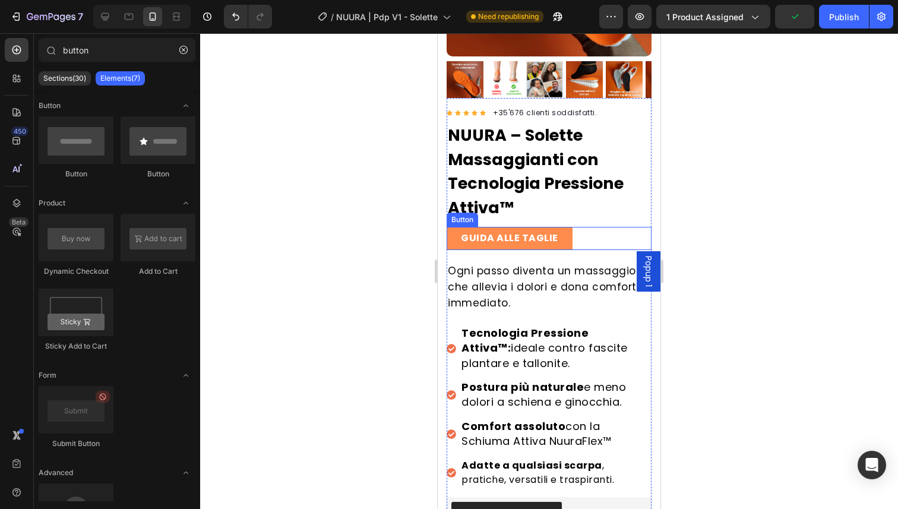
click at [451, 228] on link "GUIDA ALLE TAGLIE" at bounding box center [510, 238] width 126 height 23
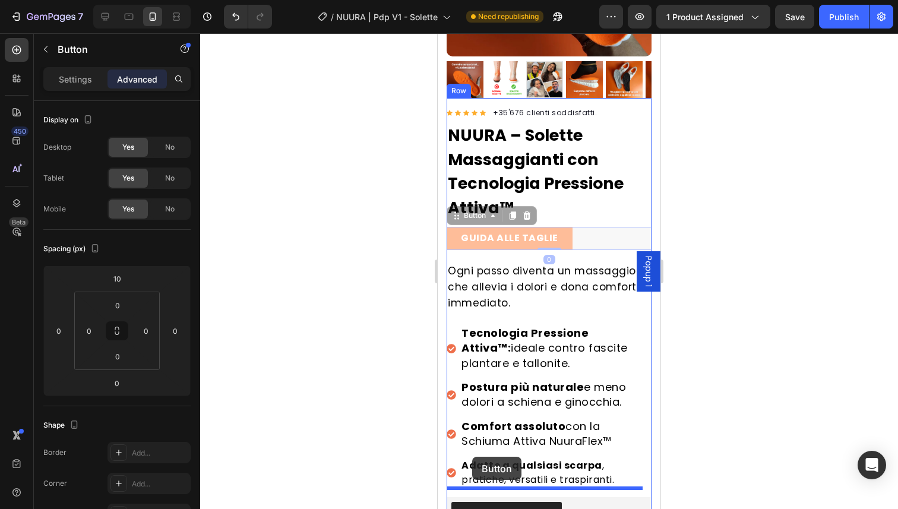
drag, startPoint x: 456, startPoint y: 209, endPoint x: 472, endPoint y: 457, distance: 248.9
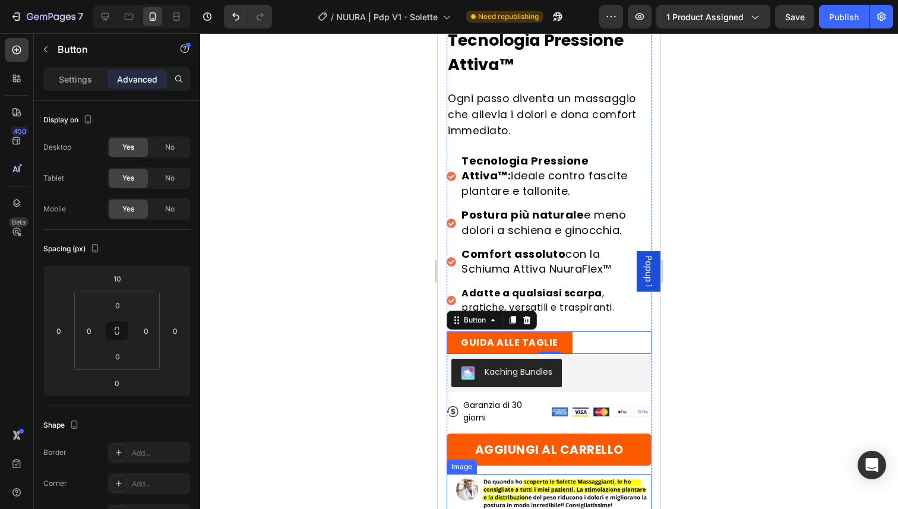
scroll to position [419, 0]
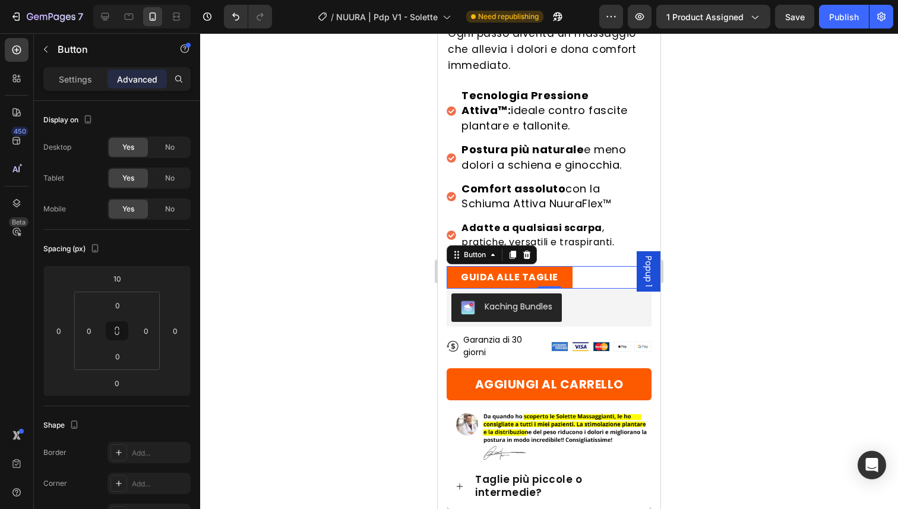
click at [402, 296] on div at bounding box center [549, 271] width 698 height 476
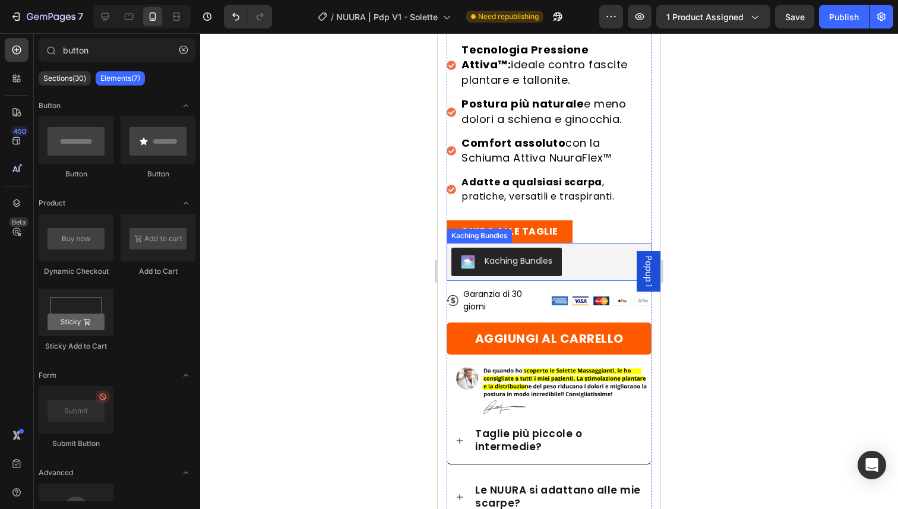
scroll to position [463, 0]
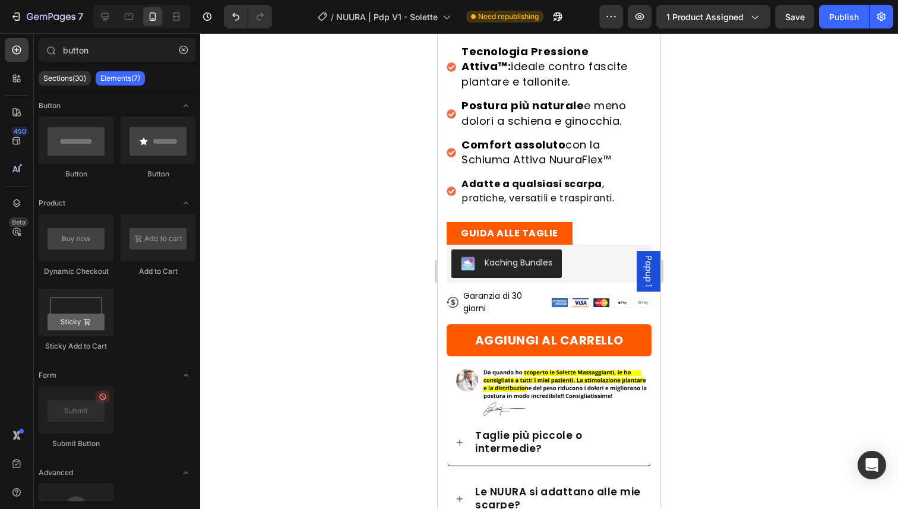
click at [643, 286] on span "Popup 1" at bounding box center [649, 271] width 12 height 31
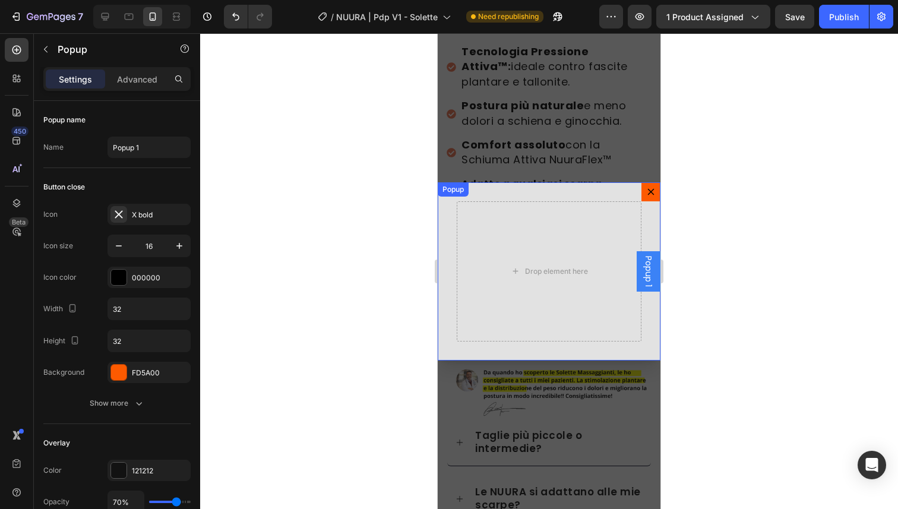
click at [452, 228] on div "Drop element here" at bounding box center [549, 271] width 223 height 178
click at [125, 75] on p "Advanced" at bounding box center [137, 79] width 40 height 12
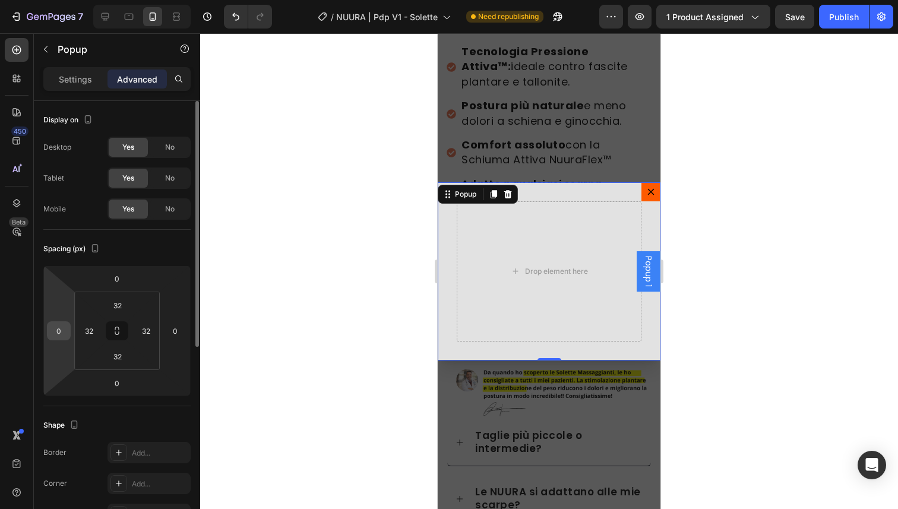
click at [65, 332] on input "0" at bounding box center [59, 331] width 18 height 18
type input "1"
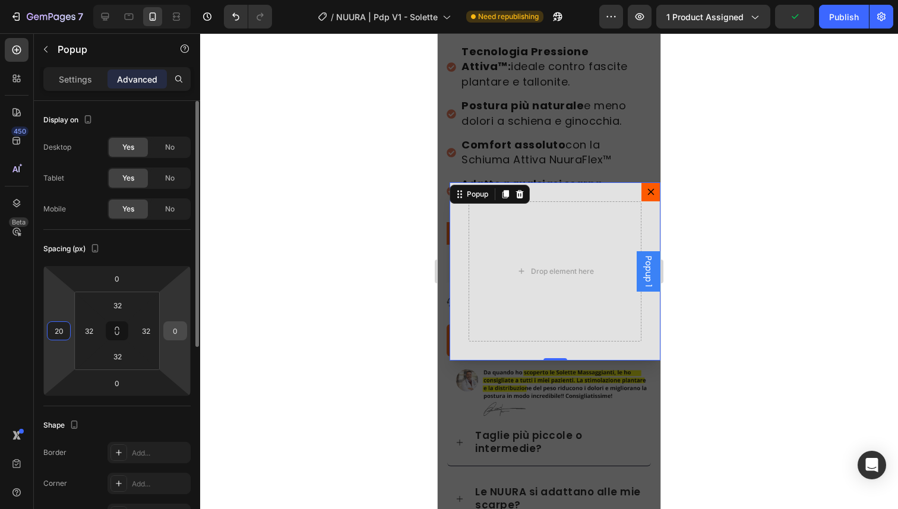
type input "20"
click at [168, 331] on input "0" at bounding box center [175, 331] width 18 height 18
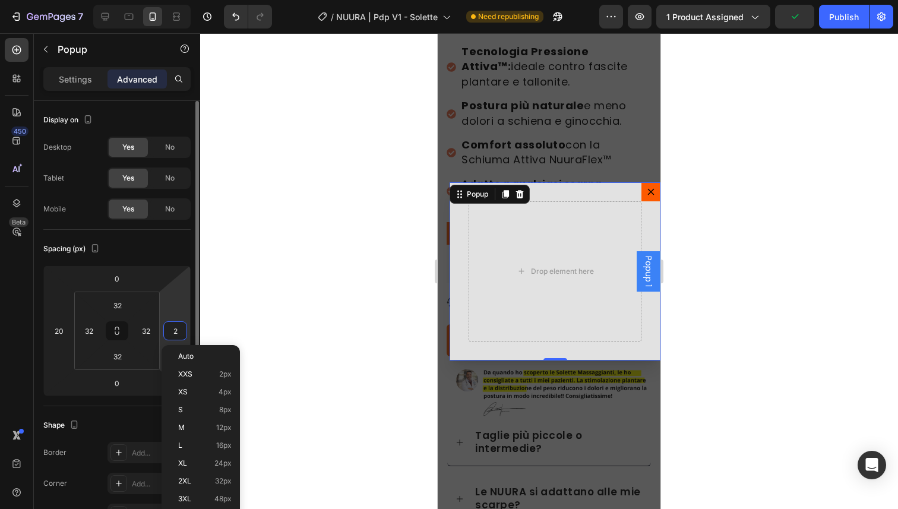
type input "20"
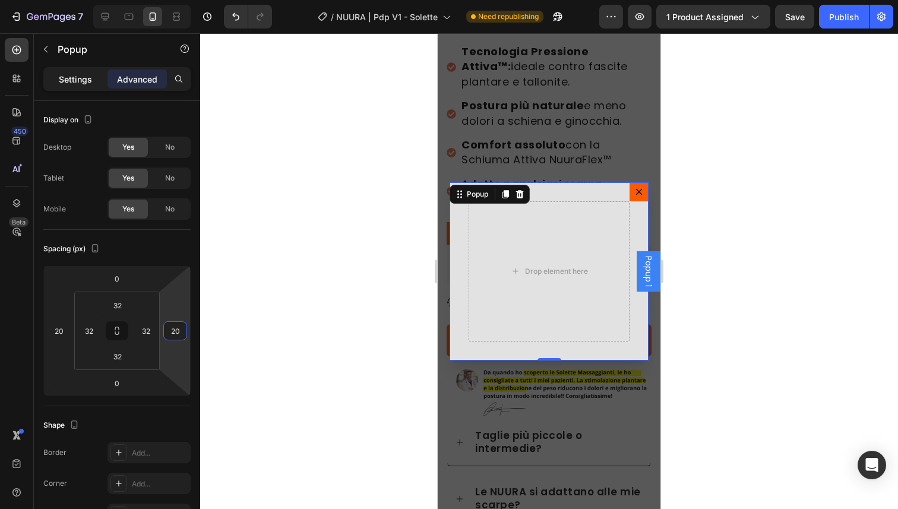
click at [89, 84] on p "Settings" at bounding box center [75, 79] width 33 height 12
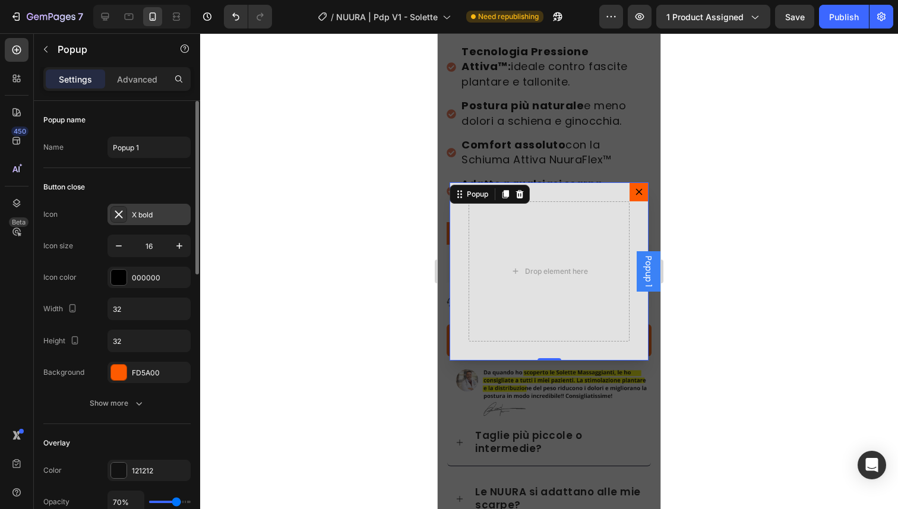
click at [120, 220] on div at bounding box center [118, 214] width 17 height 17
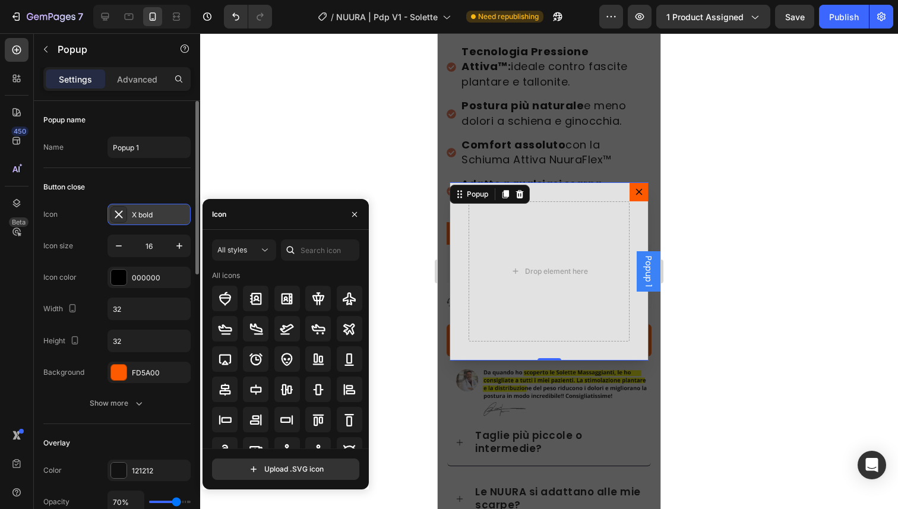
click at [120, 219] on icon at bounding box center [119, 215] width 12 height 12
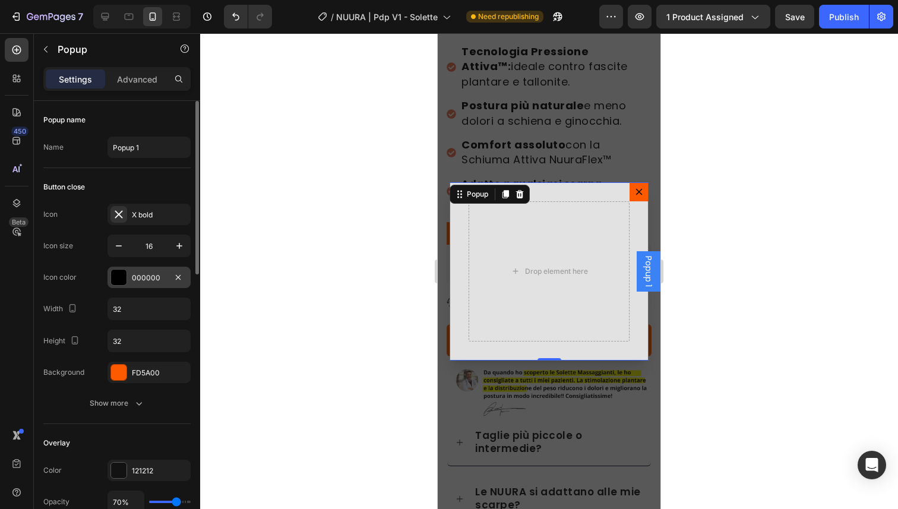
click at [124, 276] on div at bounding box center [118, 277] width 15 height 15
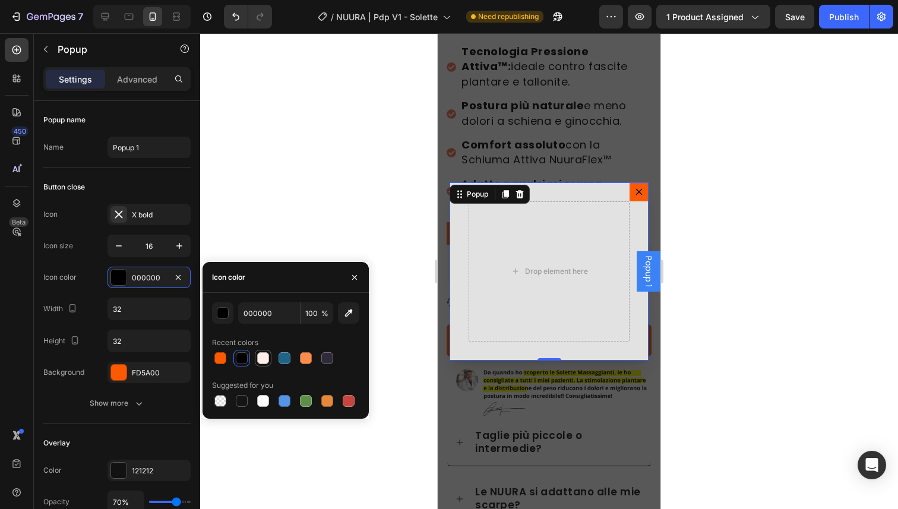
click at [257, 359] on div at bounding box center [263, 358] width 12 height 12
type input "FFEEE8"
click at [91, 283] on div "Icon color FFEEE8" at bounding box center [116, 277] width 147 height 21
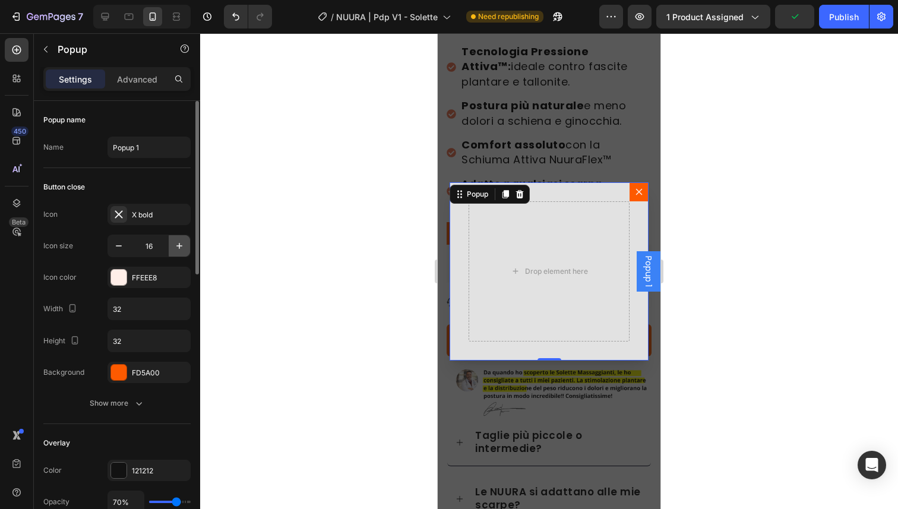
click at [175, 248] on icon "button" at bounding box center [179, 246] width 12 height 12
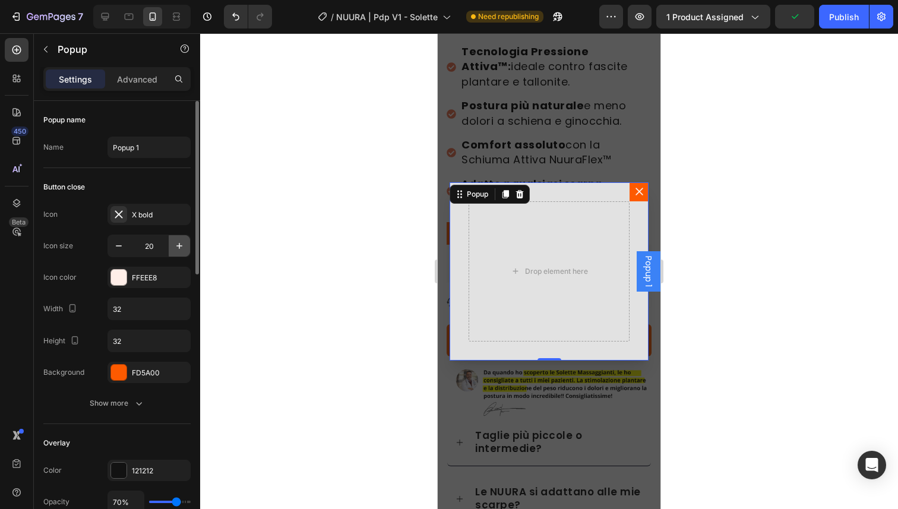
click at [175, 248] on icon "button" at bounding box center [179, 246] width 12 height 12
type input "21"
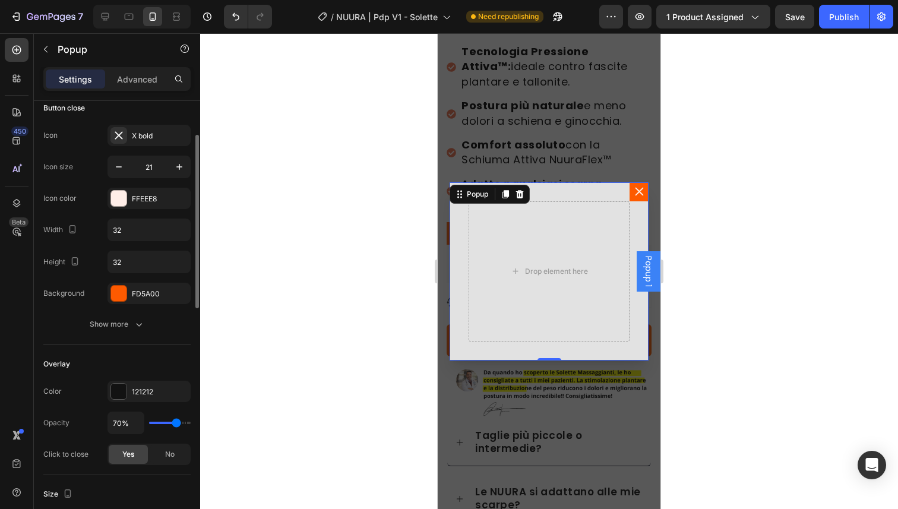
scroll to position [99, 0]
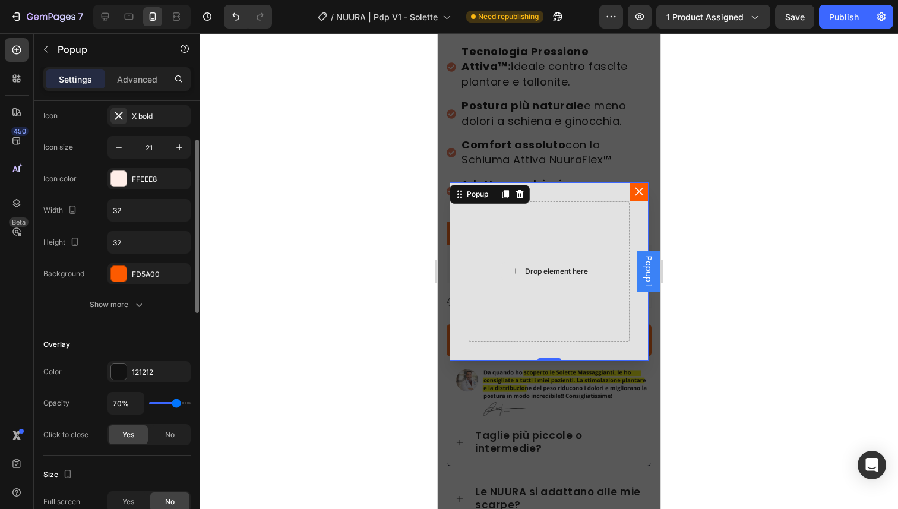
click at [520, 292] on div "Drop element here" at bounding box center [549, 271] width 161 height 140
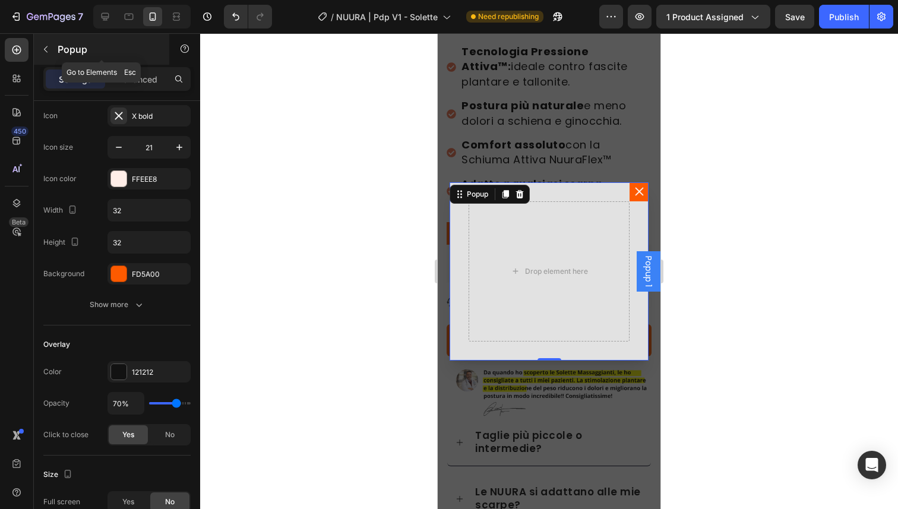
click at [50, 46] on button "button" at bounding box center [45, 49] width 19 height 19
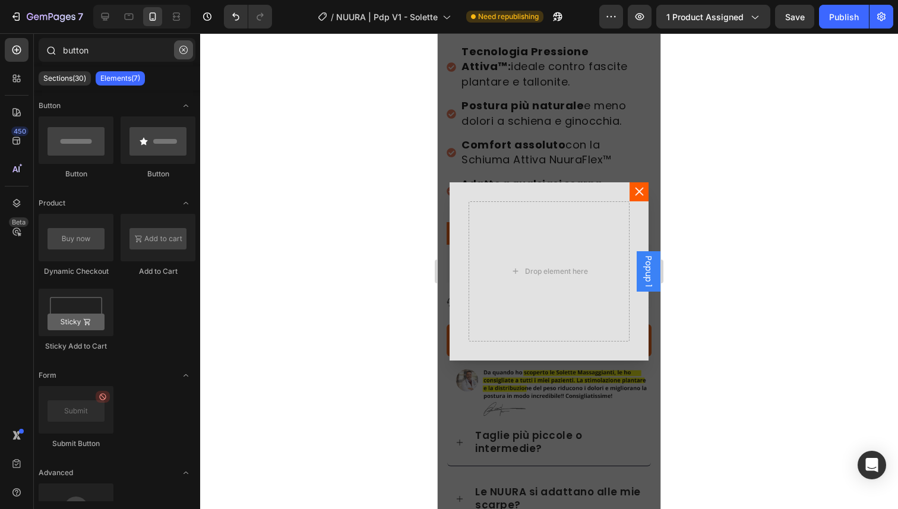
click at [186, 49] on icon "button" at bounding box center [183, 50] width 8 height 8
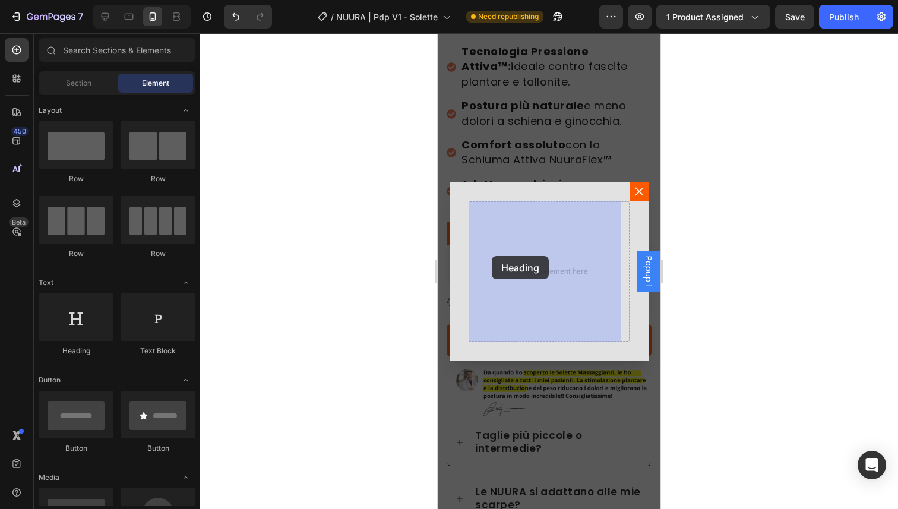
drag, startPoint x: 527, startPoint y: 353, endPoint x: 488, endPoint y: 257, distance: 104.2
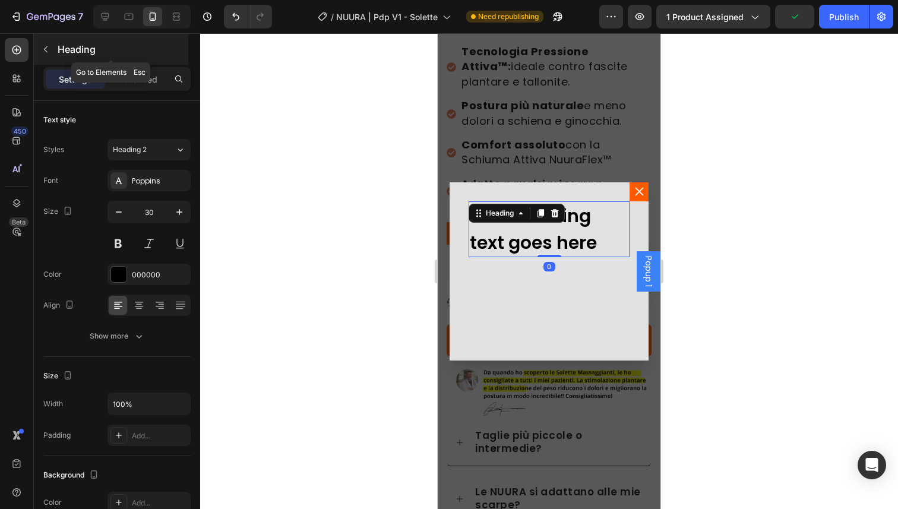
click at [45, 43] on button "button" at bounding box center [45, 49] width 19 height 19
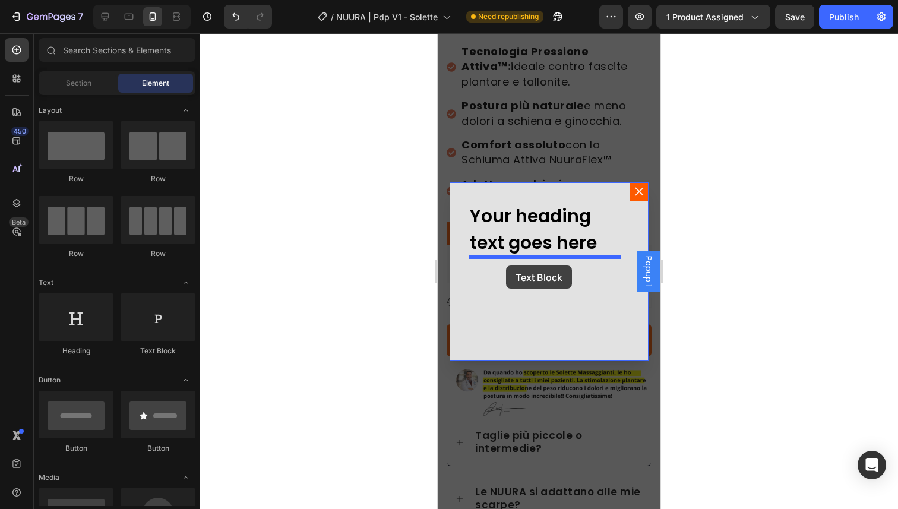
drag, startPoint x: 596, startPoint y: 349, endPoint x: 506, endPoint y: 265, distance: 123.2
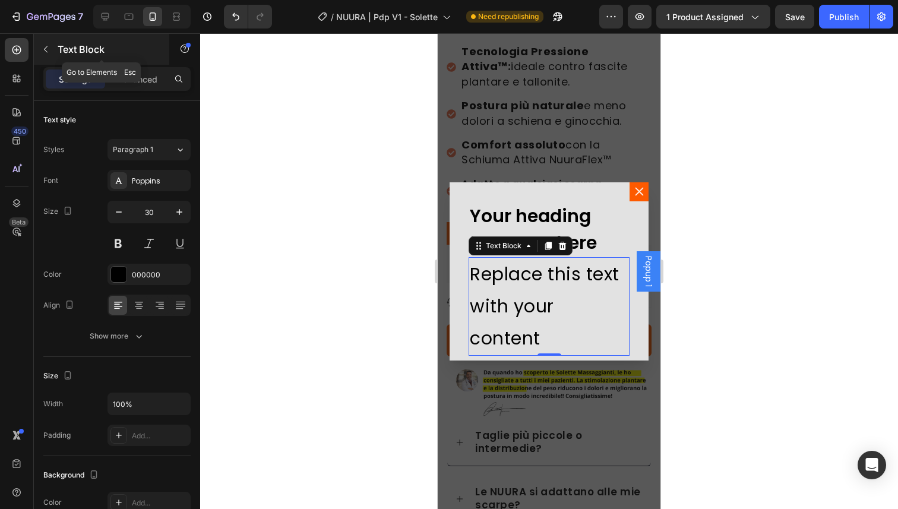
click at [42, 46] on icon "button" at bounding box center [46, 50] width 10 height 10
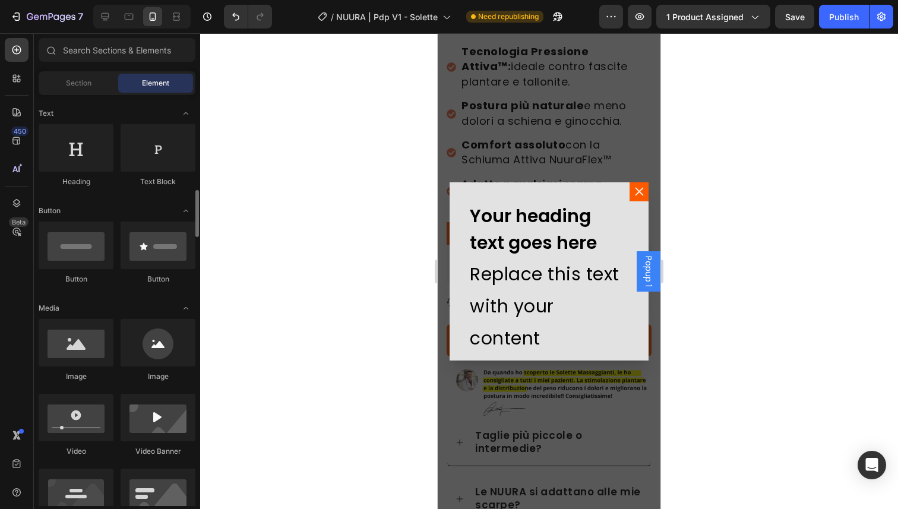
scroll to position [238, 0]
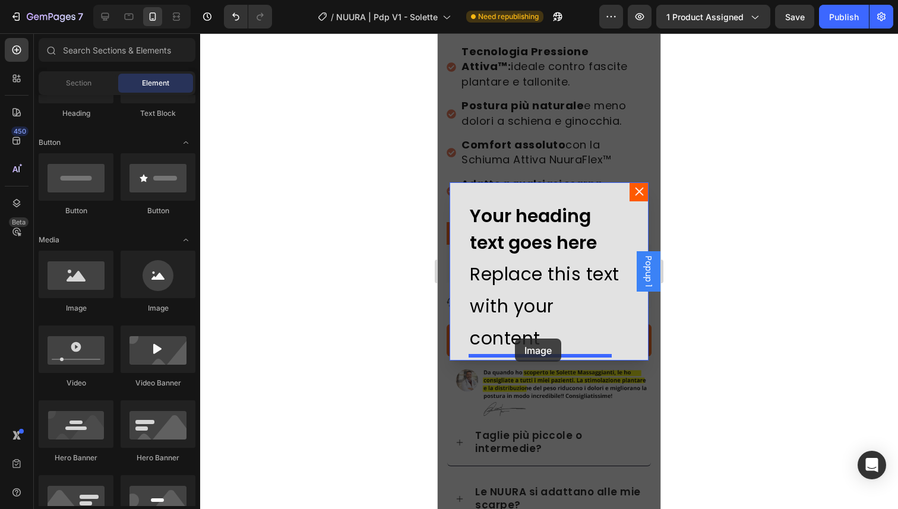
drag, startPoint x: 522, startPoint y: 318, endPoint x: 515, endPoint y: 339, distance: 21.2
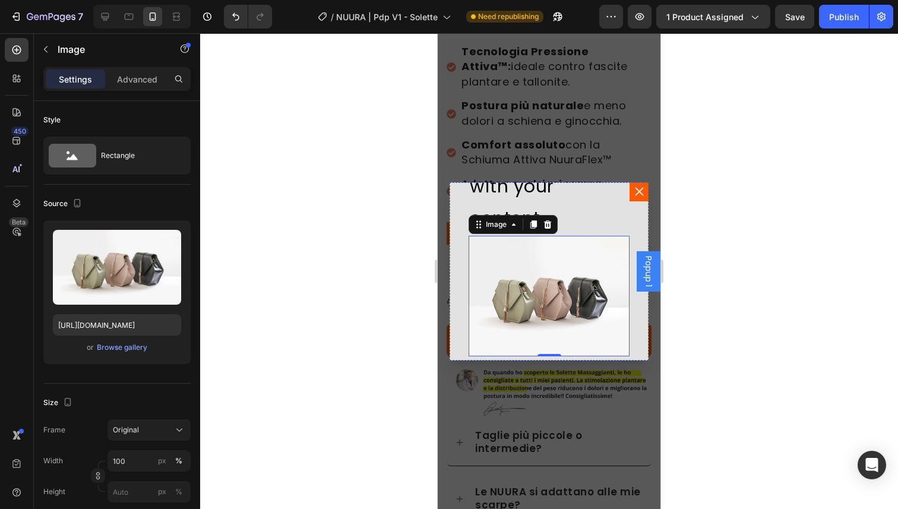
scroll to position [122, 0]
click at [549, 249] on img "Dialog body" at bounding box center [549, 294] width 161 height 121
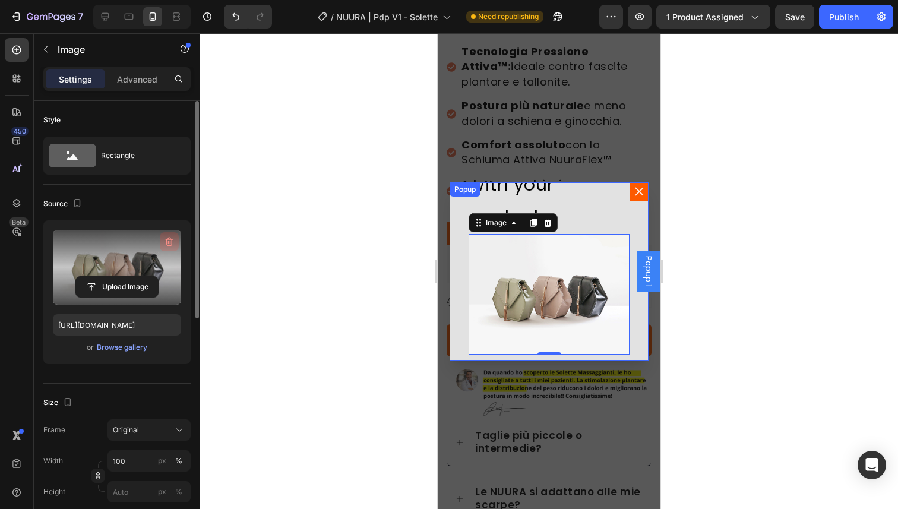
click at [168, 238] on icon "button" at bounding box center [169, 242] width 12 height 12
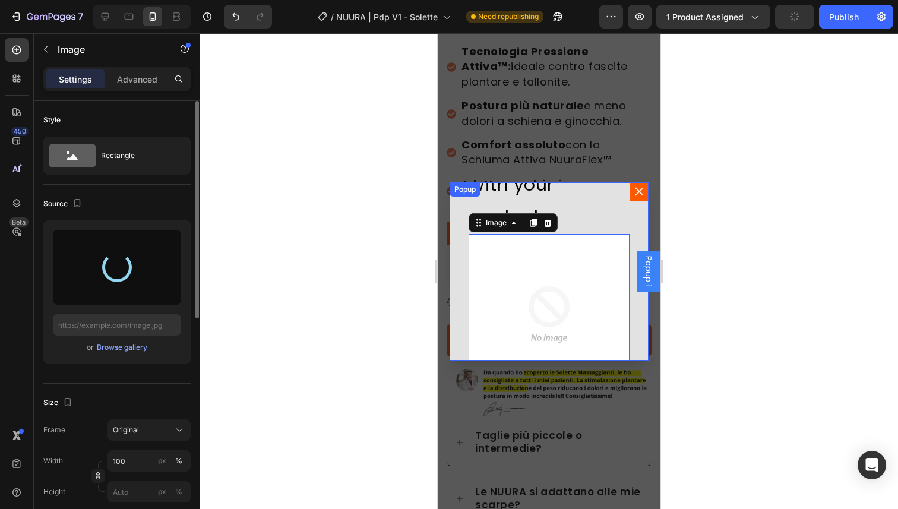
type input "[URL][DOMAIN_NAME]"
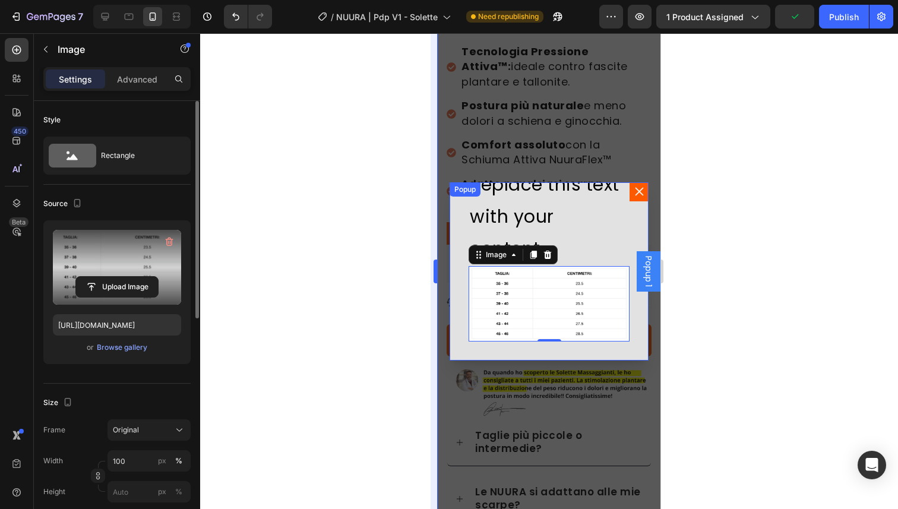
scroll to position [81, 0]
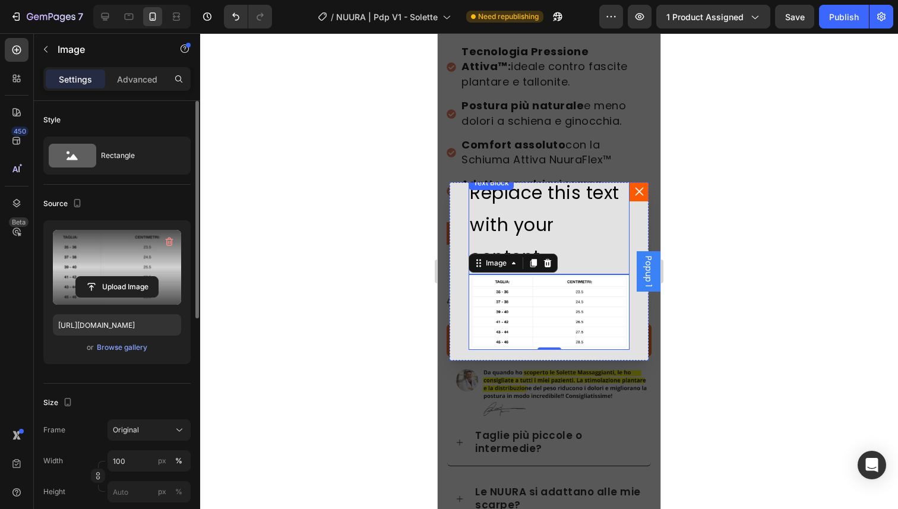
click at [568, 233] on div "Replace this text with your content" at bounding box center [549, 225] width 161 height 99
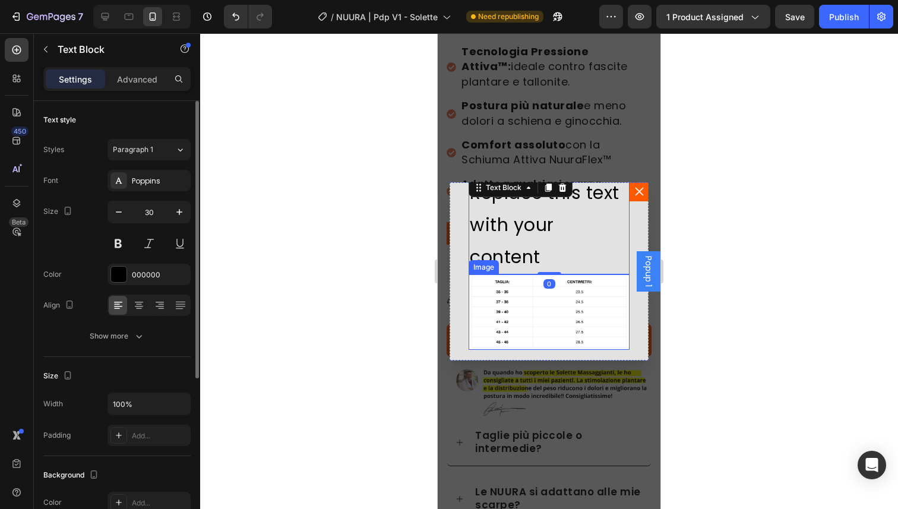
click at [548, 314] on img "Dialog body" at bounding box center [549, 311] width 161 height 75
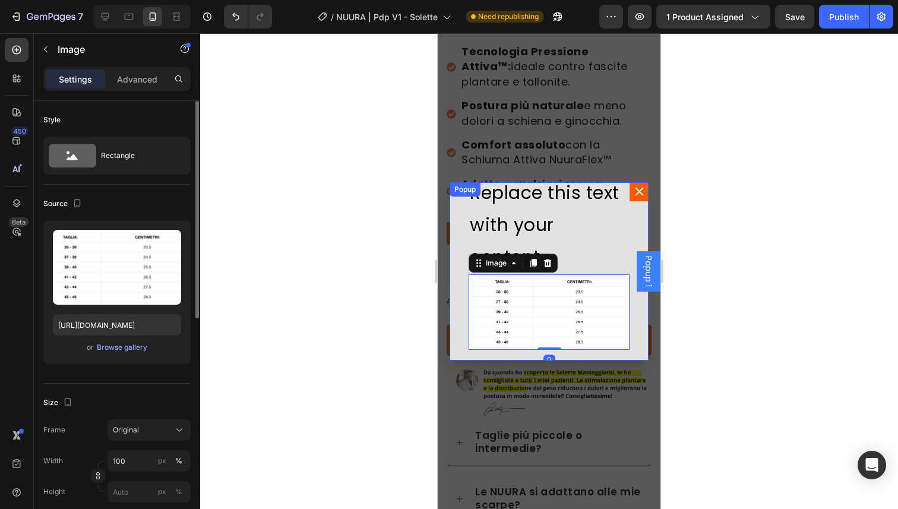
click at [456, 230] on div "Your heading text goes here Heading Replace this text with your content Text Bl…" at bounding box center [549, 271] width 199 height 178
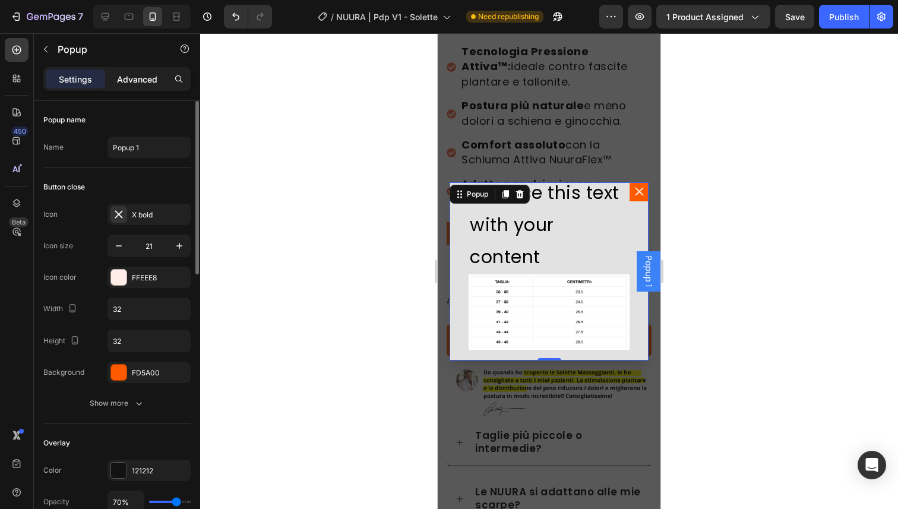
click at [138, 78] on p "Advanced" at bounding box center [137, 79] width 40 height 12
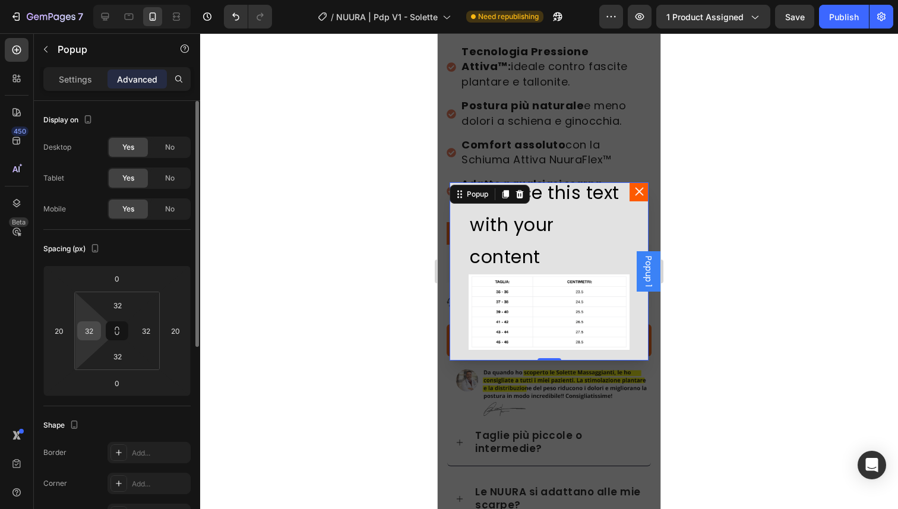
click at [89, 327] on input "32" at bounding box center [89, 331] width 18 height 18
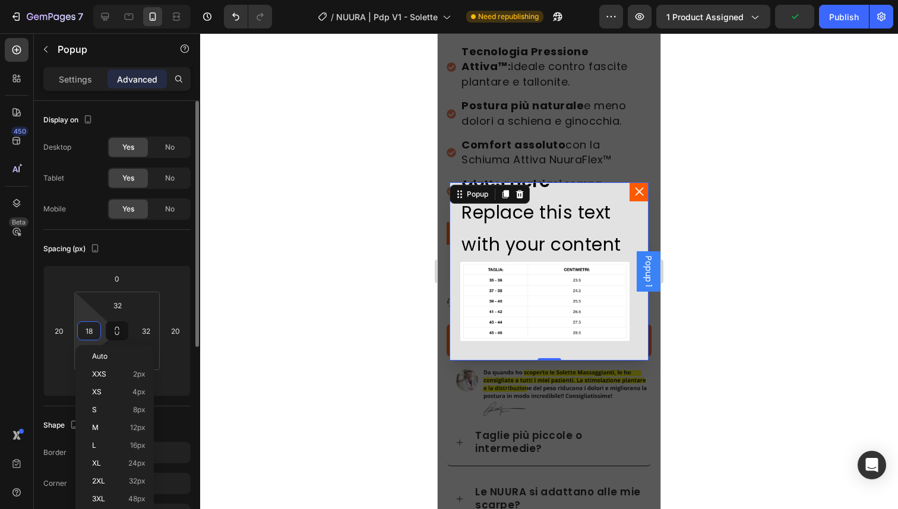
type input "19"
click at [145, 333] on input "32" at bounding box center [146, 331] width 18 height 18
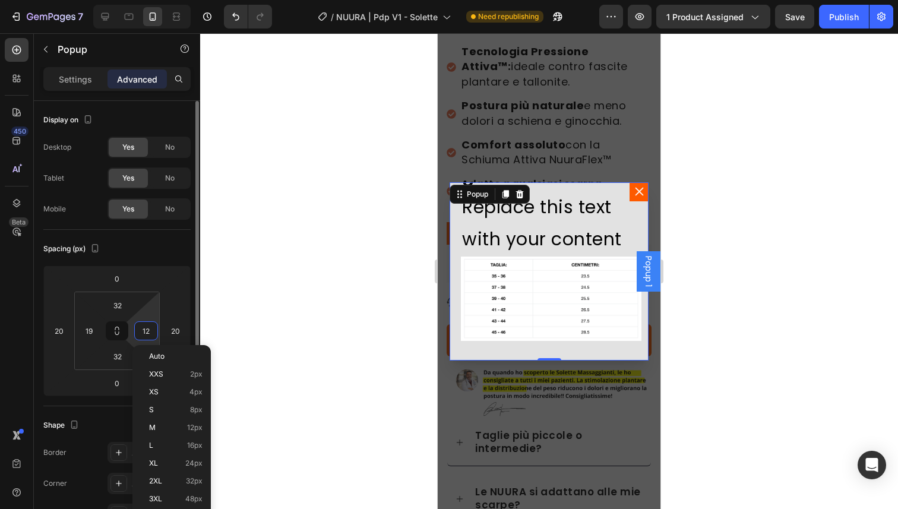
scroll to position [59, 0]
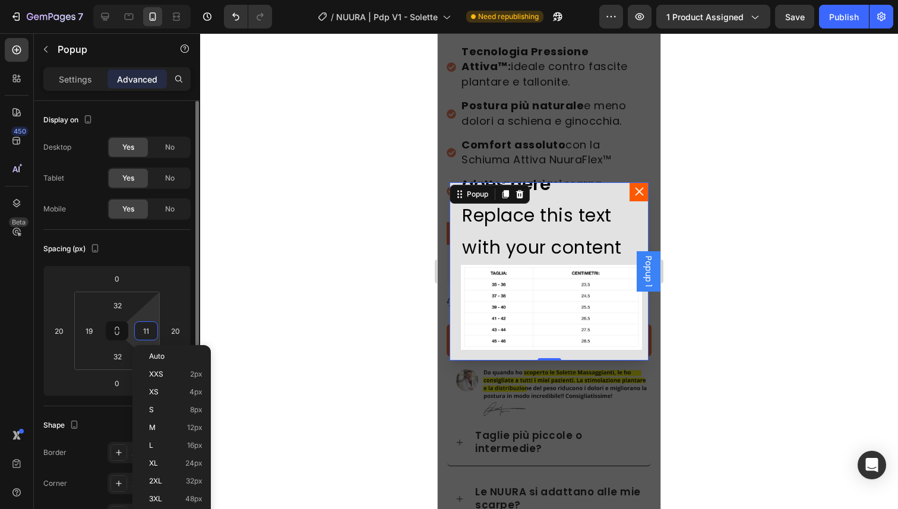
type input "10"
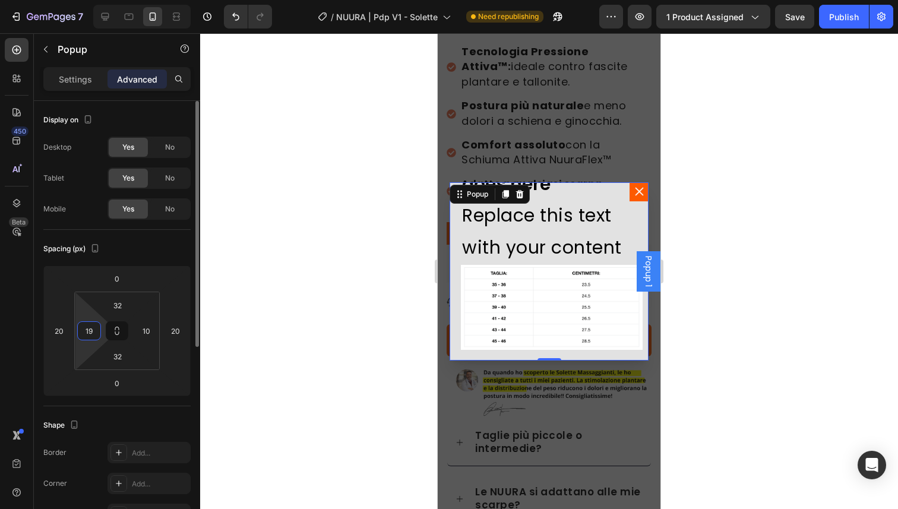
click at [93, 334] on input "19" at bounding box center [89, 331] width 18 height 18
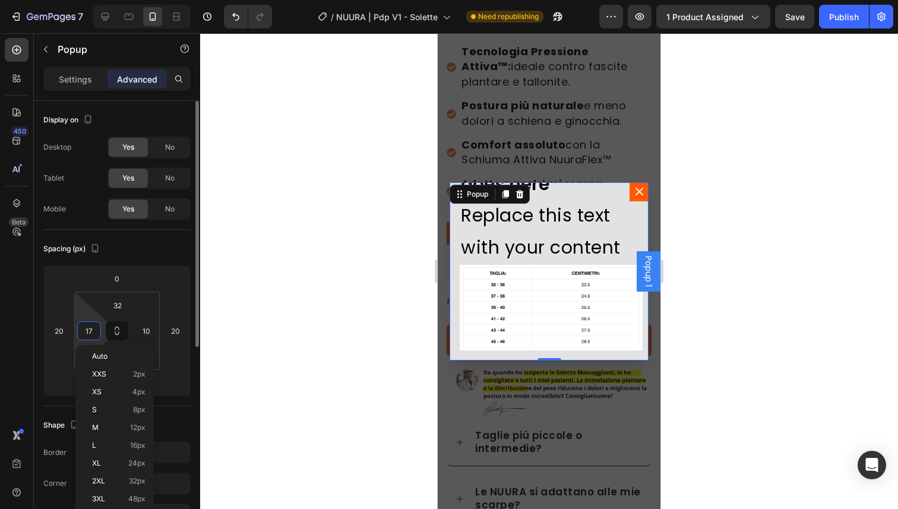
type input "16"
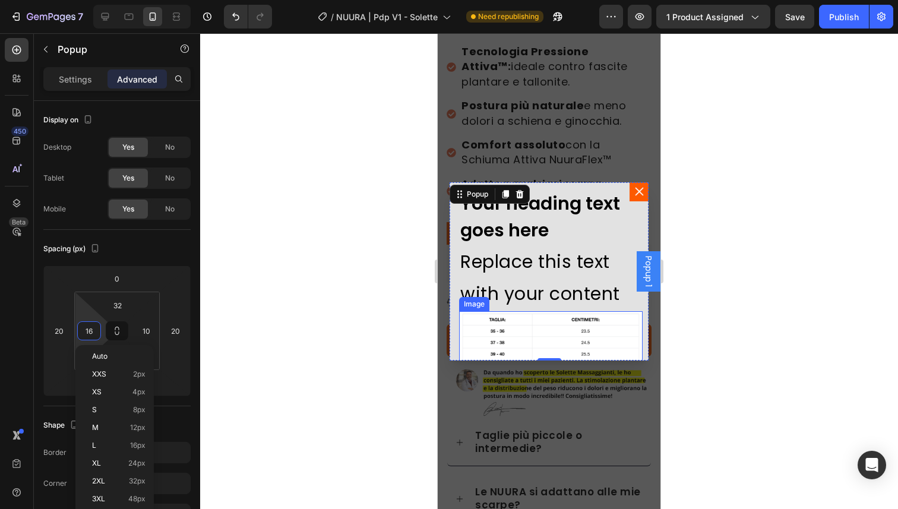
scroll to position [0, 0]
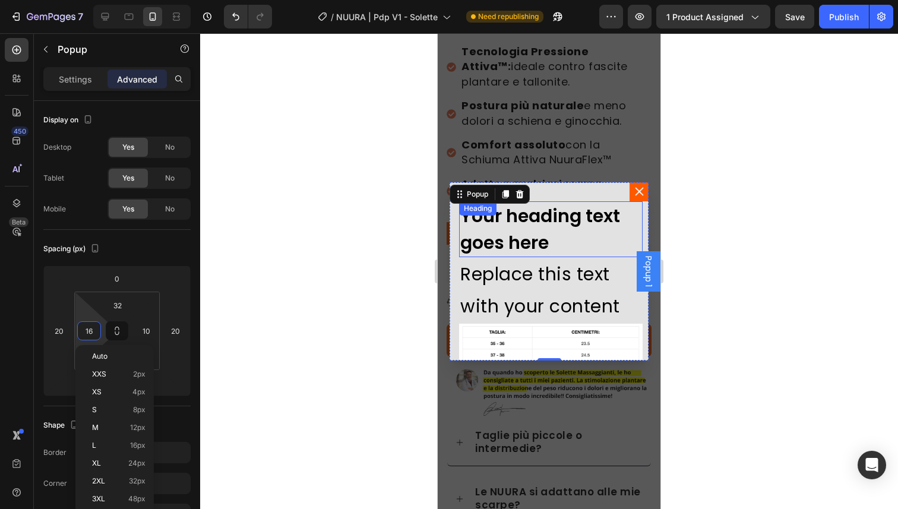
click at [549, 238] on h2 "Your heading text goes here" at bounding box center [551, 229] width 184 height 56
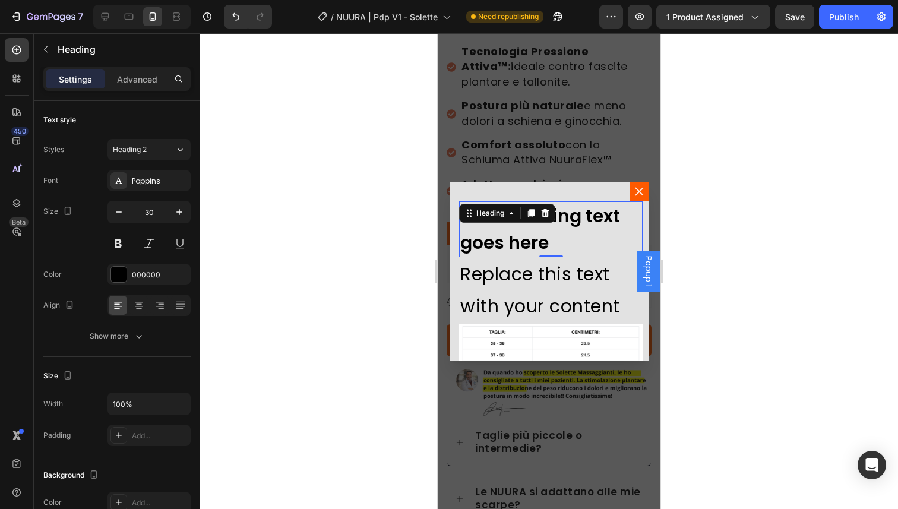
click at [549, 238] on h2 "Your heading text goes here" at bounding box center [551, 229] width 184 height 56
click at [549, 238] on p "Your heading text goes here" at bounding box center [550, 229] width 181 height 53
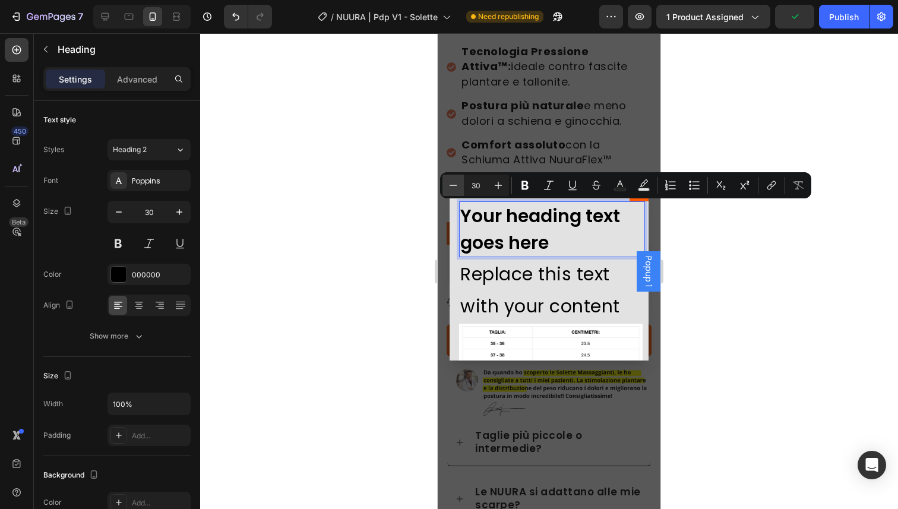
click at [450, 189] on icon "Editor contextual toolbar" at bounding box center [453, 185] width 12 height 12
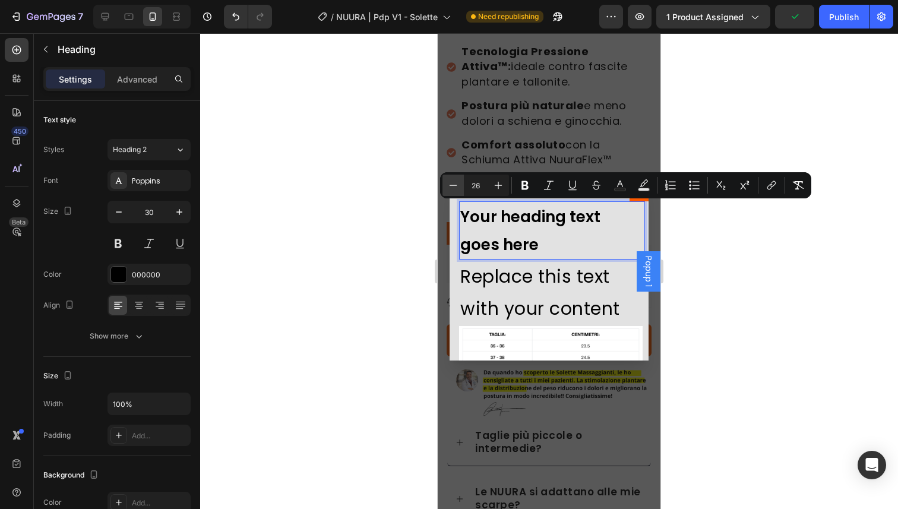
click at [450, 189] on icon "Editor contextual toolbar" at bounding box center [453, 185] width 12 height 12
type input "25"
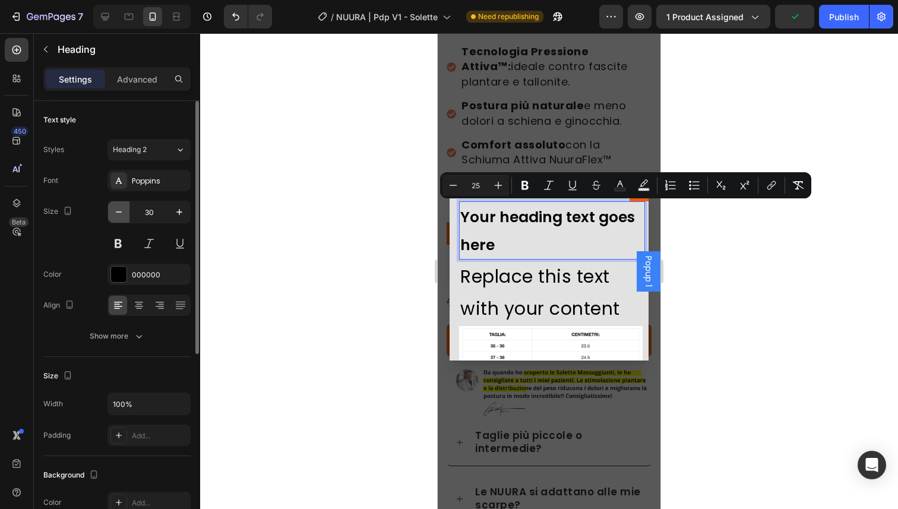
click at [114, 213] on icon "button" at bounding box center [119, 212] width 12 height 12
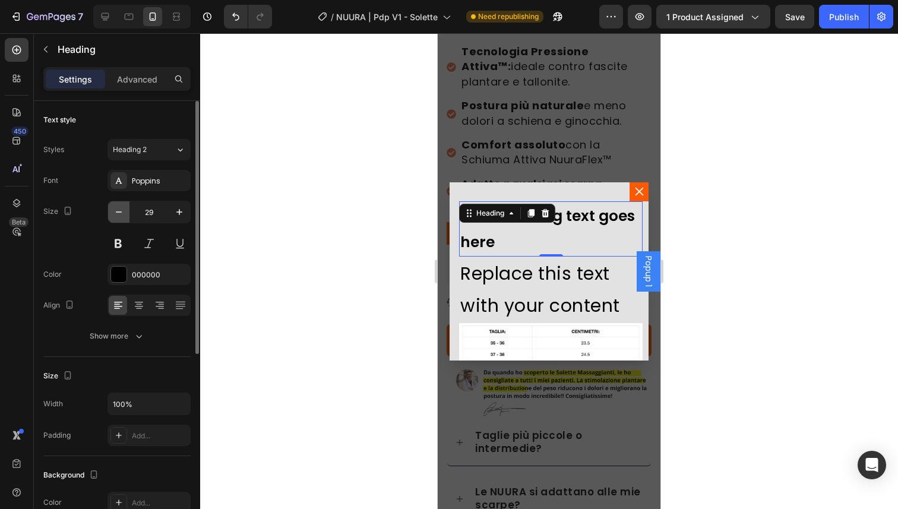
click at [113, 212] on icon "button" at bounding box center [119, 212] width 12 height 12
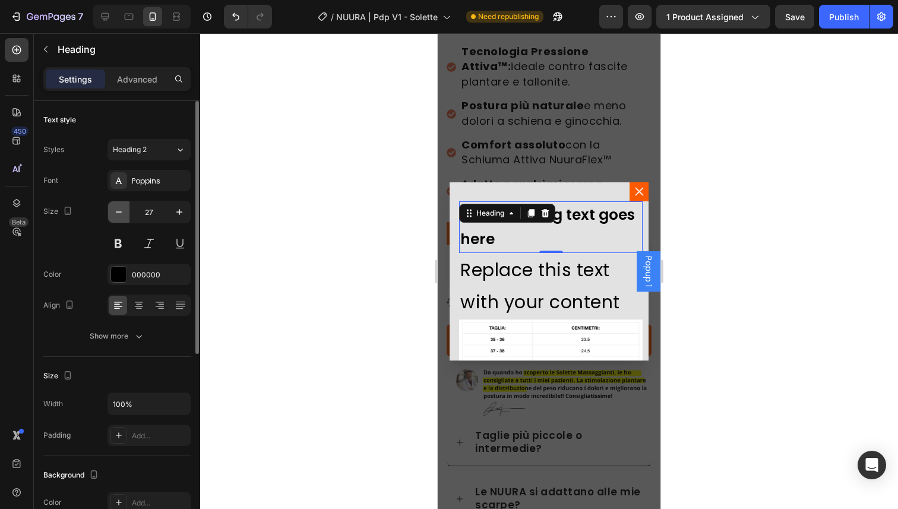
click at [113, 212] on icon "button" at bounding box center [119, 212] width 12 height 12
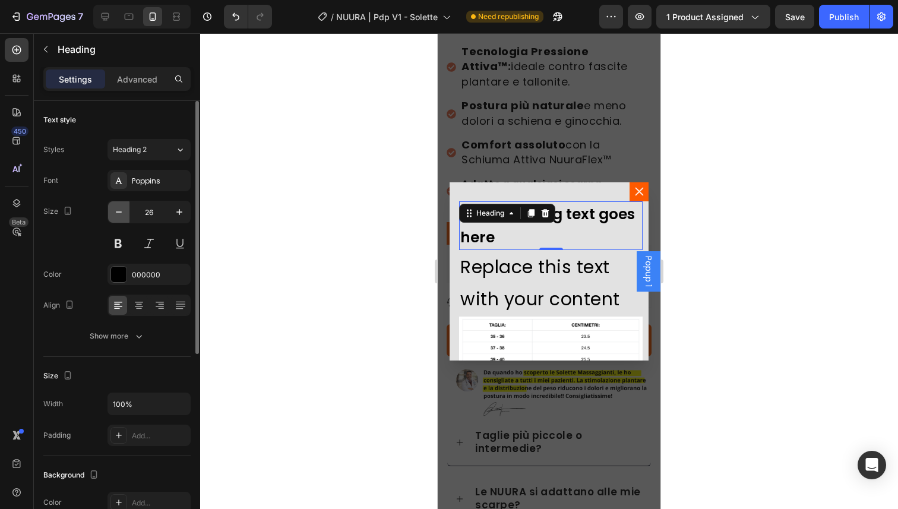
click at [113, 212] on icon "button" at bounding box center [119, 212] width 12 height 12
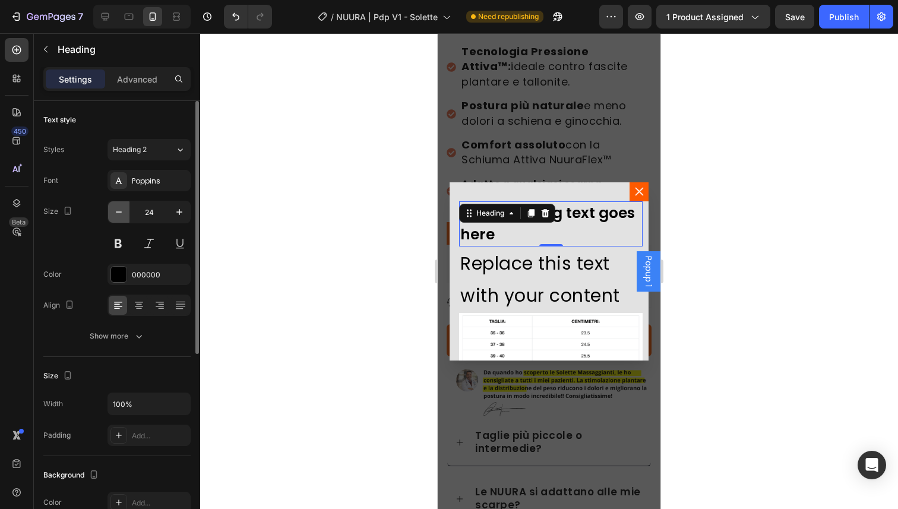
click at [113, 212] on icon "button" at bounding box center [119, 212] width 12 height 12
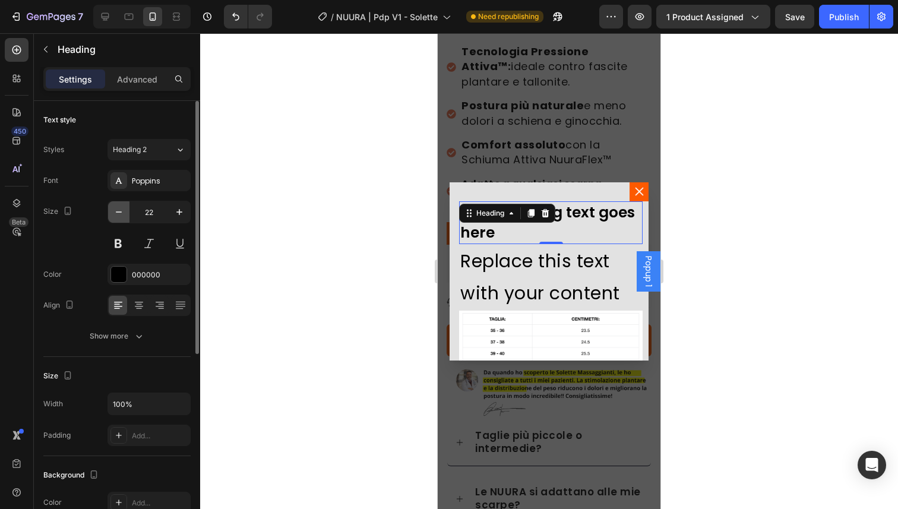
click at [113, 212] on icon "button" at bounding box center [119, 212] width 12 height 12
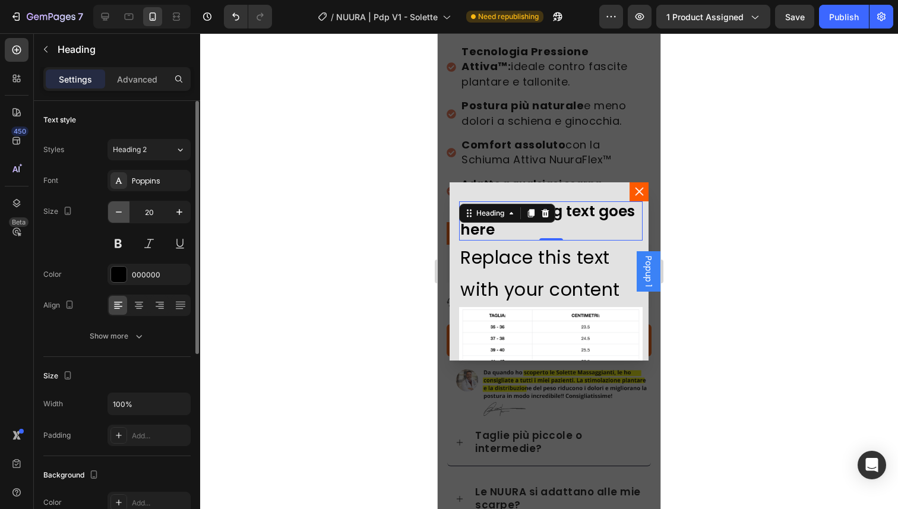
click at [113, 212] on icon "button" at bounding box center [119, 212] width 12 height 12
type input "18"
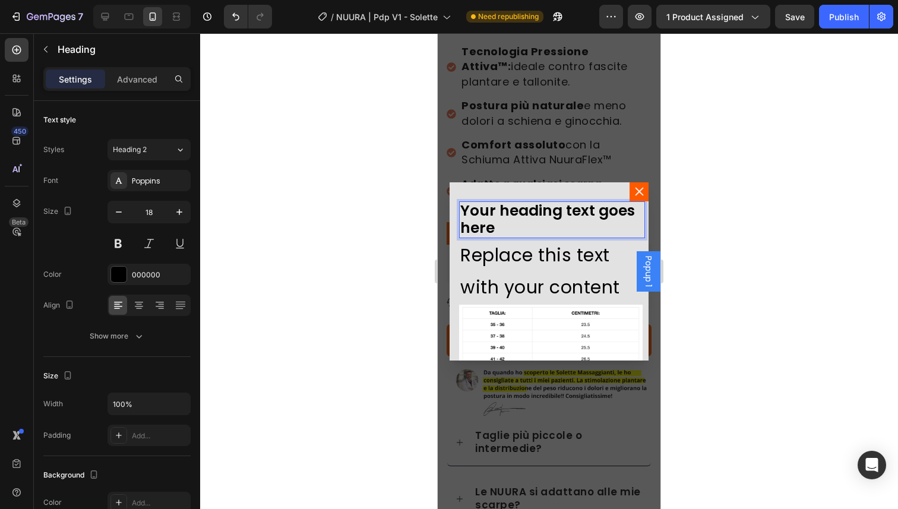
click at [576, 214] on span "Your heading text goes here" at bounding box center [547, 219] width 175 height 38
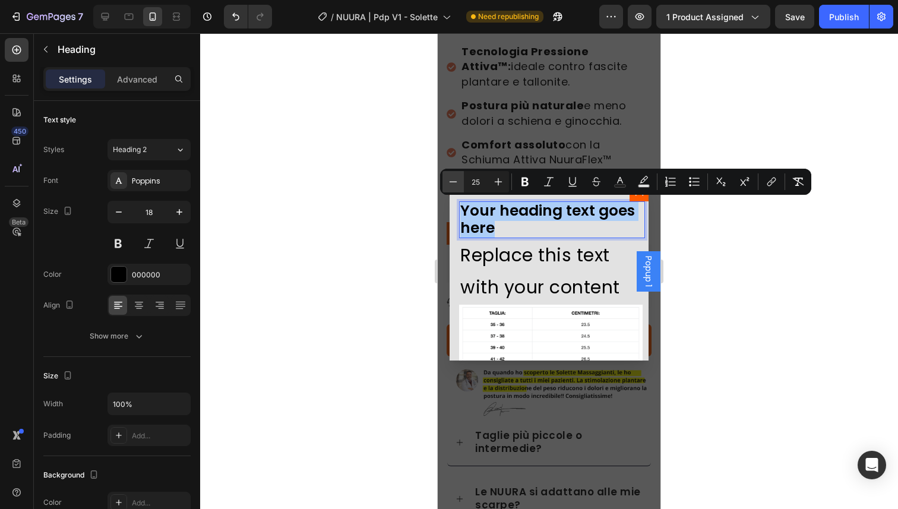
click at [452, 181] on icon "Editor contextual toolbar" at bounding box center [453, 182] width 12 height 12
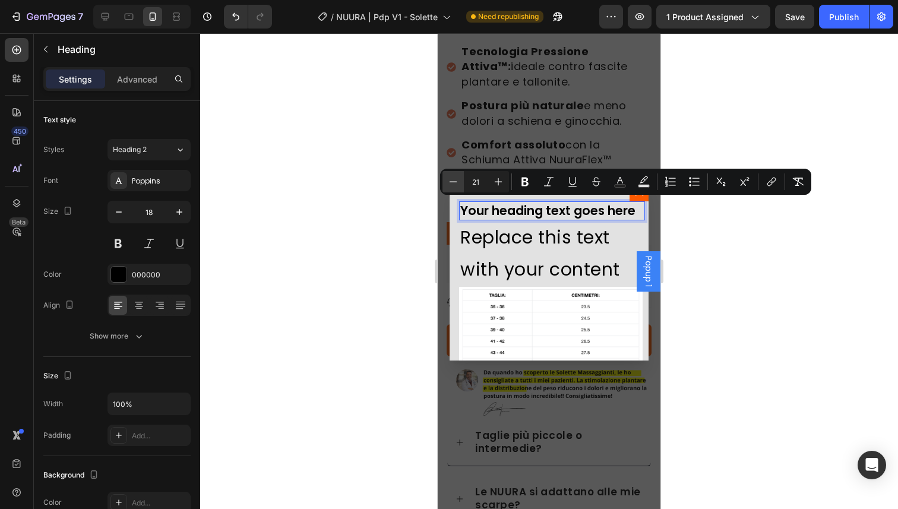
click at [452, 181] on icon "Editor contextual toolbar" at bounding box center [453, 182] width 12 height 12
type input "18"
click at [500, 214] on span "Your heading text goes here" at bounding box center [537, 210] width 155 height 15
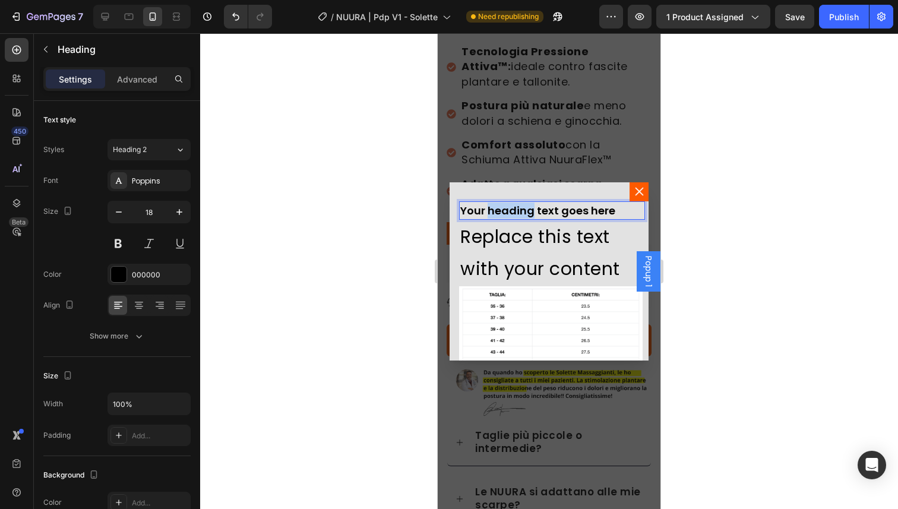
click at [500, 214] on span "Your heading text goes here" at bounding box center [537, 210] width 155 height 15
click at [510, 245] on div "Replace this text with your content" at bounding box center [551, 253] width 184 height 67
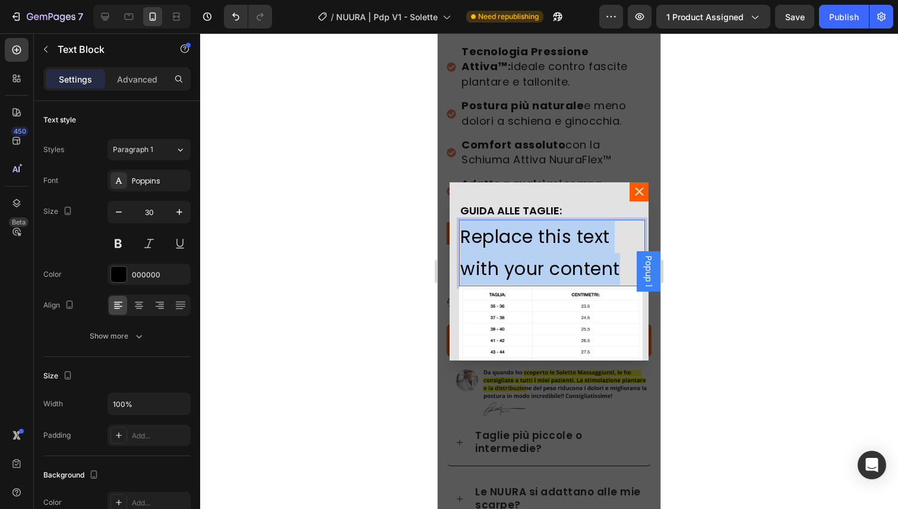
click at [510, 245] on p "Replace this text with your content" at bounding box center [550, 253] width 181 height 64
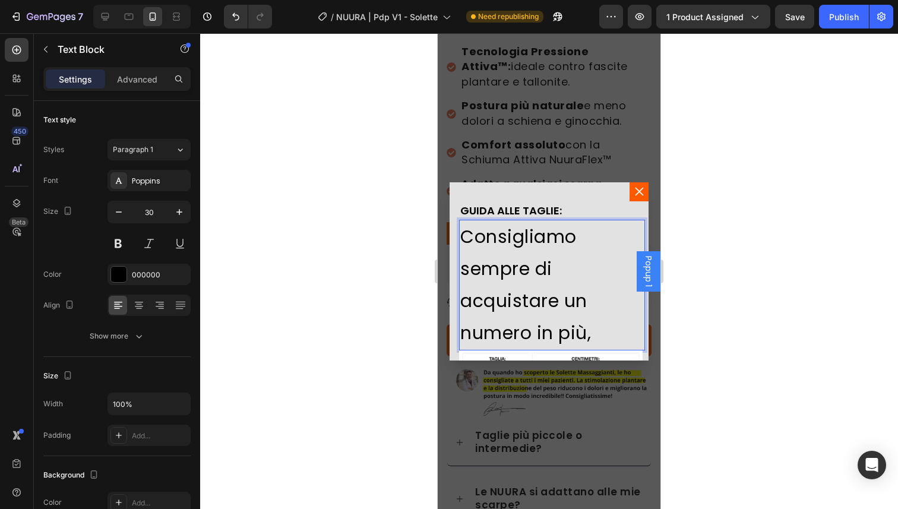
click at [519, 267] on p "Consigliamo sempre di acquistare un numero in più," at bounding box center [550, 285] width 181 height 128
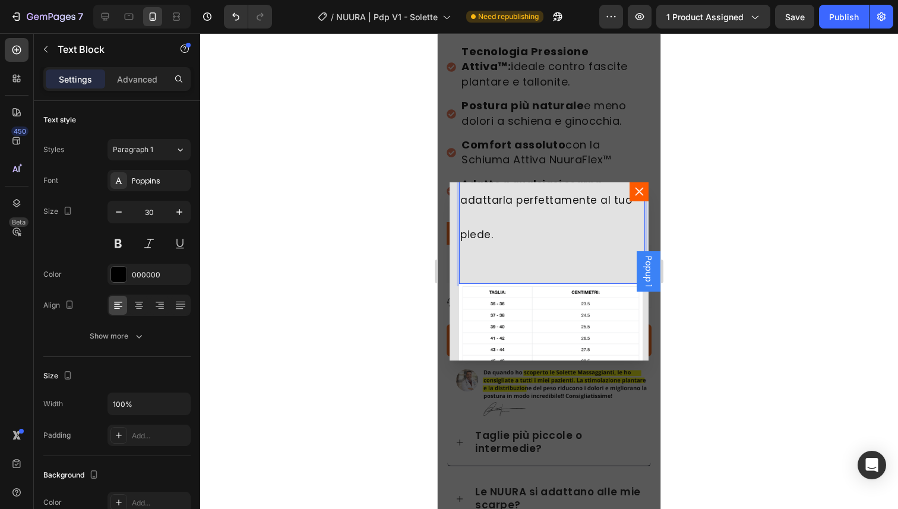
scroll to position [167, 0]
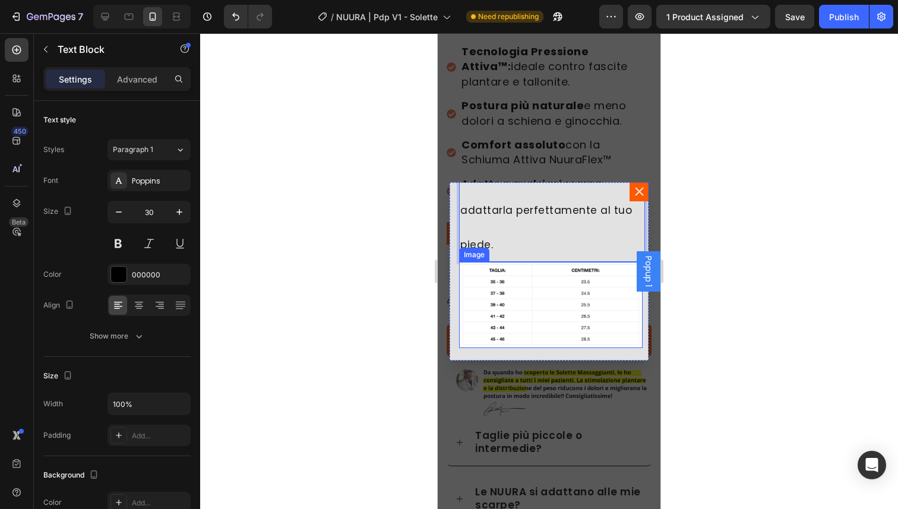
click at [514, 286] on img "Dialog body" at bounding box center [551, 305] width 184 height 86
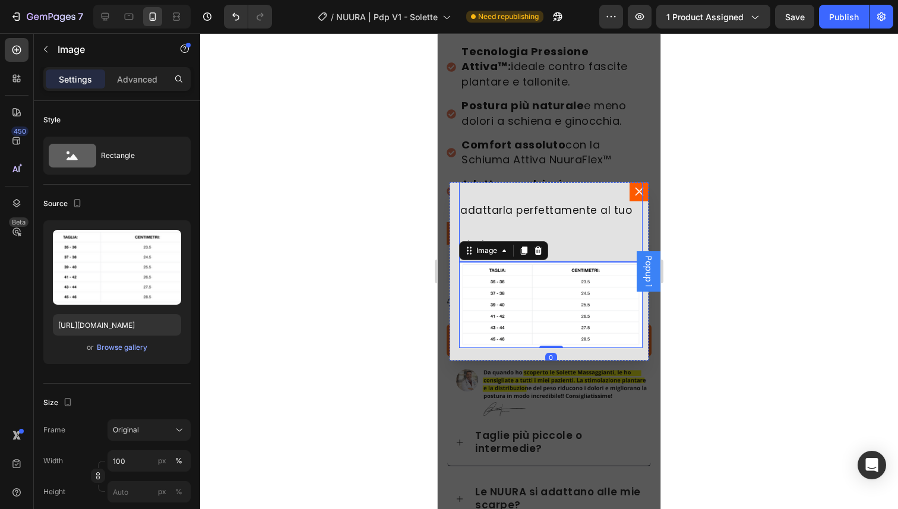
click at [512, 219] on p "Sei indeciso/a tra due taglie? Consigliamo sempre quella più grande, potrai poi…" at bounding box center [550, 157] width 181 height 207
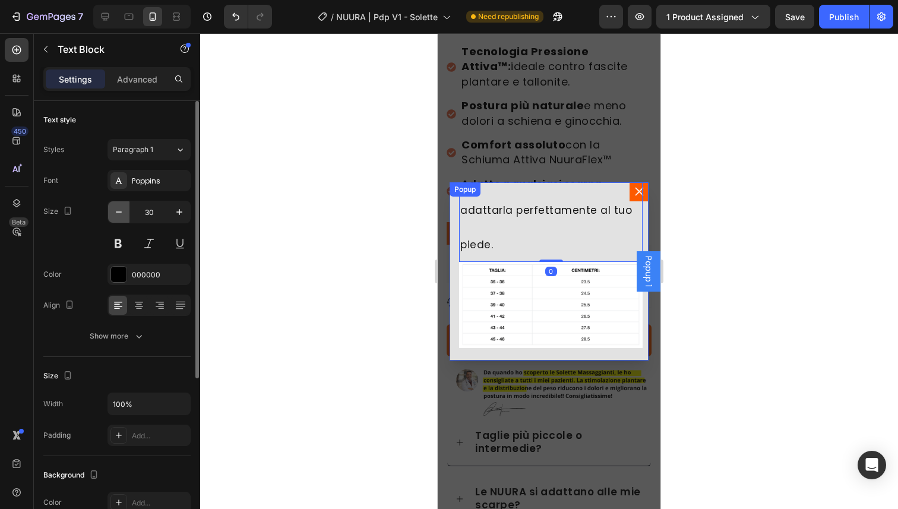
click at [125, 202] on button "button" at bounding box center [118, 211] width 21 height 21
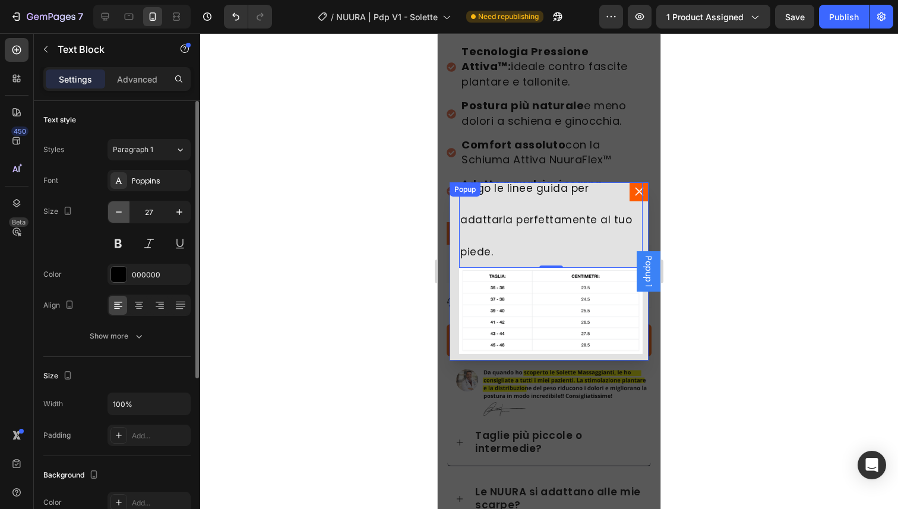
click at [125, 202] on button "button" at bounding box center [118, 211] width 21 height 21
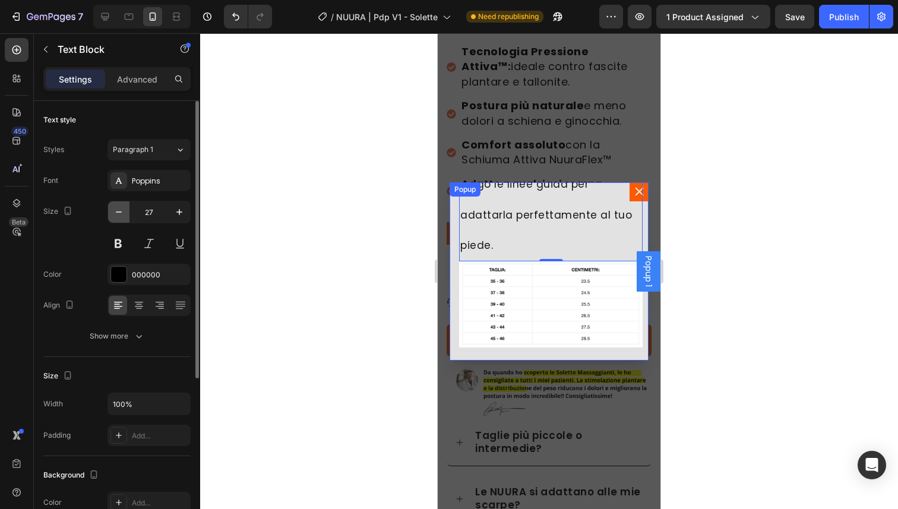
click at [125, 202] on button "button" at bounding box center [118, 211] width 21 height 21
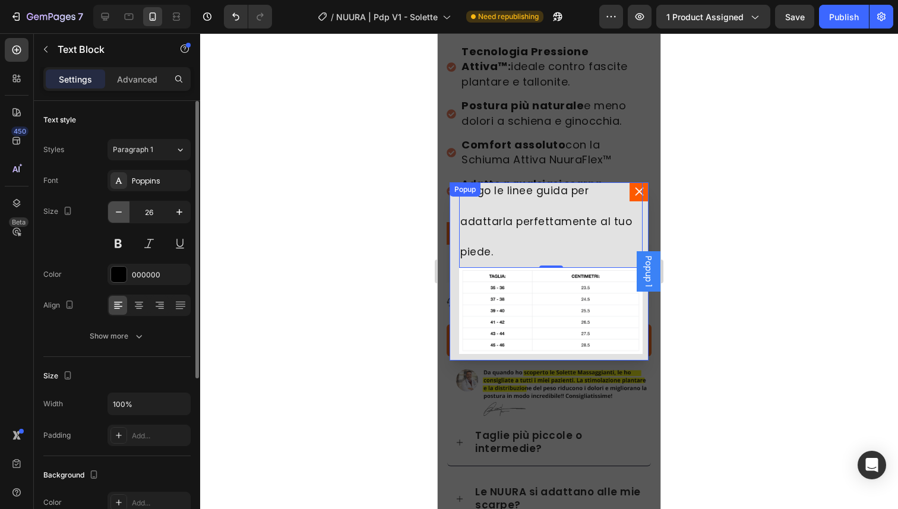
click at [125, 202] on button "button" at bounding box center [118, 211] width 21 height 21
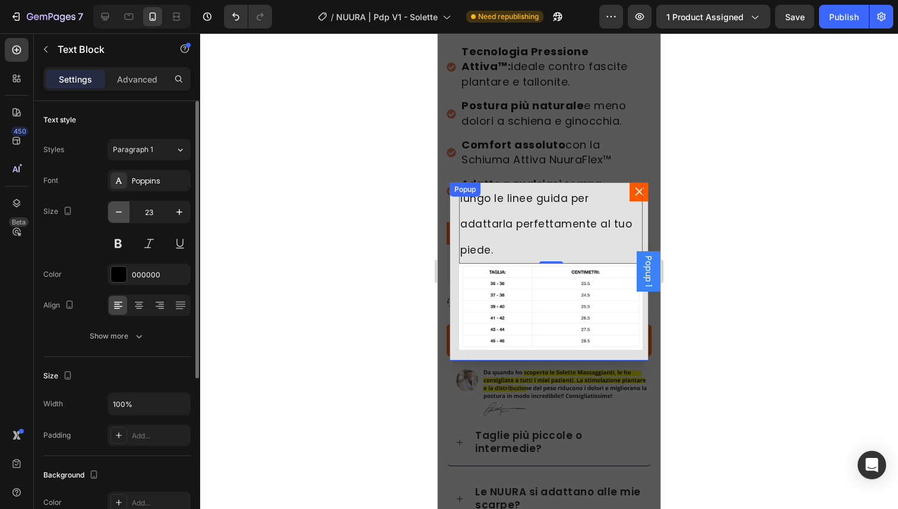
click at [122, 211] on icon "button" at bounding box center [119, 212] width 12 height 12
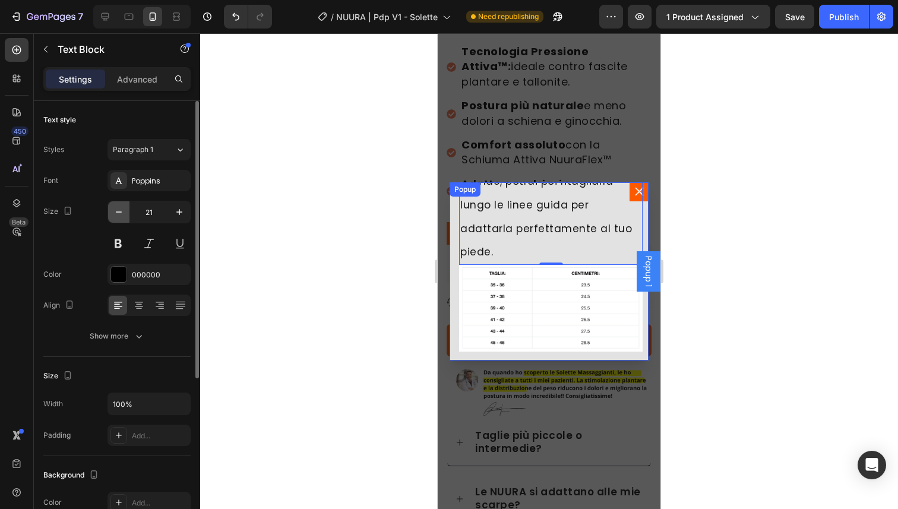
click at [122, 211] on icon "button" at bounding box center [119, 212] width 12 height 12
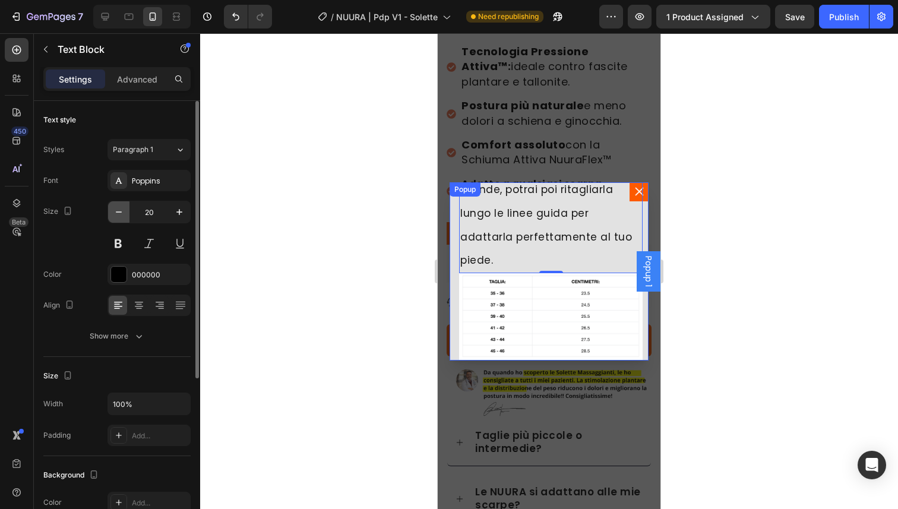
click at [122, 211] on icon "button" at bounding box center [119, 212] width 12 height 12
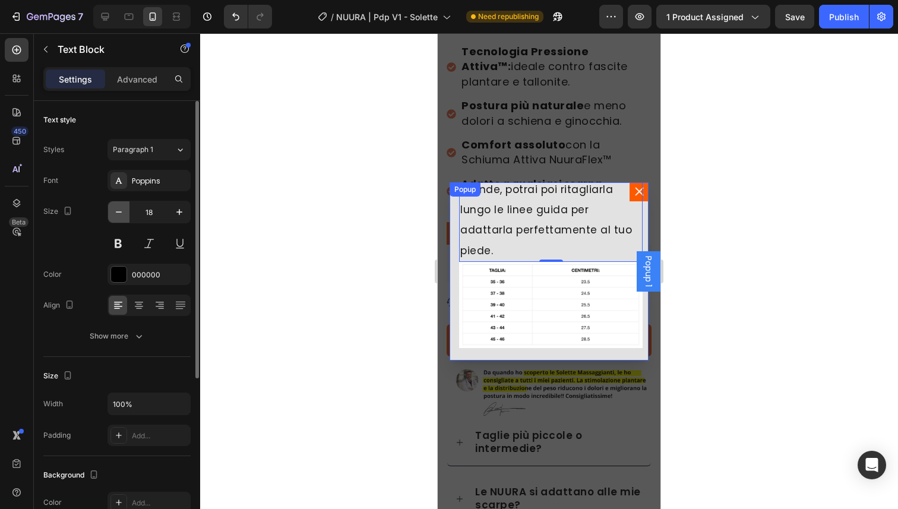
scroll to position [74, 0]
click at [122, 211] on icon "button" at bounding box center [119, 212] width 12 height 12
type input "17"
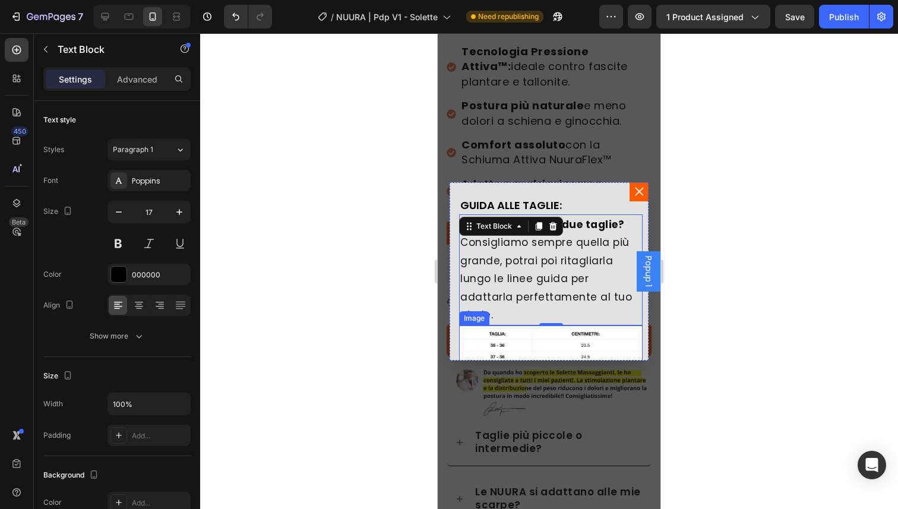
scroll to position [0, 0]
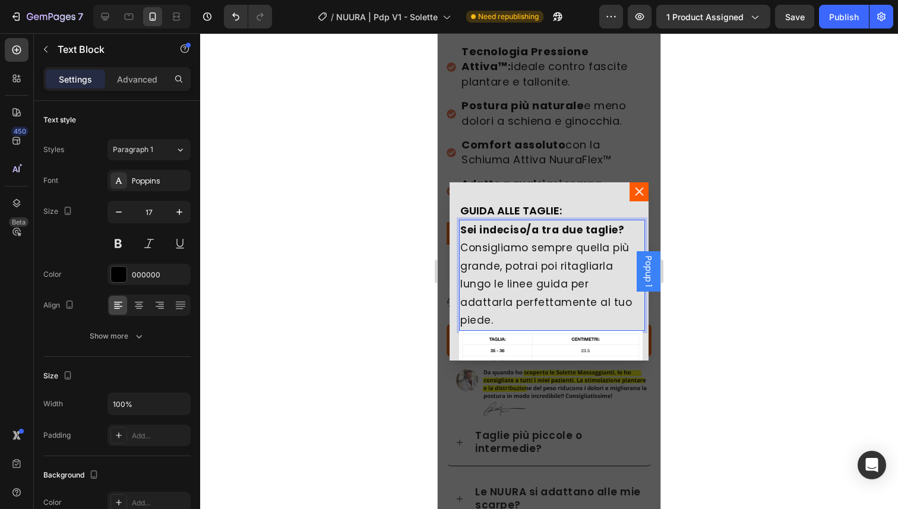
click at [517, 268] on span "Consigliamo sempre quella più grande, potrai poi ritagliarla lungo le linee gui…" at bounding box center [546, 284] width 172 height 87
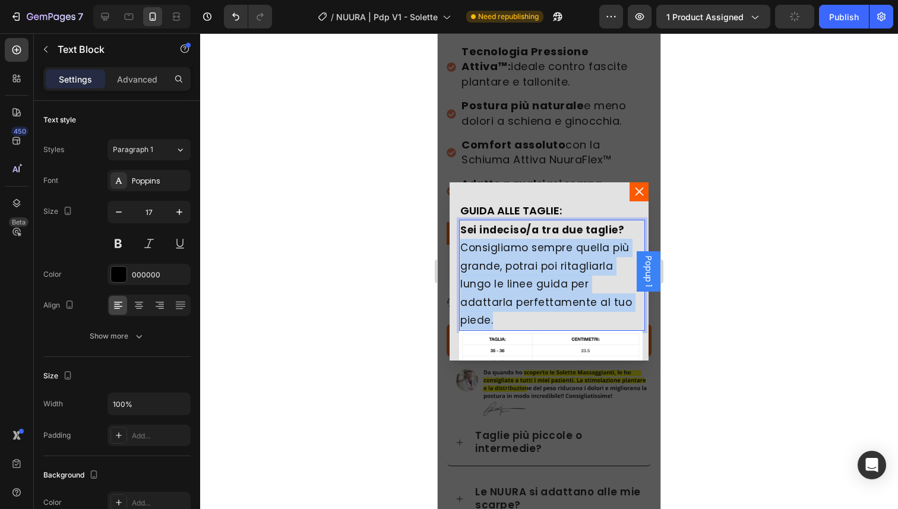
click at [517, 268] on span "Consigliamo sempre quella più grande, potrai poi ritagliarla lungo le linee gui…" at bounding box center [546, 284] width 172 height 87
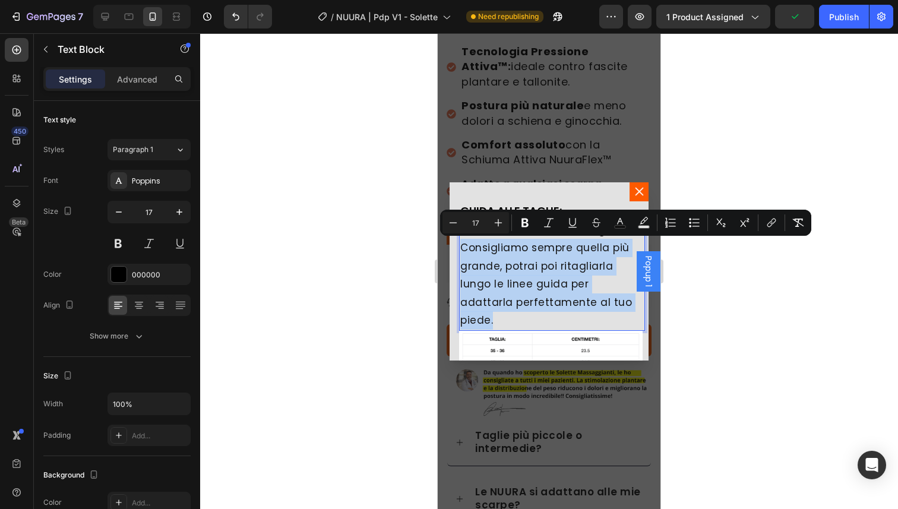
click at [535, 318] on p "Sei indeciso/a tra due taglie? Consigliamo sempre quella più grande, potrai poi…" at bounding box center [550, 275] width 181 height 109
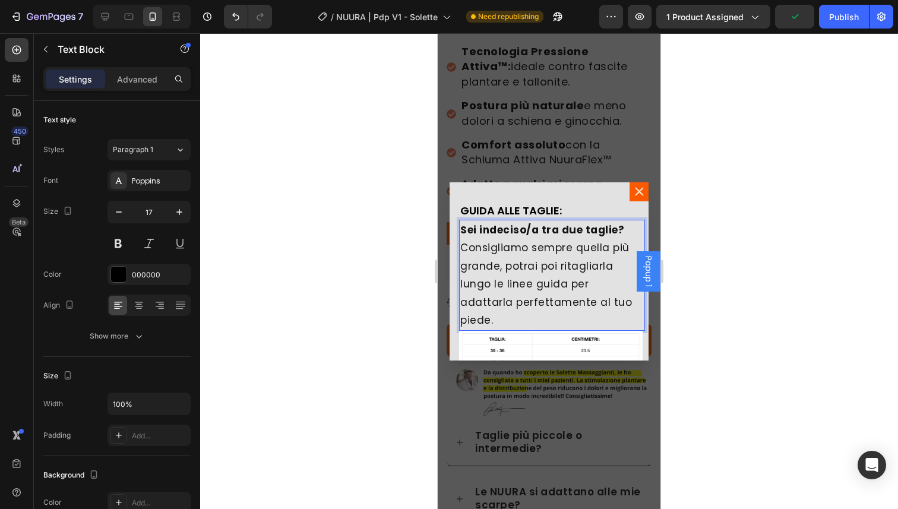
click at [535, 318] on p "Sei indeciso/a tra due taglie? Consigliamo sempre quella più grande, potrai poi…" at bounding box center [550, 275] width 181 height 109
click at [514, 223] on strong "Sei indeciso/a tra due taglie?" at bounding box center [542, 230] width 164 height 14
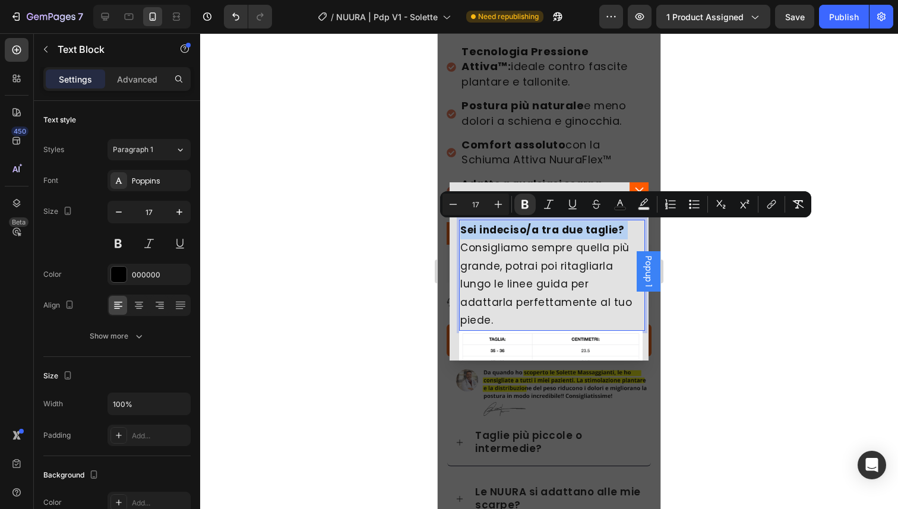
copy strong "Sei indeciso/a tra due taglie?"
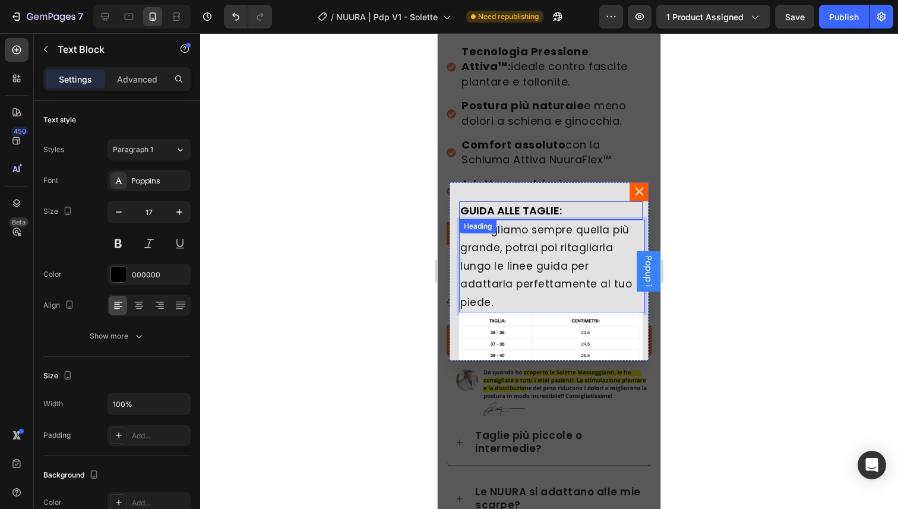
click at [511, 211] on p "GUIDA ALLE TAGLIE:" at bounding box center [550, 211] width 181 height 16
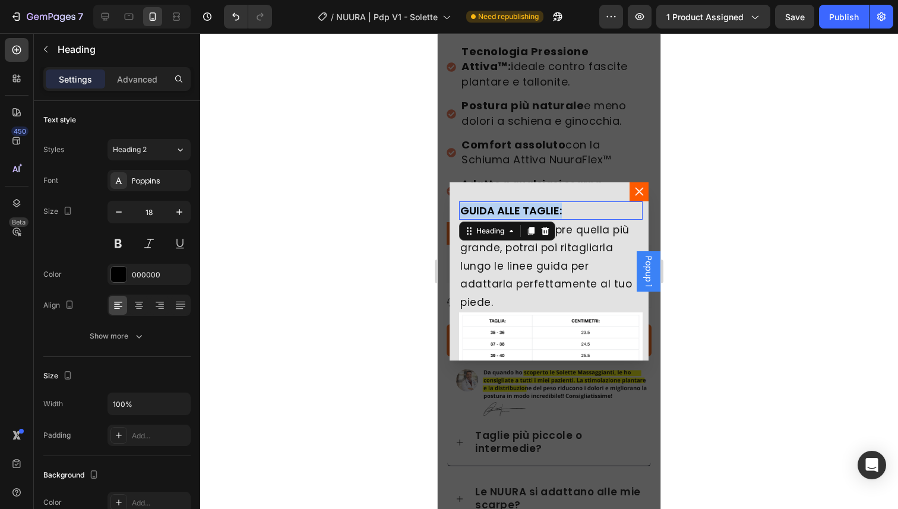
click at [511, 211] on p "GUIDA ALLE TAGLIE:" at bounding box center [550, 211] width 181 height 16
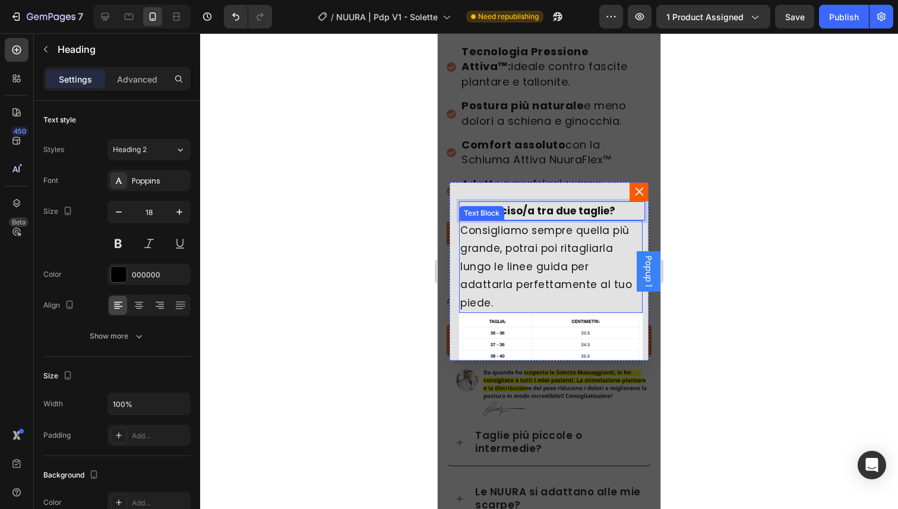
click at [511, 243] on span "Consigliamo sempre quella più grande, potrai poi ritagliarla lungo le linee gui…" at bounding box center [546, 266] width 172 height 87
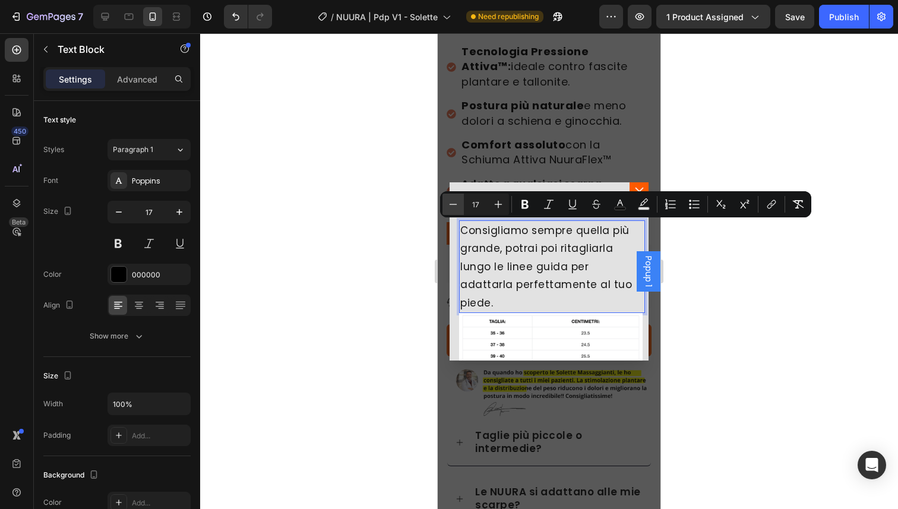
click at [453, 204] on icon "Editor contextual toolbar" at bounding box center [453, 204] width 12 height 12
type input "16"
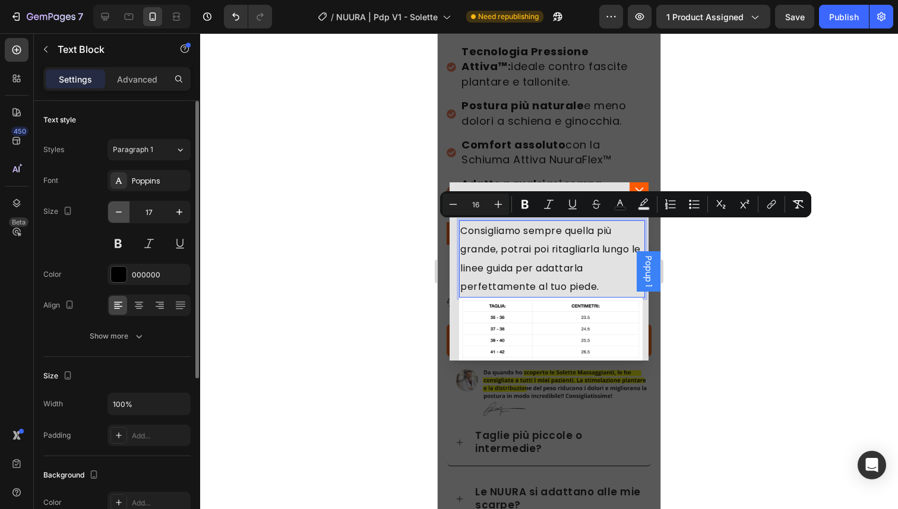
click at [116, 213] on icon "button" at bounding box center [119, 212] width 12 height 12
type input "16"
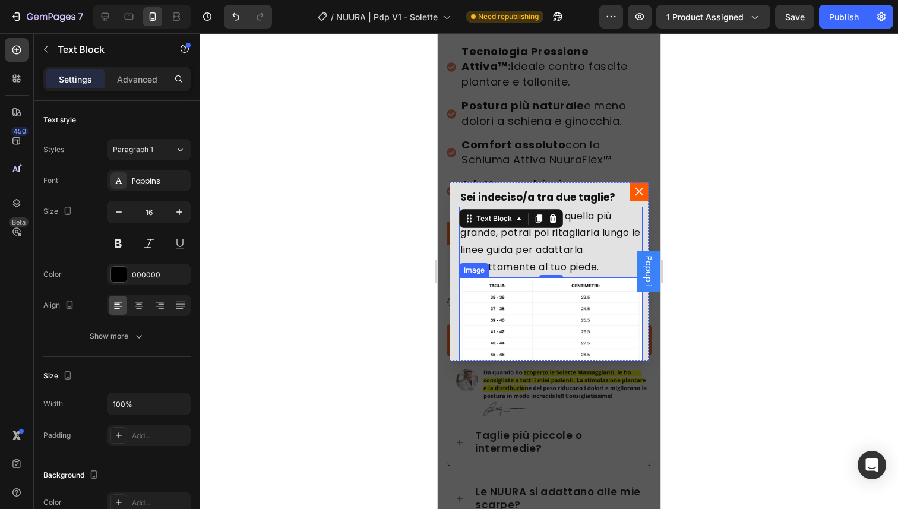
scroll to position [44, 0]
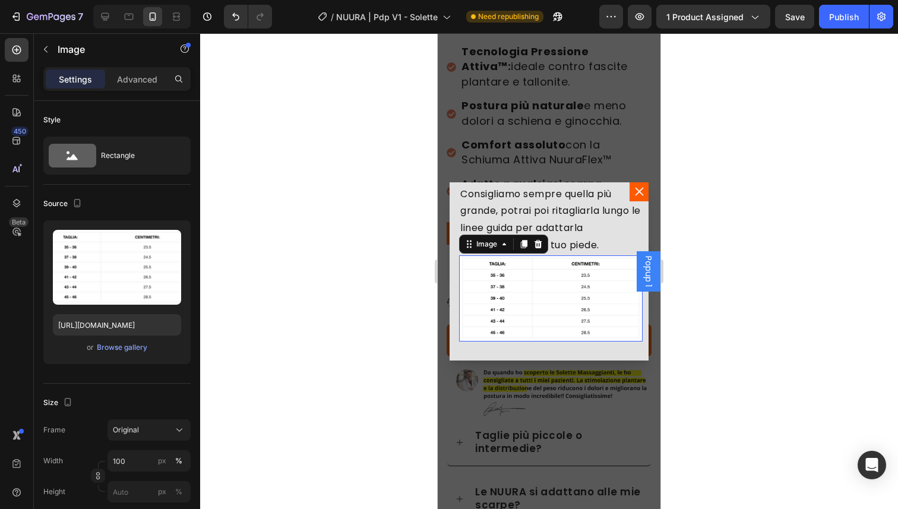
click at [510, 311] on img "Dialog body" at bounding box center [551, 298] width 184 height 86
click at [48, 42] on button "button" at bounding box center [45, 49] width 19 height 19
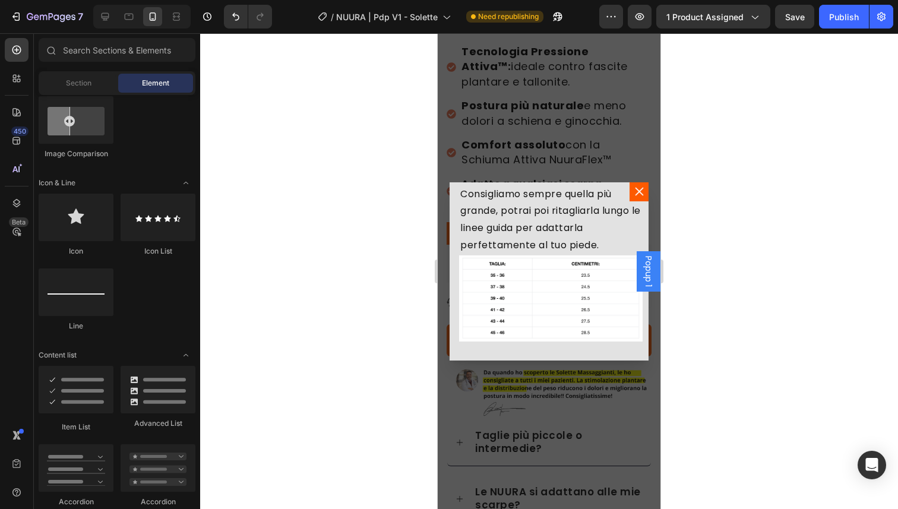
scroll to position [797, 0]
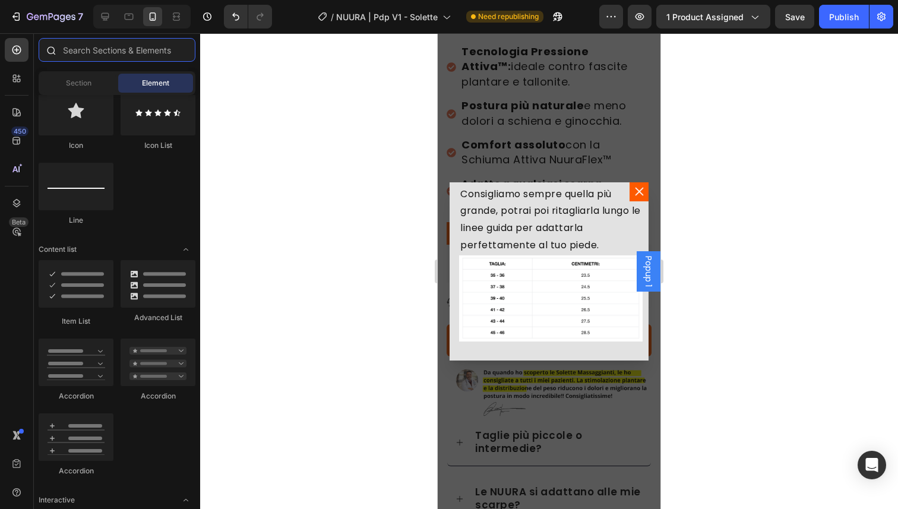
click at [100, 55] on input "text" at bounding box center [117, 50] width 157 height 24
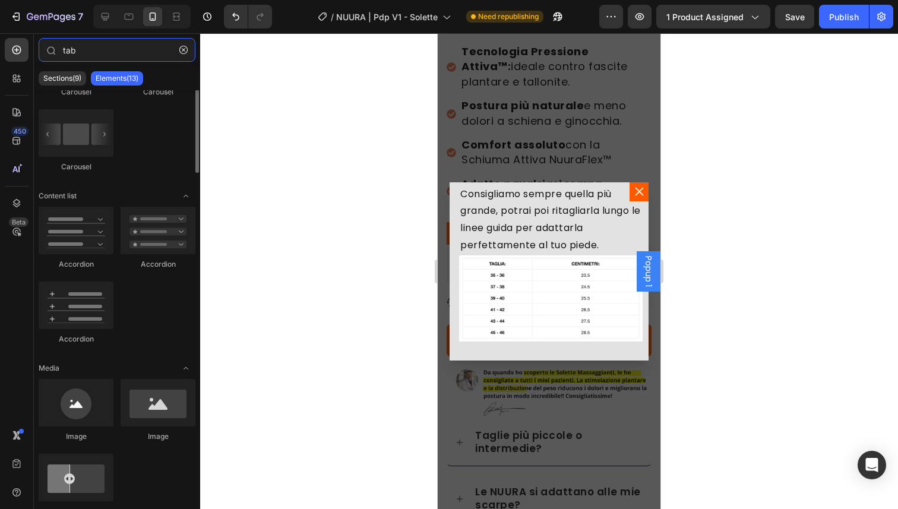
scroll to position [0, 0]
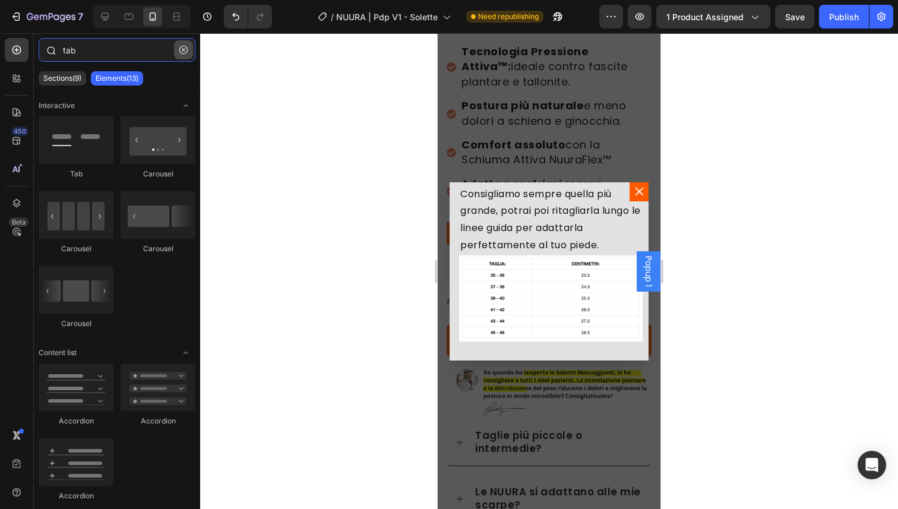
type input "tab"
click at [179, 50] on icon "button" at bounding box center [183, 50] width 8 height 8
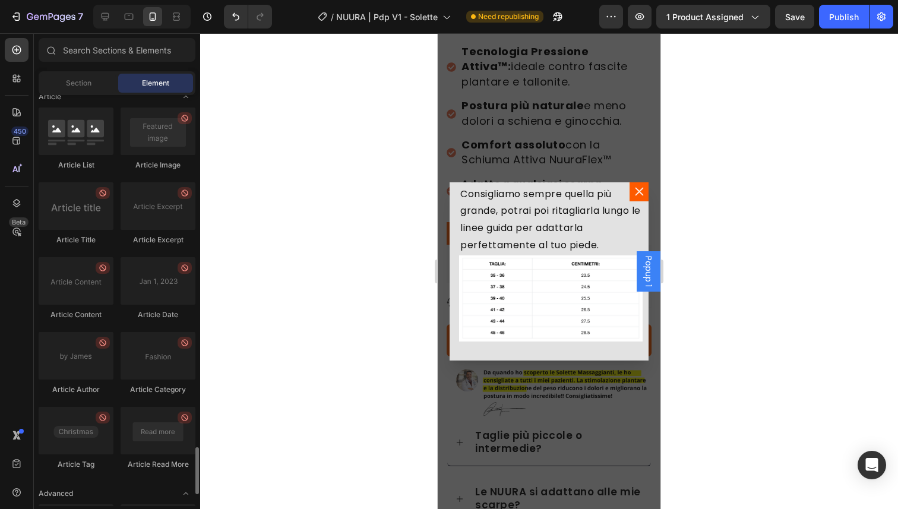
scroll to position [3117, 0]
